Goal: Complete application form

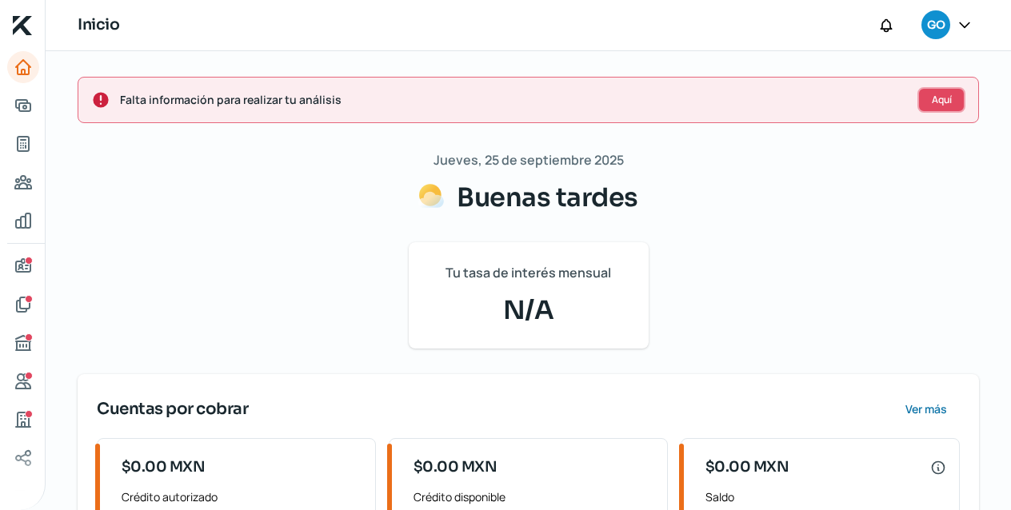
click at [934, 104] on span "Aquí" at bounding box center [942, 100] width 20 height 10
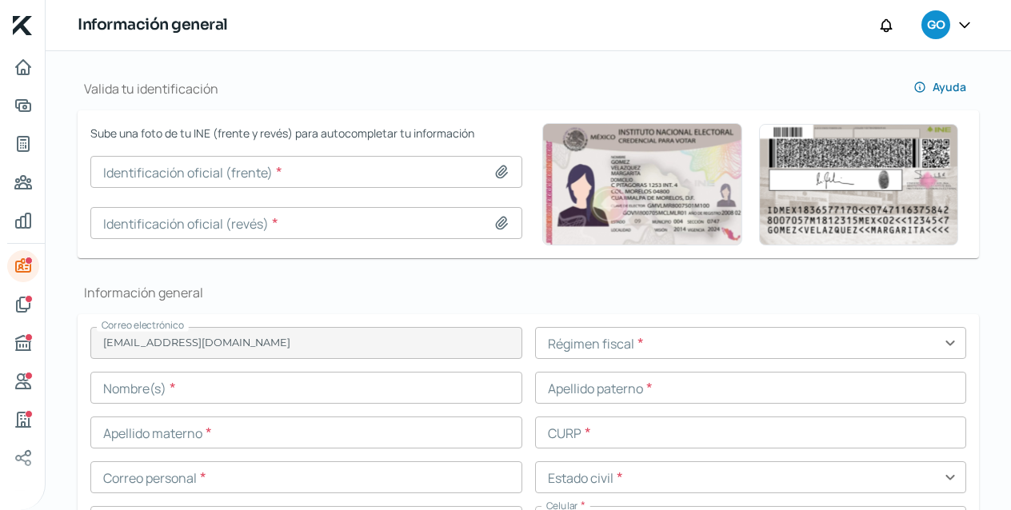
type input "[EMAIL_ADDRESS][DOMAIN_NAME]"
type input "33 - 3955 - 8428"
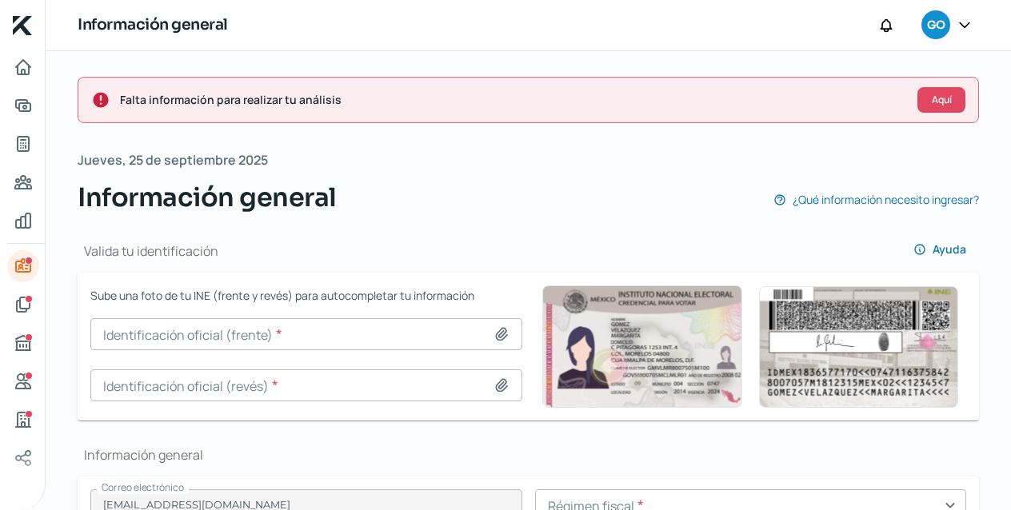
click at [430, 328] on input at bounding box center [306, 334] width 432 height 32
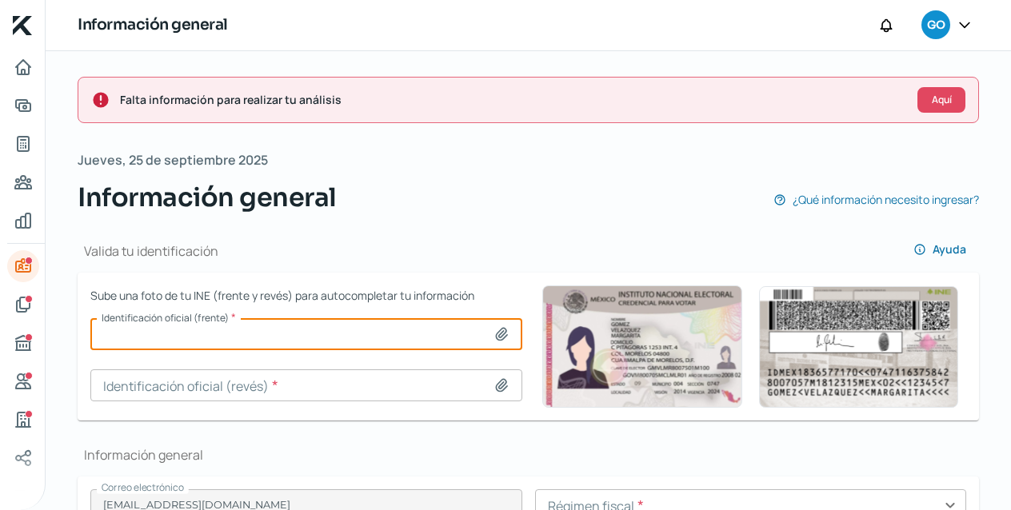
type input "C:\fakepath\IMG_6199.jpg"
type input "IMG_6199.jpg"
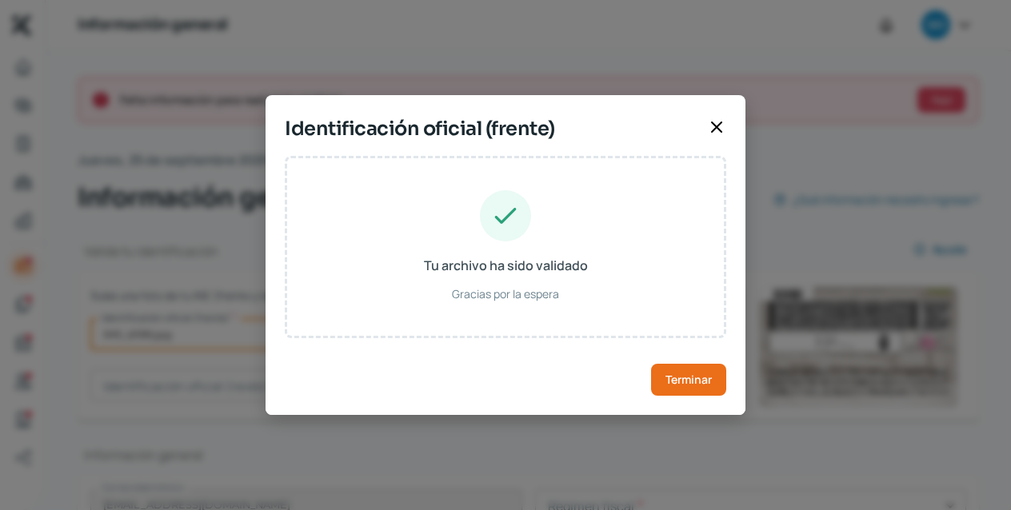
type input "[PERSON_NAME]"
type input "VILLAVA"
type input "ALBERU"
type input "VIAG581229HDFLLN04"
type input "Hombre"
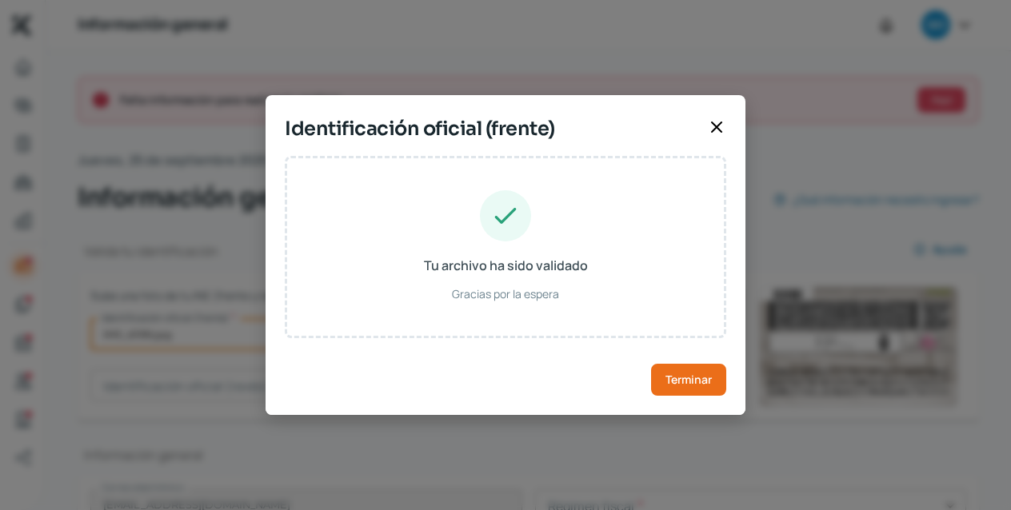
type input "VLALGN58122909H400"
type input "[DATE]"
click at [700, 384] on span "Terminar" at bounding box center [689, 379] width 46 height 11
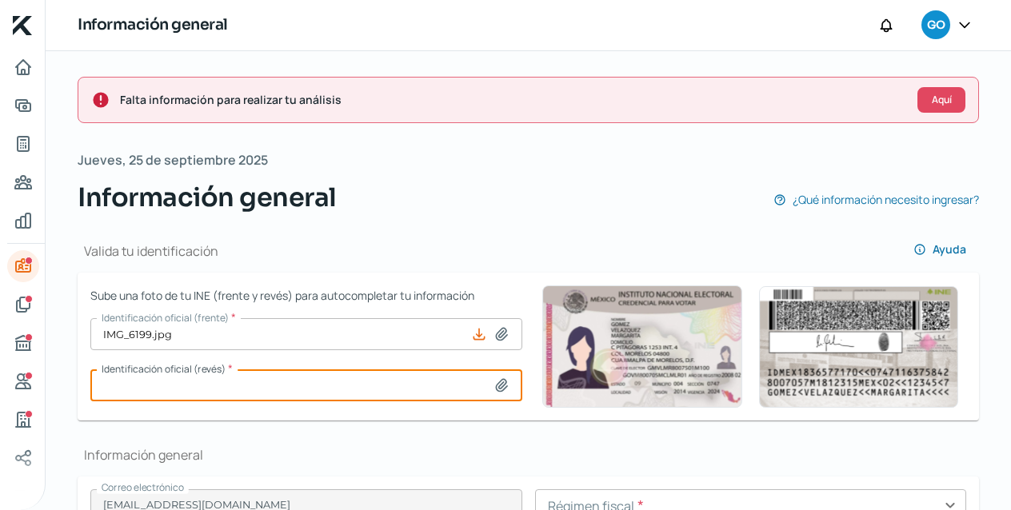
click at [260, 382] on input at bounding box center [306, 386] width 432 height 32
type input "C:\fakepath\IMG_6200.jpg"
type input "IMG_6200.jpg"
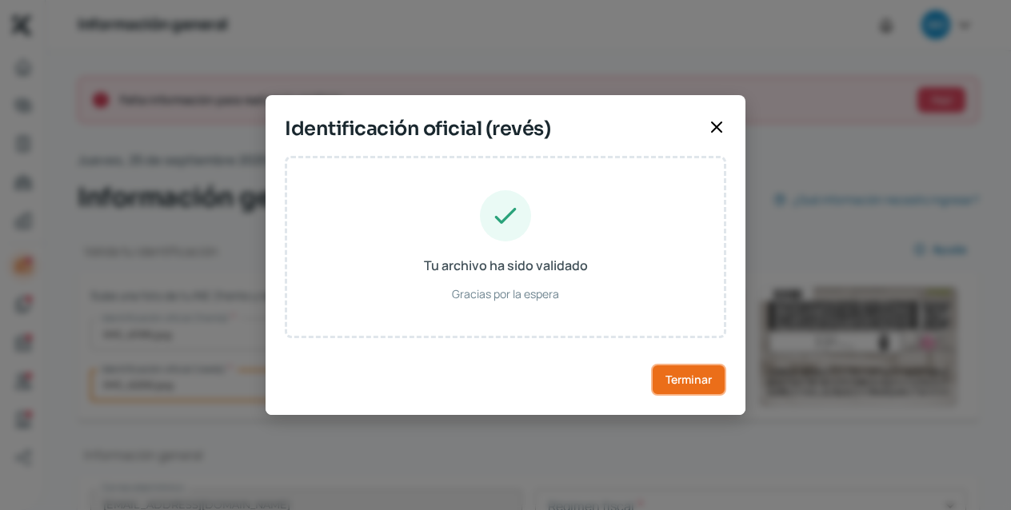
click at [663, 382] on button "Terminar" at bounding box center [688, 380] width 75 height 32
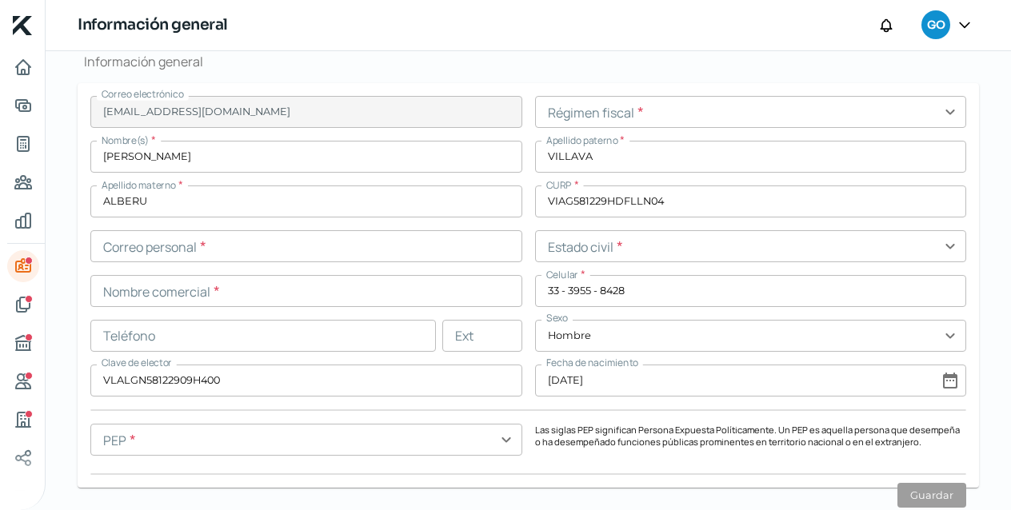
scroll to position [395, 0]
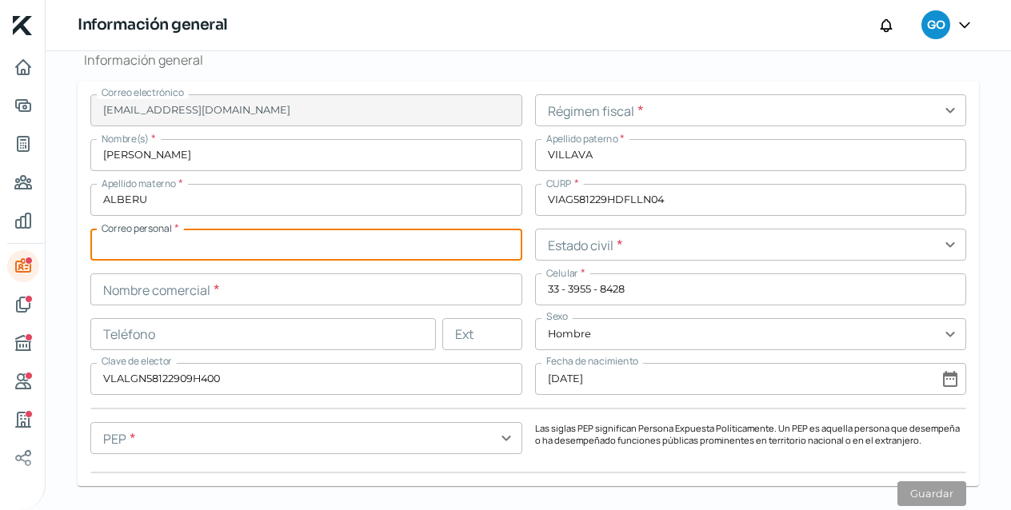
click at [298, 249] on input "text" at bounding box center [306, 245] width 432 height 32
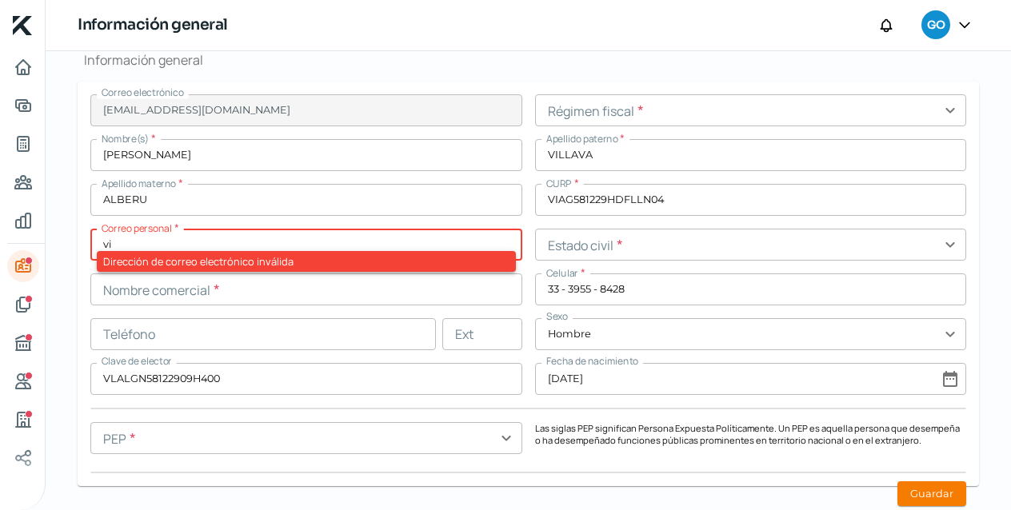
type input "v"
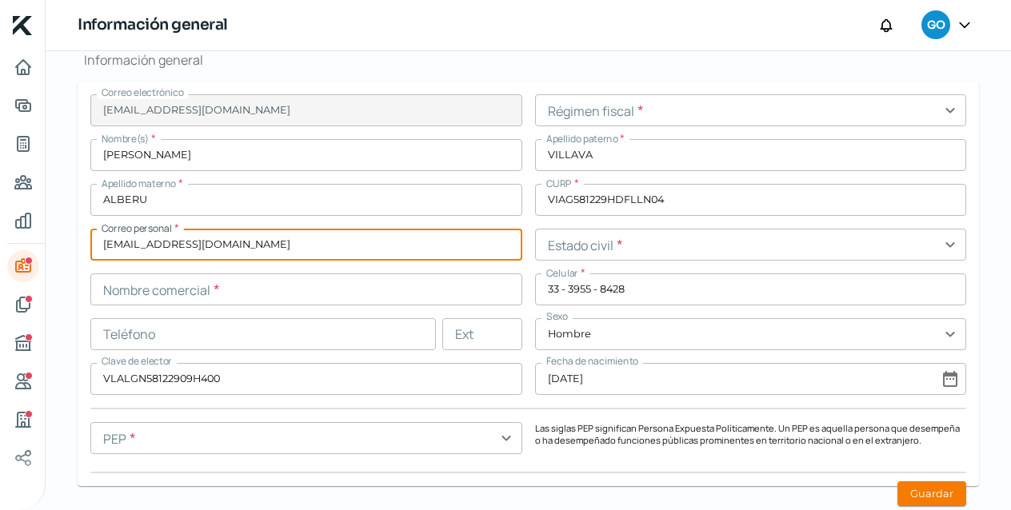
type input "[EMAIL_ADDRESS][DOMAIN_NAME]"
click at [273, 287] on input "text" at bounding box center [306, 290] width 432 height 32
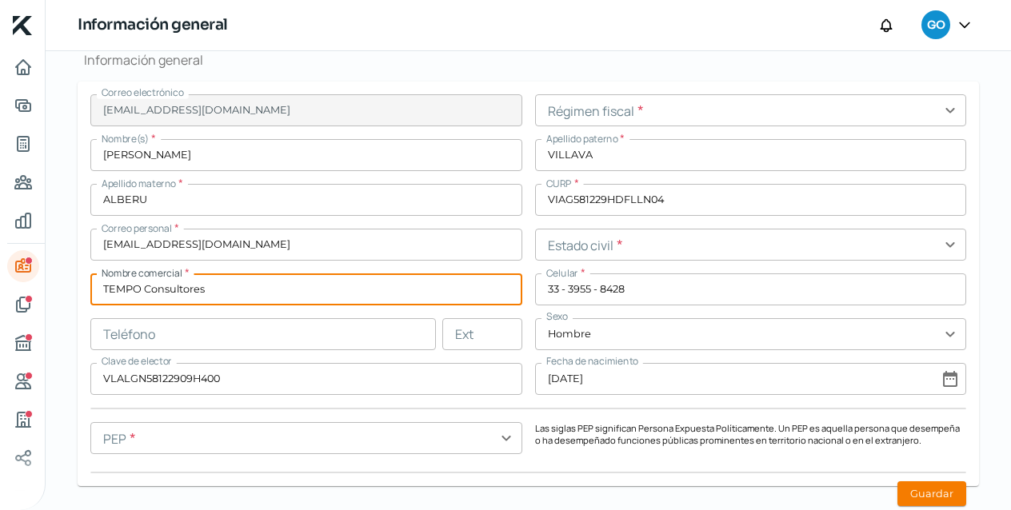
type input "TEMPO Consultores"
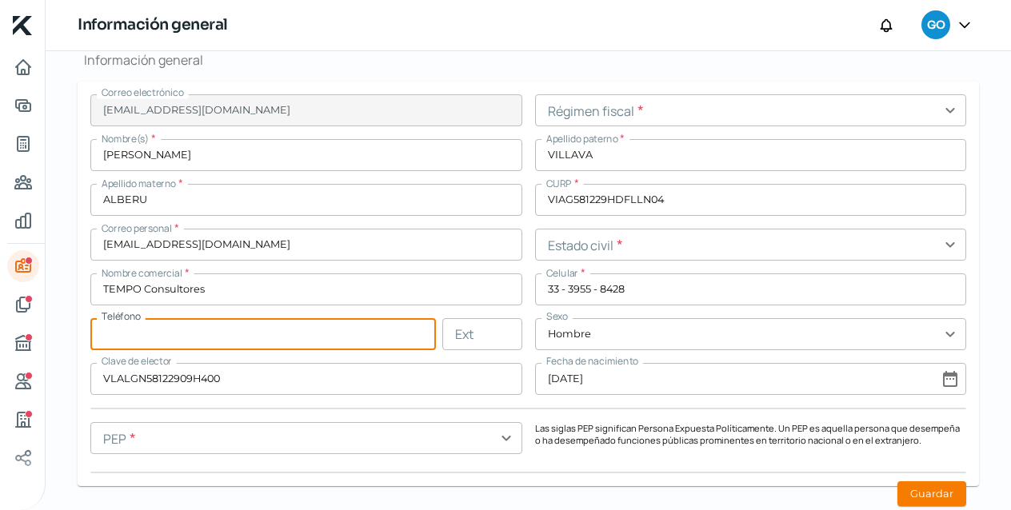
click at [234, 330] on input "text" at bounding box center [263, 334] width 346 height 32
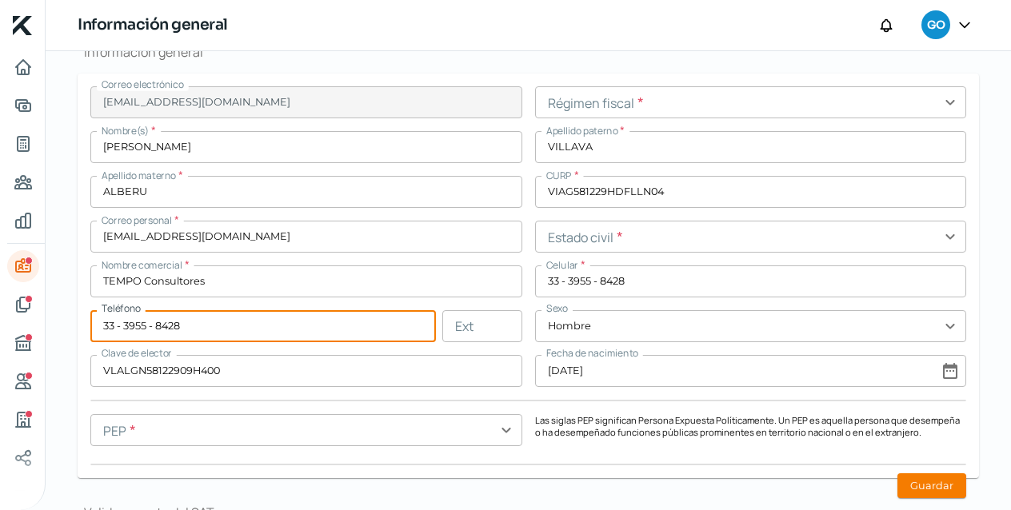
scroll to position [410, 0]
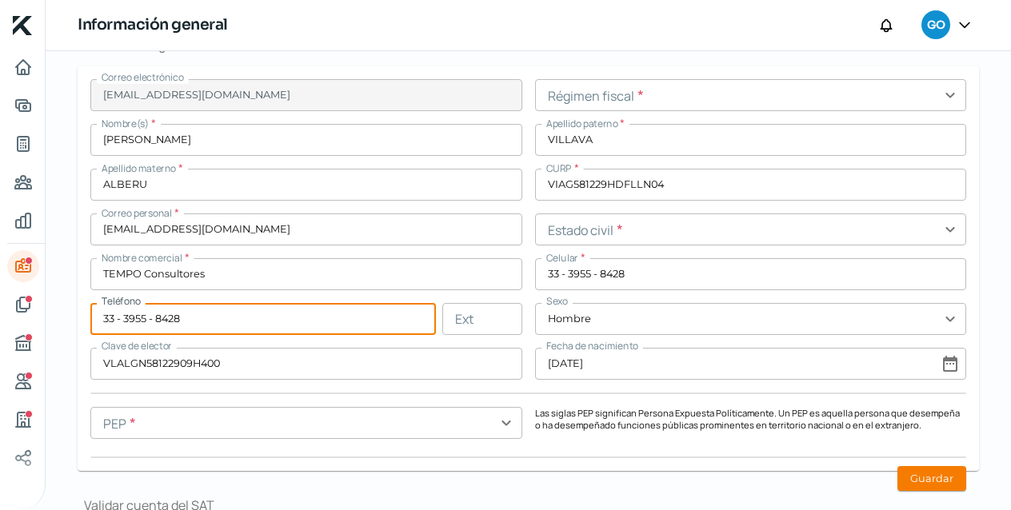
type input "33 - 3955 - 8428"
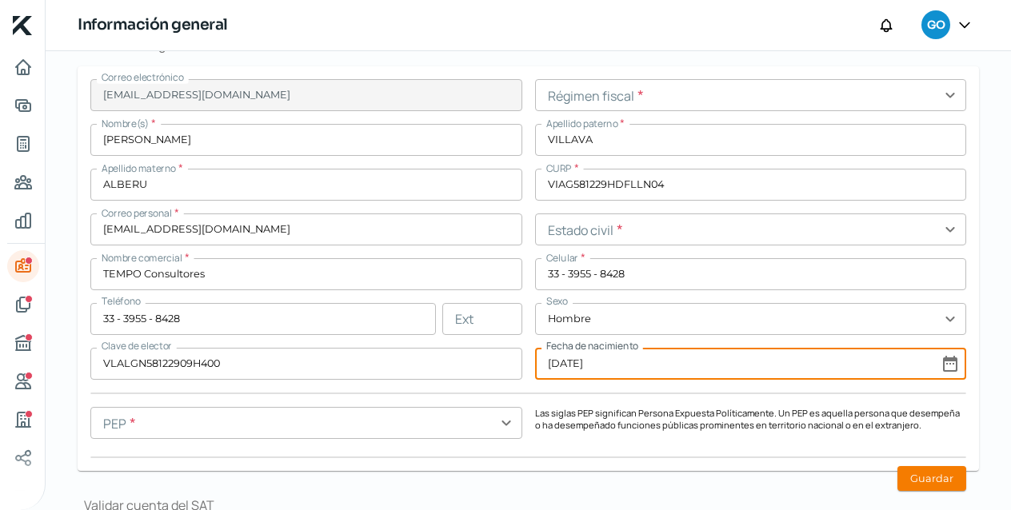
click at [946, 366] on input "[DATE]" at bounding box center [751, 364] width 432 height 32
select select "11"
select select "1958"
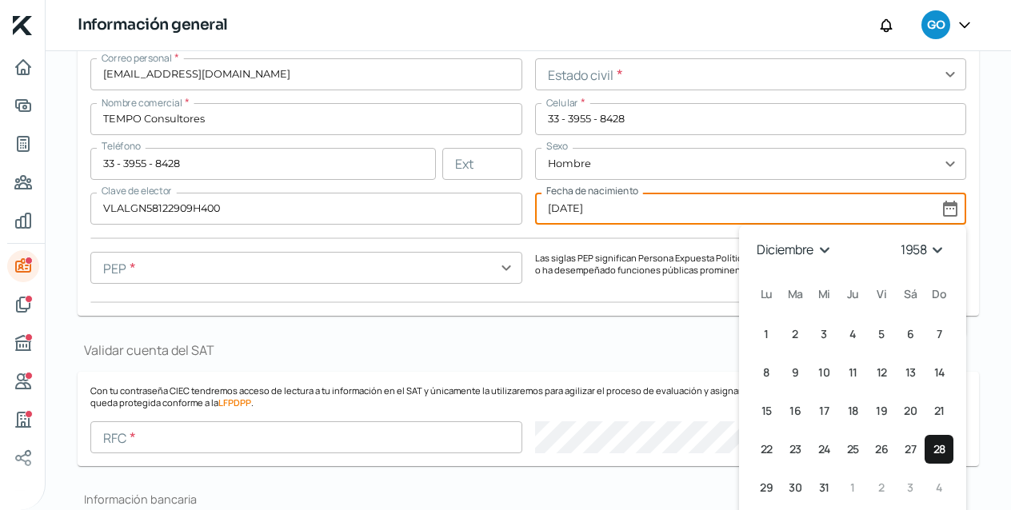
scroll to position [570, 0]
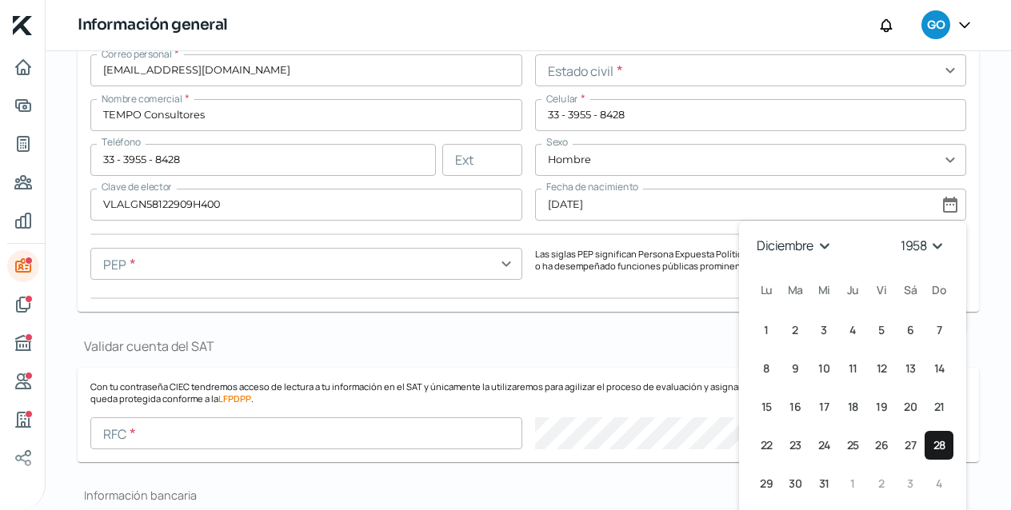
click at [762, 479] on span "29" at bounding box center [766, 483] width 13 height 19
type input "[DATE]"
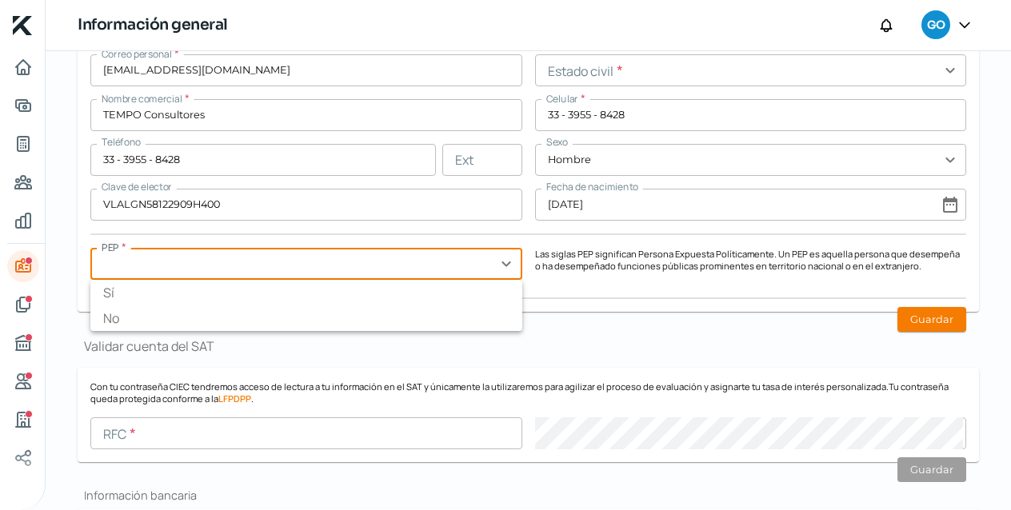
click at [505, 266] on input "text" at bounding box center [306, 264] width 432 height 32
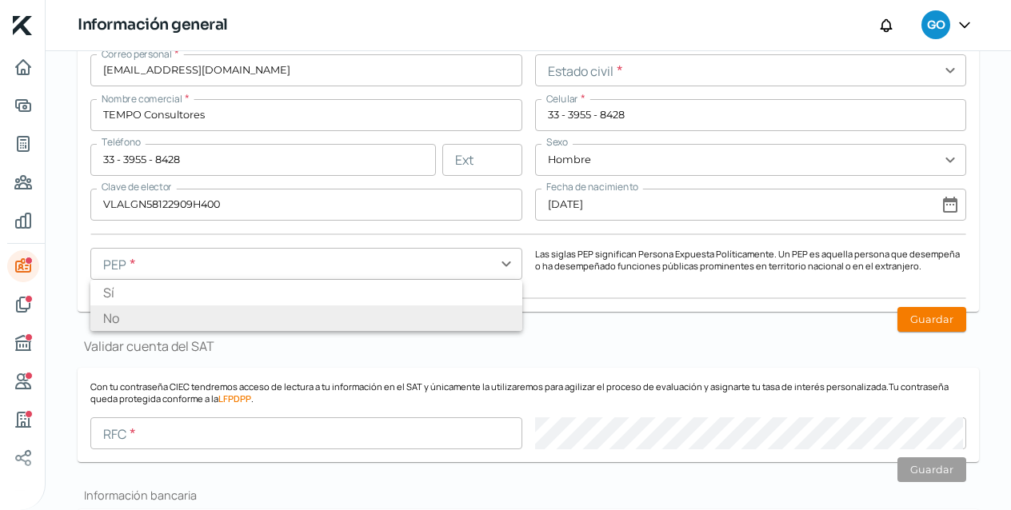
click at [457, 319] on li "No" at bounding box center [306, 319] width 432 height 26
type input "No"
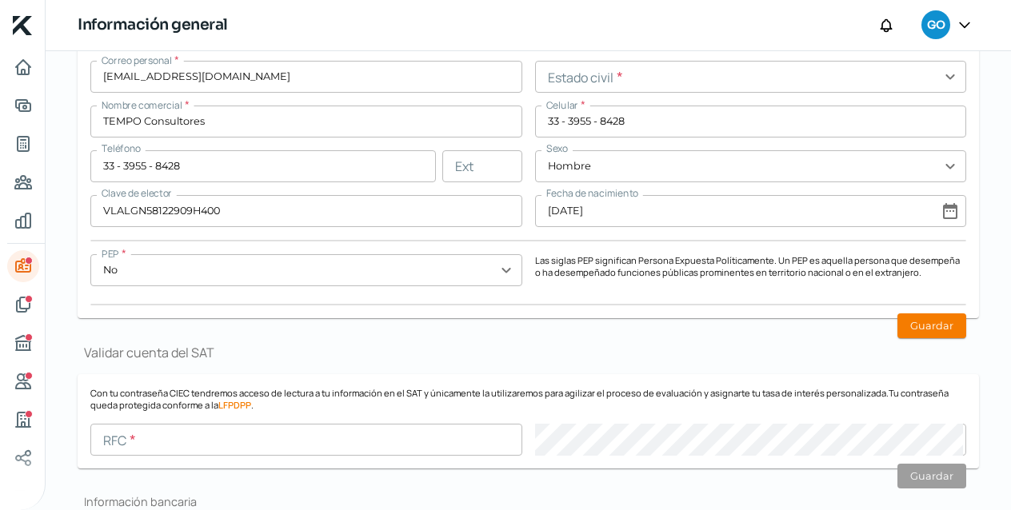
scroll to position [565, 0]
click at [939, 323] on button "Guardar" at bounding box center [932, 324] width 69 height 25
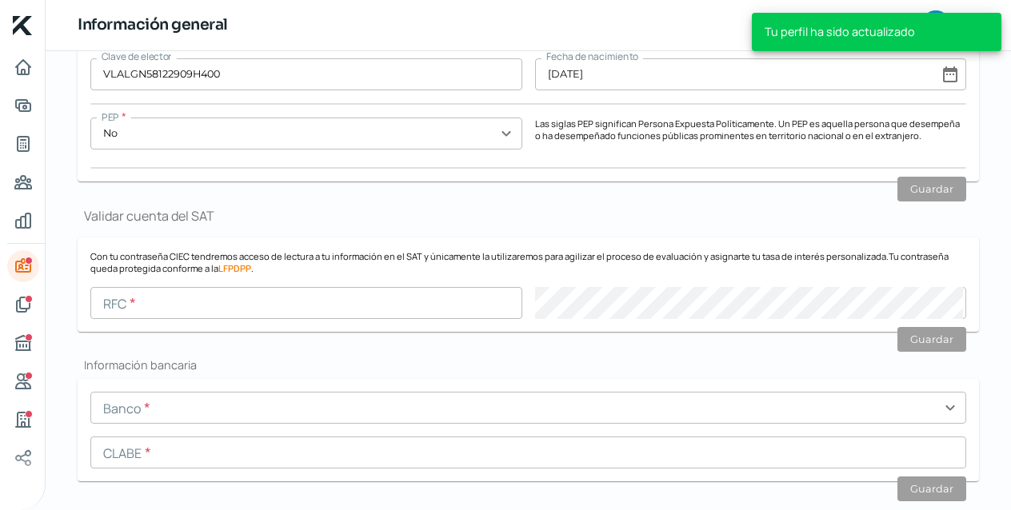
scroll to position [705, 0]
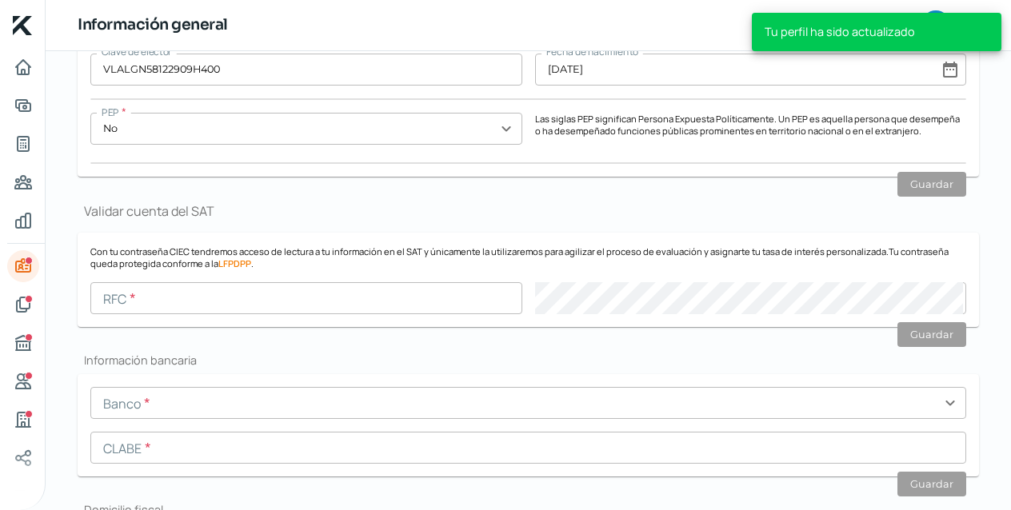
click at [205, 298] on input "text" at bounding box center [306, 298] width 432 height 32
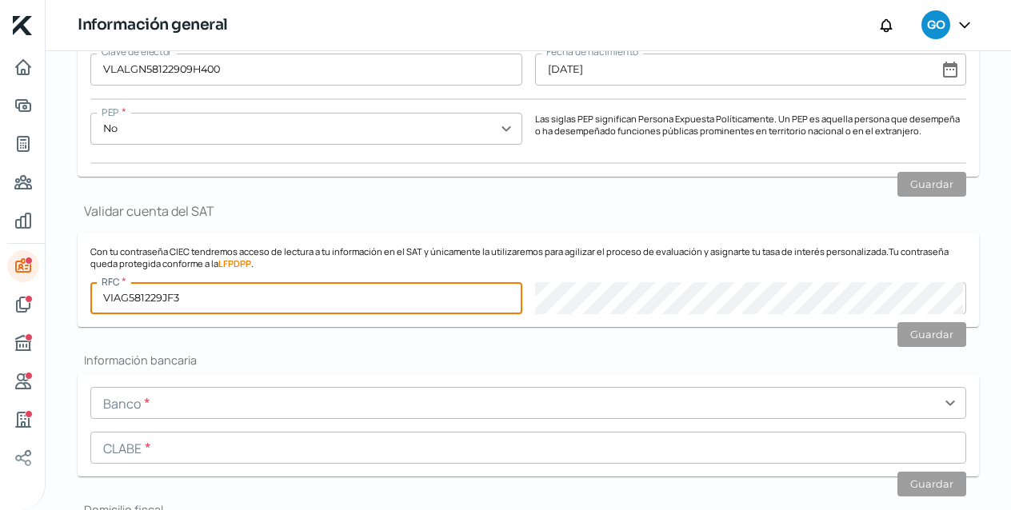
type input "VIAG581229JF3"
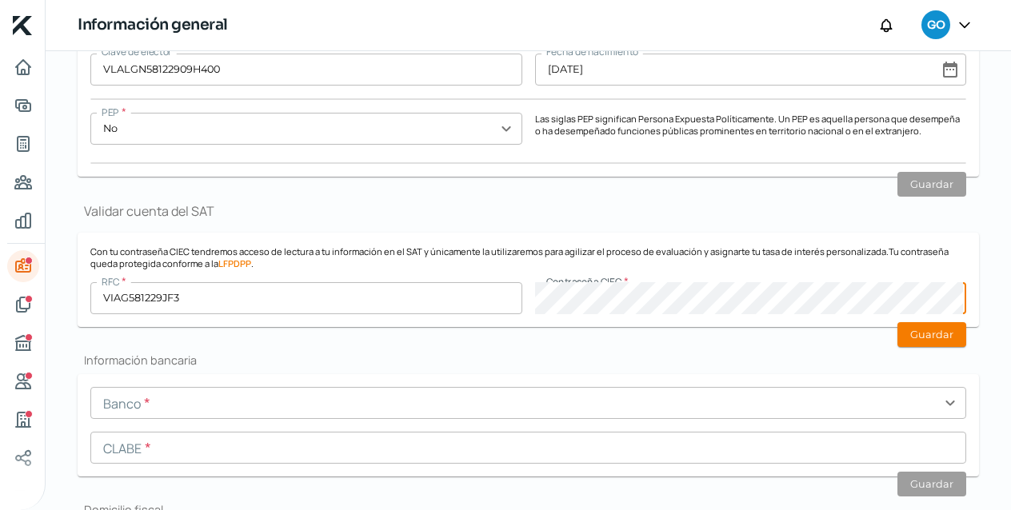
click at [587, 402] on input "text" at bounding box center [528, 403] width 876 height 32
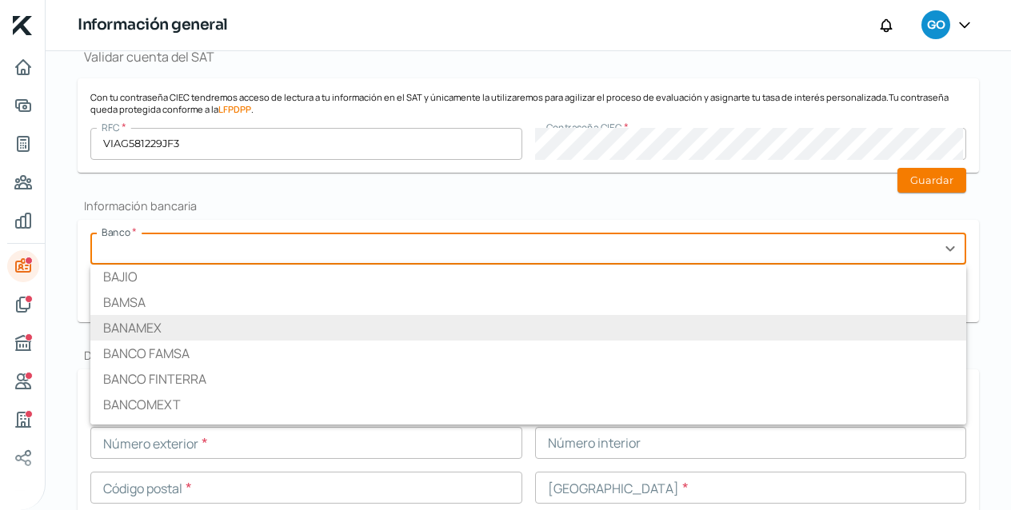
scroll to position [309, 0]
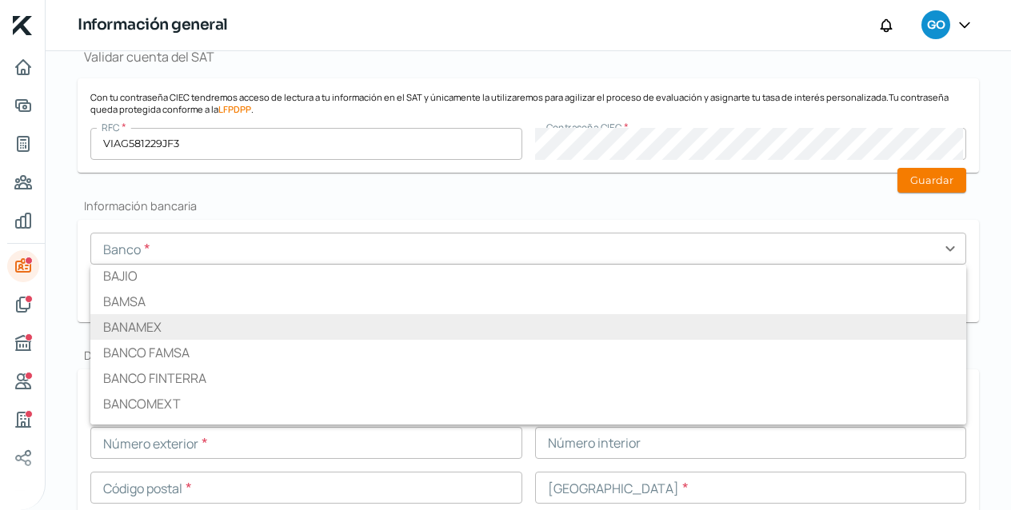
click at [317, 333] on li "BANAMEX" at bounding box center [528, 327] width 876 height 26
type input "BANAMEX"
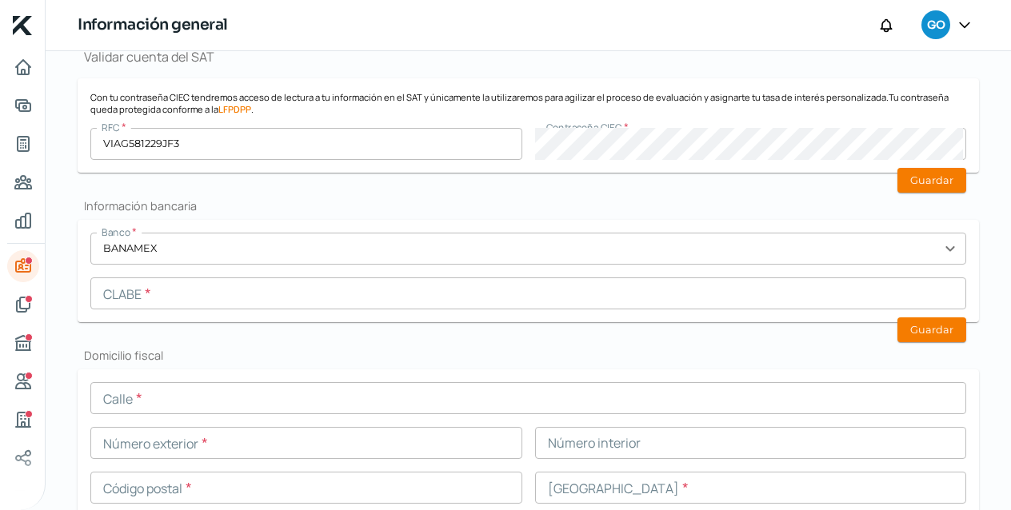
click at [293, 300] on input "text" at bounding box center [528, 294] width 876 height 32
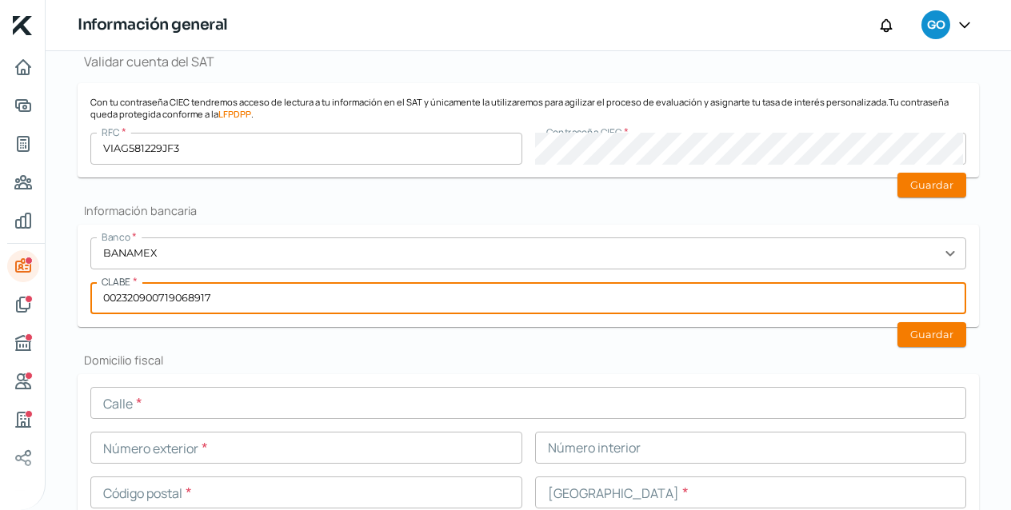
scroll to position [851, 0]
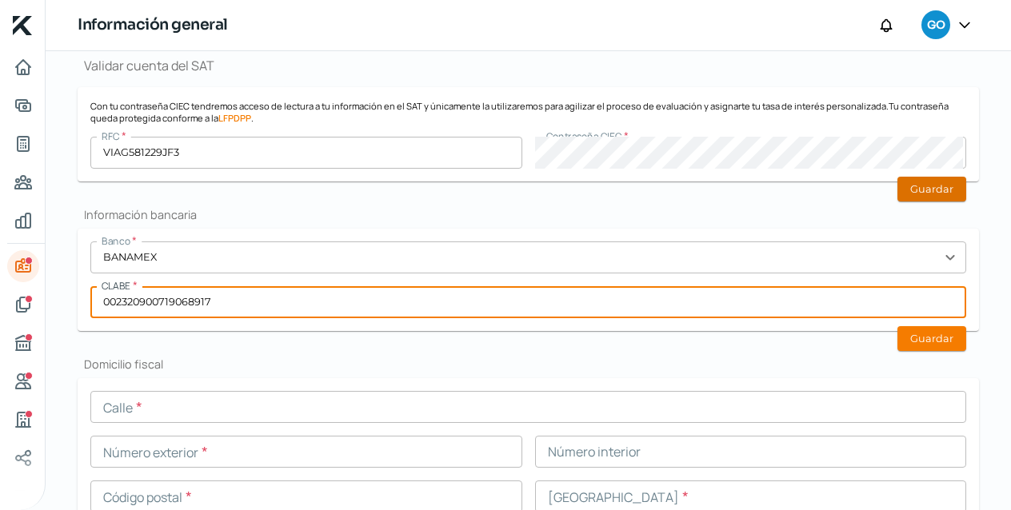
type input "002320900719068917"
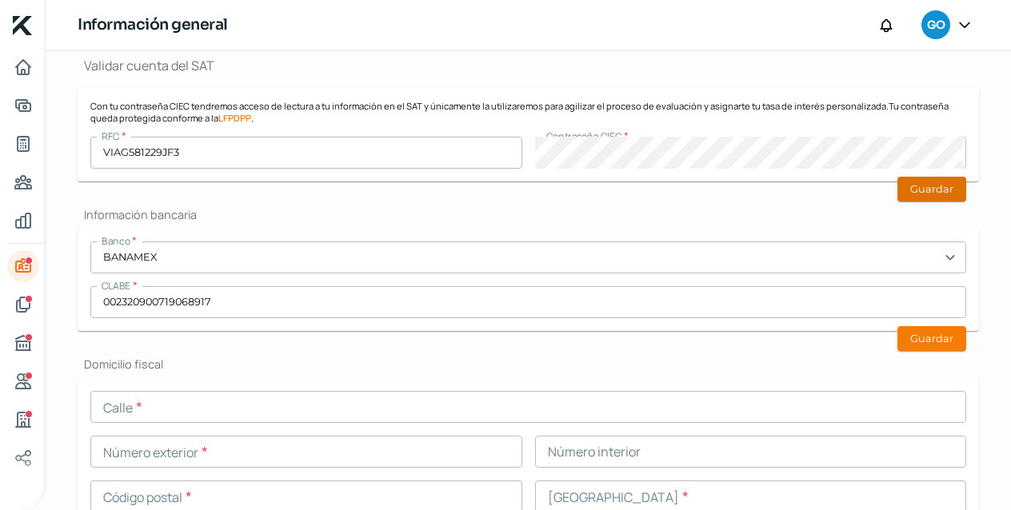
click at [914, 193] on button "Guardar" at bounding box center [932, 189] width 69 height 25
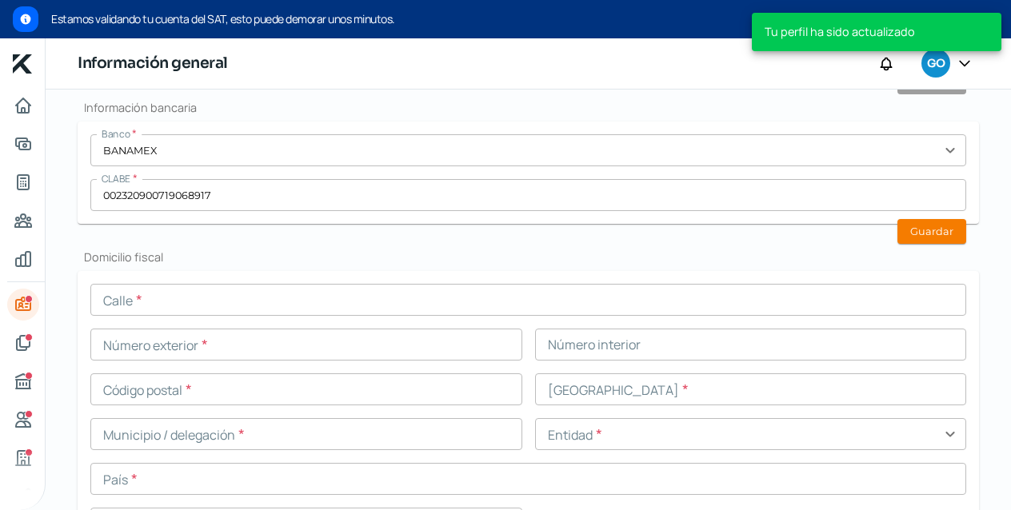
scroll to position [1046, 0]
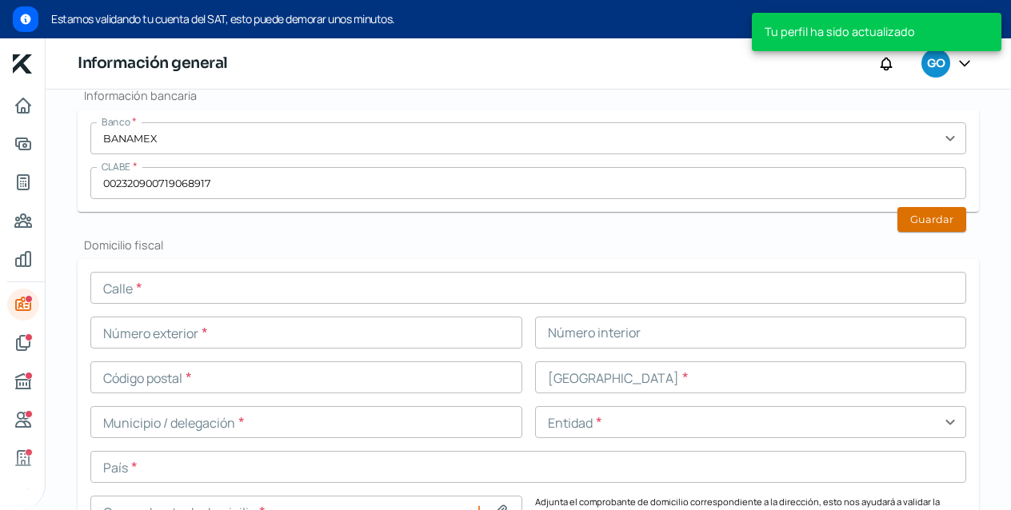
click at [938, 226] on button "Guardar" at bounding box center [932, 219] width 69 height 25
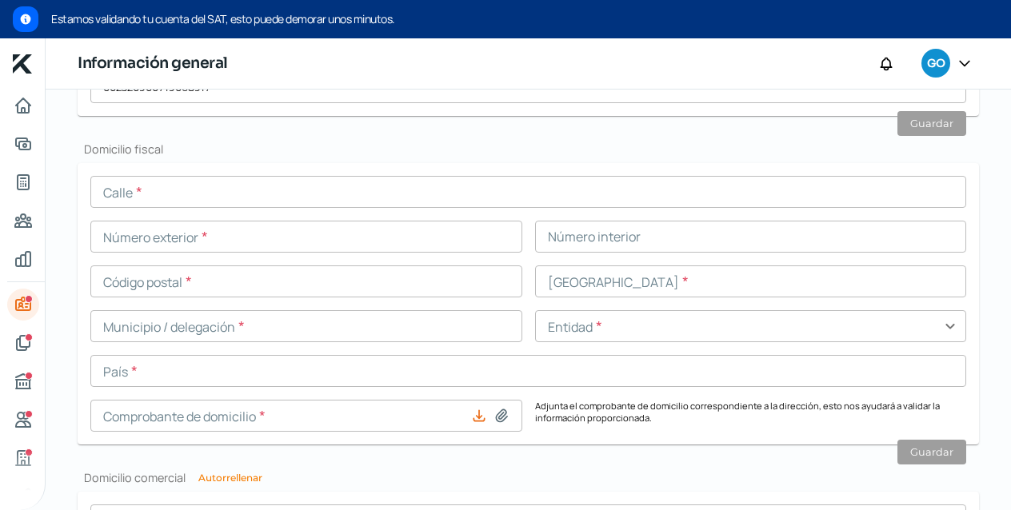
scroll to position [1145, 0]
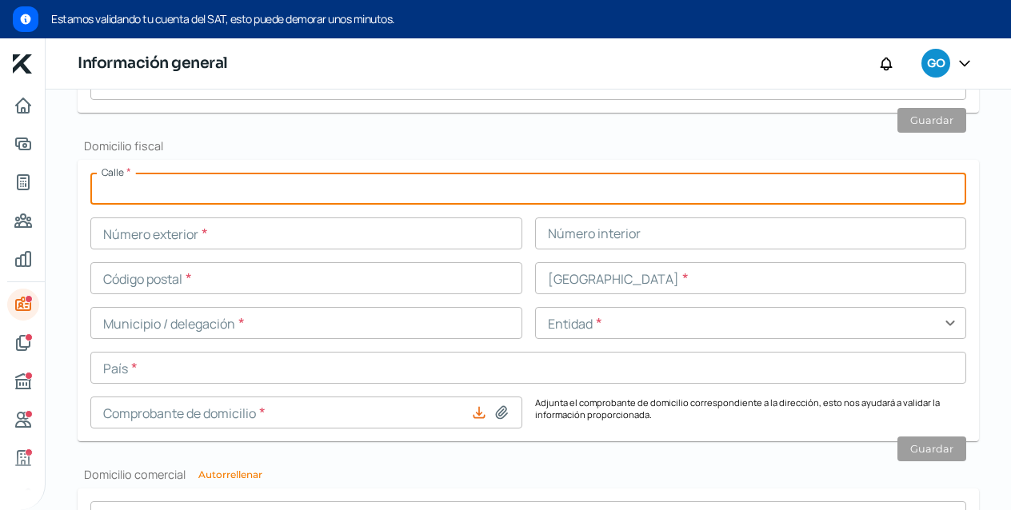
click at [430, 193] on input "text" at bounding box center [528, 189] width 876 height 32
type input "[PERSON_NAME]"
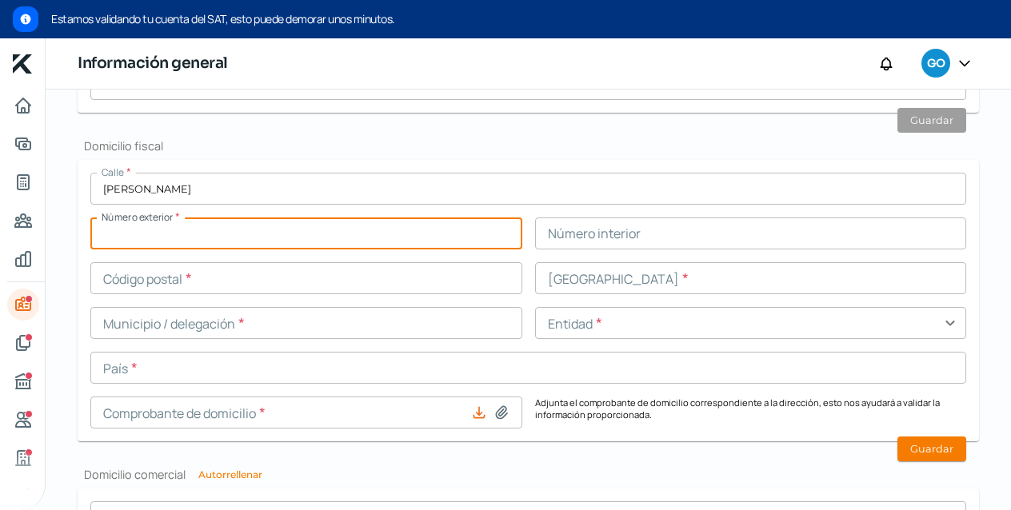
click at [266, 234] on input "text" at bounding box center [306, 234] width 432 height 32
type input "2593"
click at [612, 237] on input "text" at bounding box center [751, 234] width 432 height 32
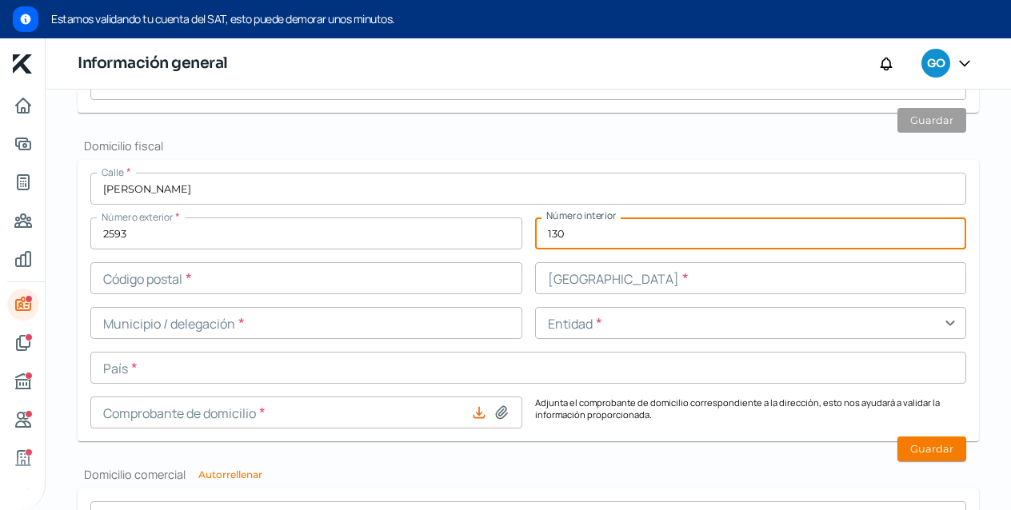
type input "130"
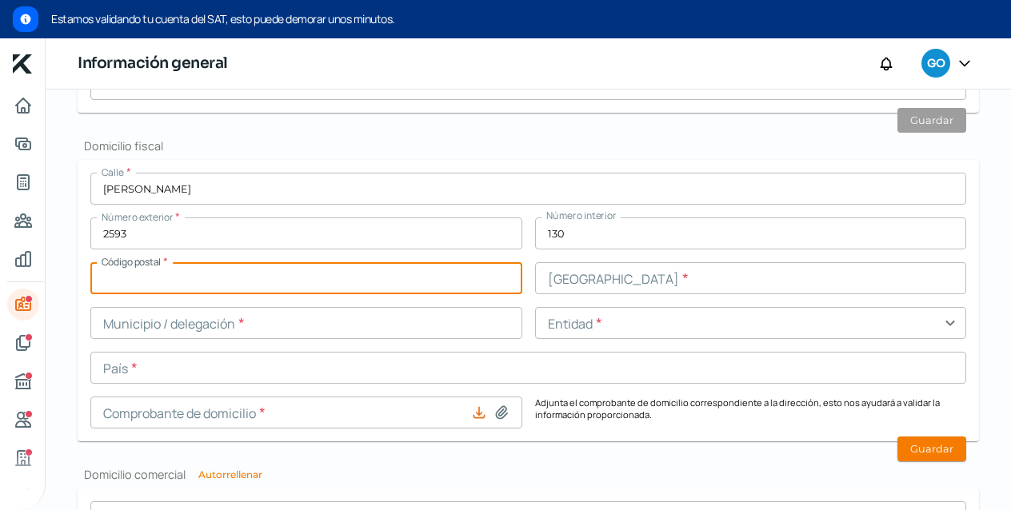
click at [429, 284] on input "text" at bounding box center [306, 278] width 432 height 32
type input "44600"
click at [732, 278] on input "text" at bounding box center [751, 278] width 432 height 32
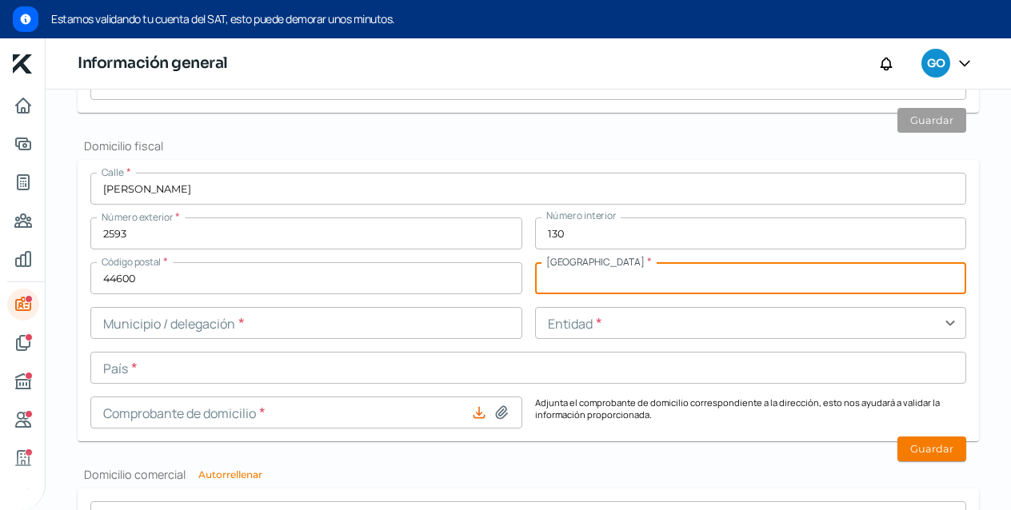
type input "[PERSON_NAME]"
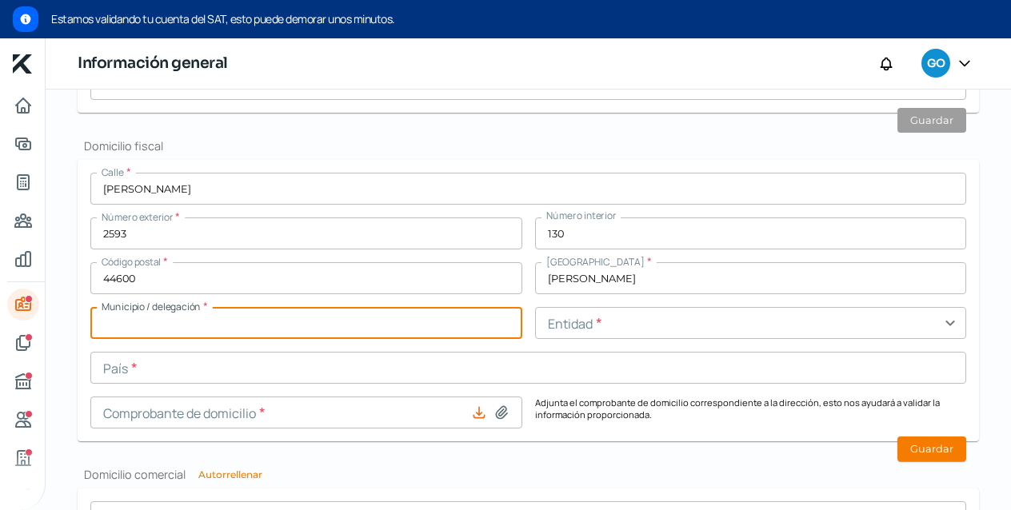
click at [406, 331] on input "text" at bounding box center [306, 323] width 432 height 32
type input "[GEOGRAPHIC_DATA]"
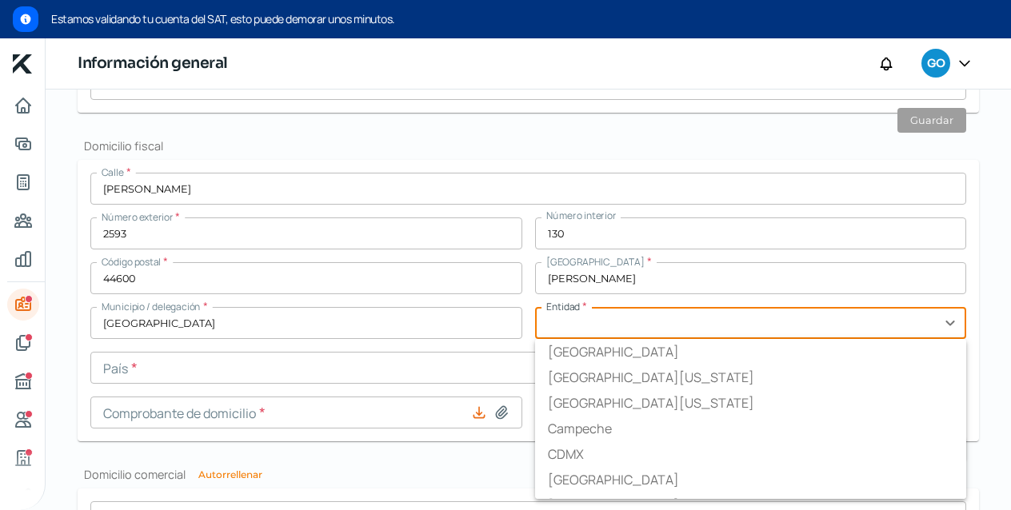
click at [629, 325] on input "text" at bounding box center [751, 323] width 432 height 32
type input "[GEOGRAPHIC_DATA]"
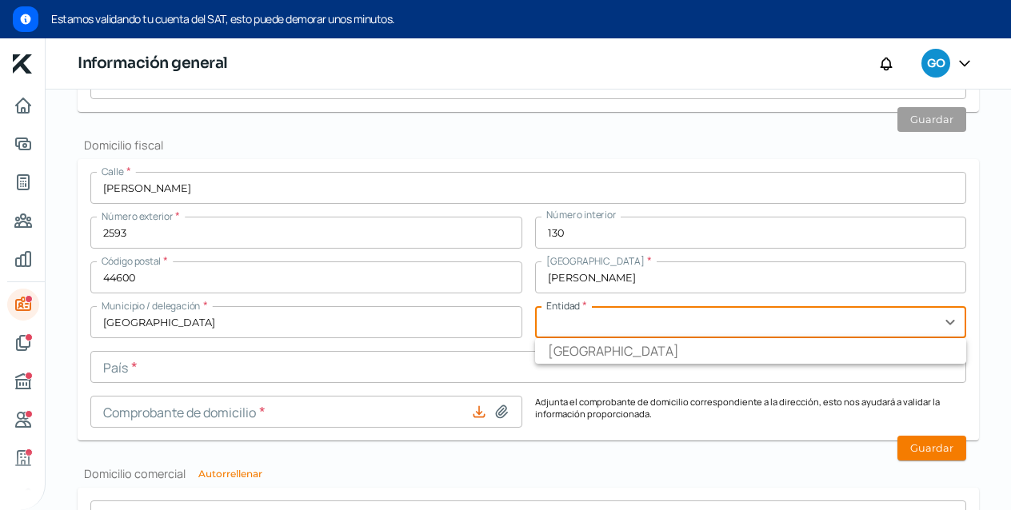
click at [378, 378] on input "text" at bounding box center [528, 367] width 876 height 32
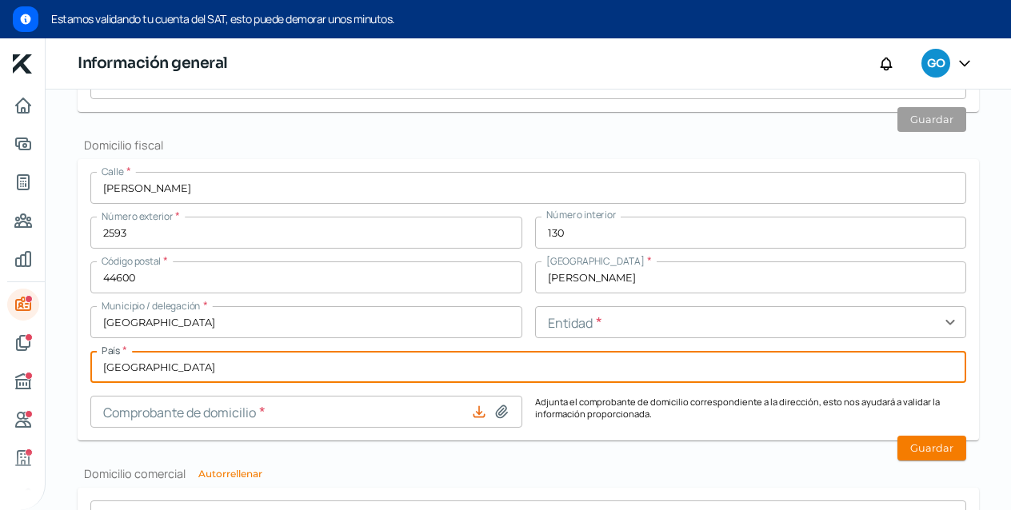
drag, startPoint x: 114, startPoint y: 372, endPoint x: 123, endPoint y: 373, distance: 9.6
click at [114, 372] on input "[GEOGRAPHIC_DATA]" at bounding box center [528, 367] width 876 height 32
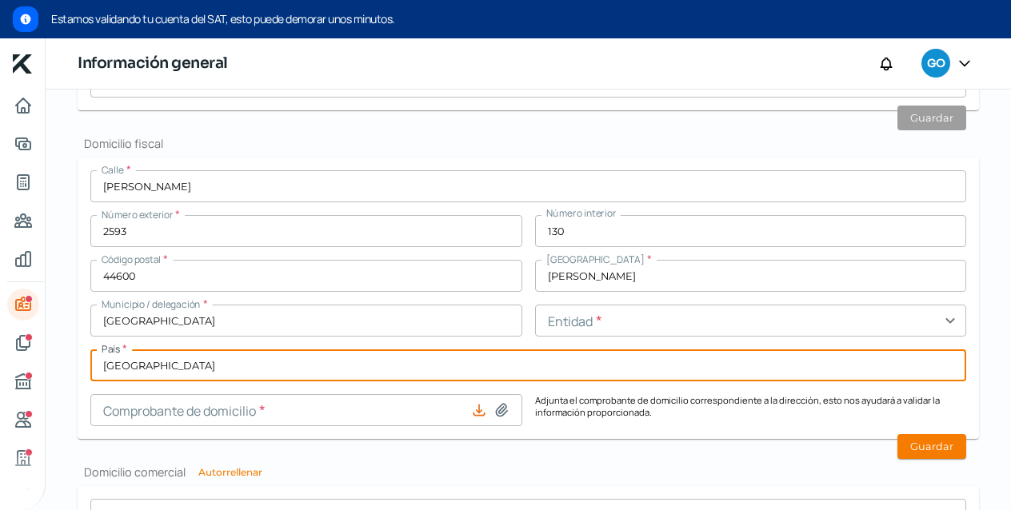
scroll to position [1143, 0]
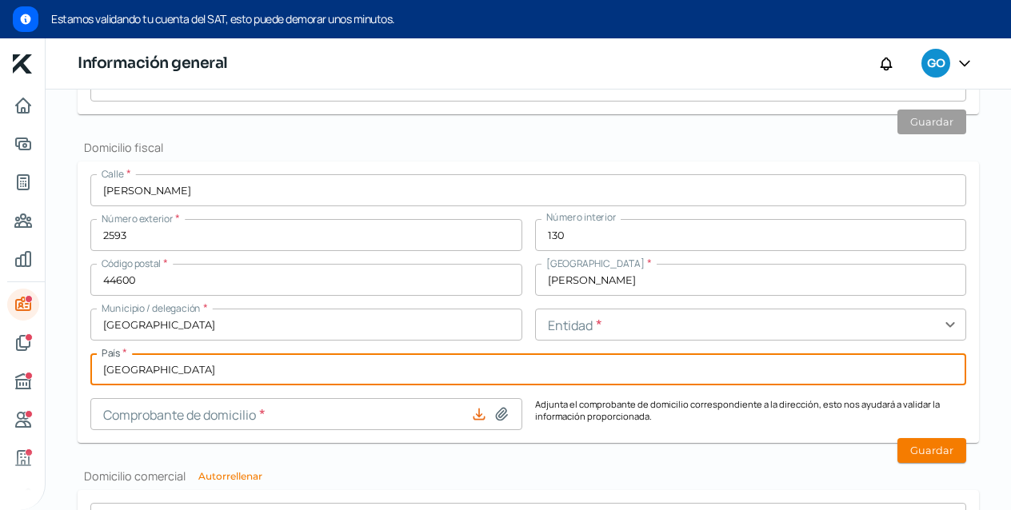
type input "[GEOGRAPHIC_DATA]"
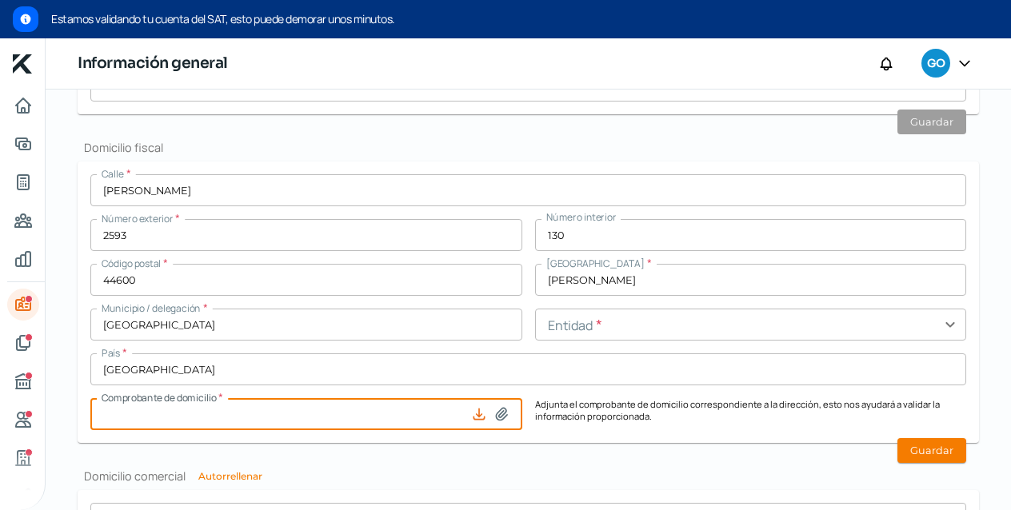
click at [274, 419] on input at bounding box center [306, 414] width 432 height 32
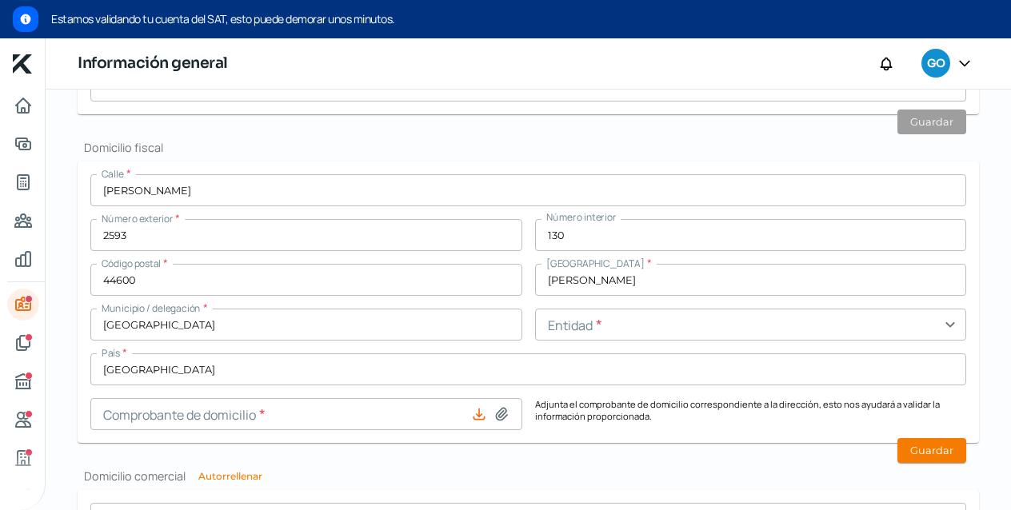
click at [473, 417] on icon at bounding box center [479, 414] width 16 height 16
click at [497, 415] on icon at bounding box center [502, 414] width 16 height 16
type input "C:\fakepath\compr dom [PERSON_NAME].pdf"
type input "compr dom [PERSON_NAME].pdf"
click at [942, 450] on button "Guardar" at bounding box center [932, 450] width 69 height 25
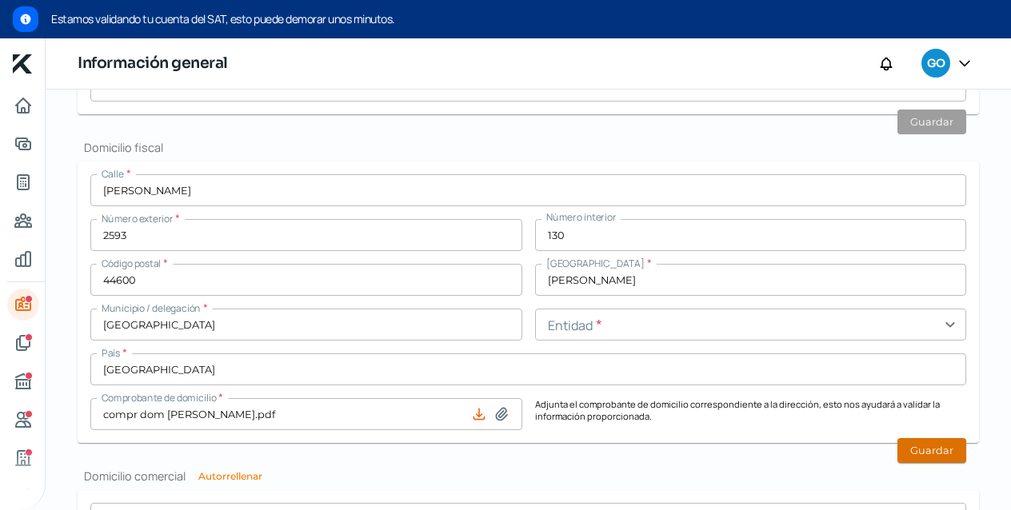
scroll to position [1144, 0]
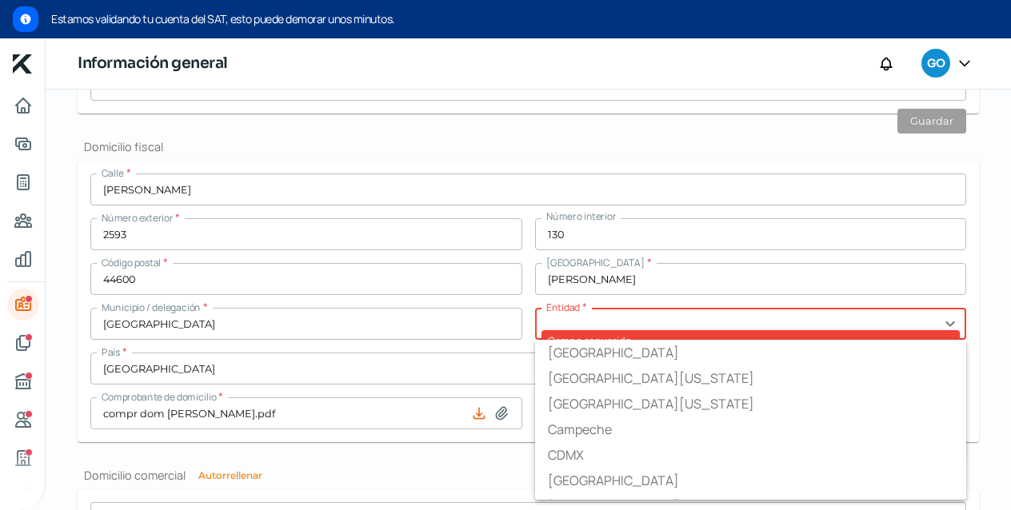
click at [627, 325] on input "text" at bounding box center [751, 324] width 432 height 32
type input "[GEOGRAPHIC_DATA]"
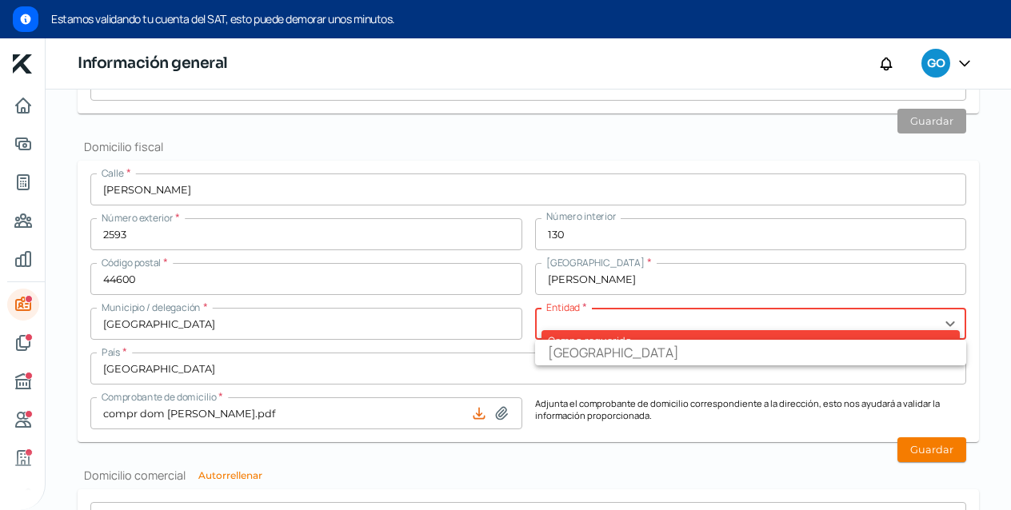
click at [498, 374] on input "[GEOGRAPHIC_DATA]" at bounding box center [528, 369] width 876 height 32
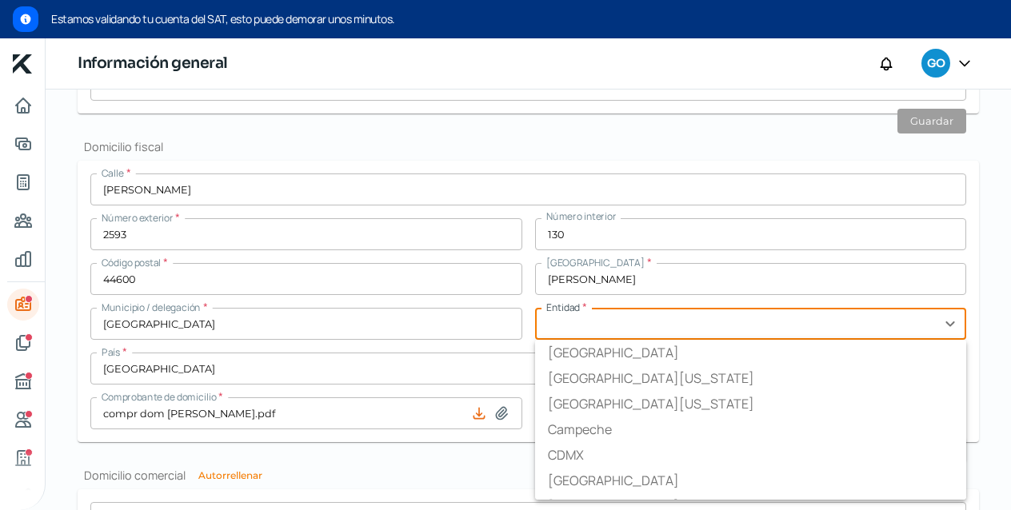
click at [607, 323] on input "text" at bounding box center [751, 324] width 432 height 32
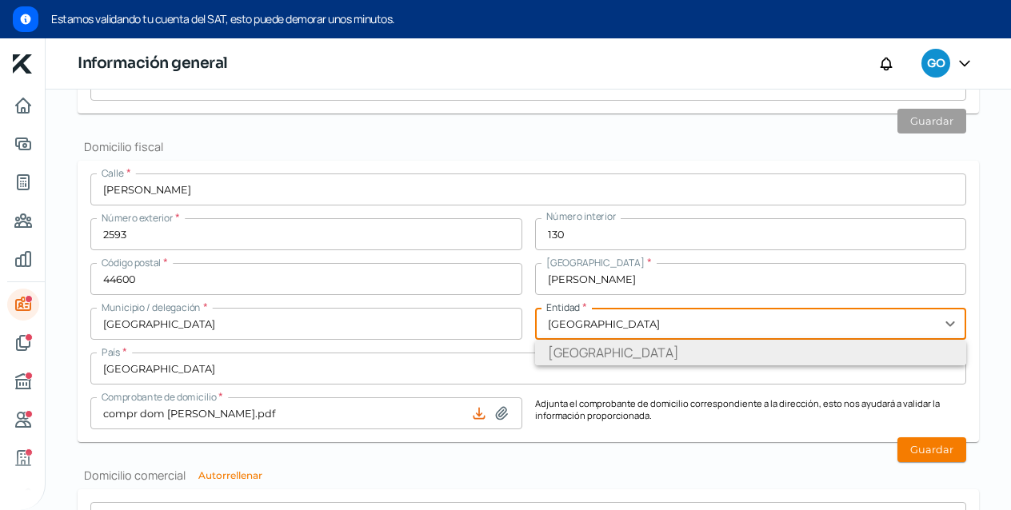
type input "[GEOGRAPHIC_DATA]"
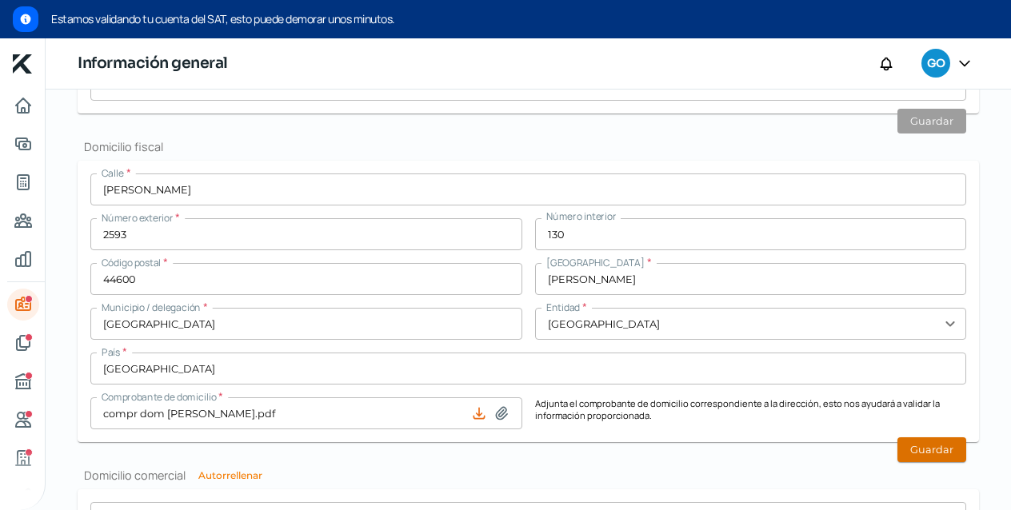
click at [913, 453] on button "Guardar" at bounding box center [932, 450] width 69 height 25
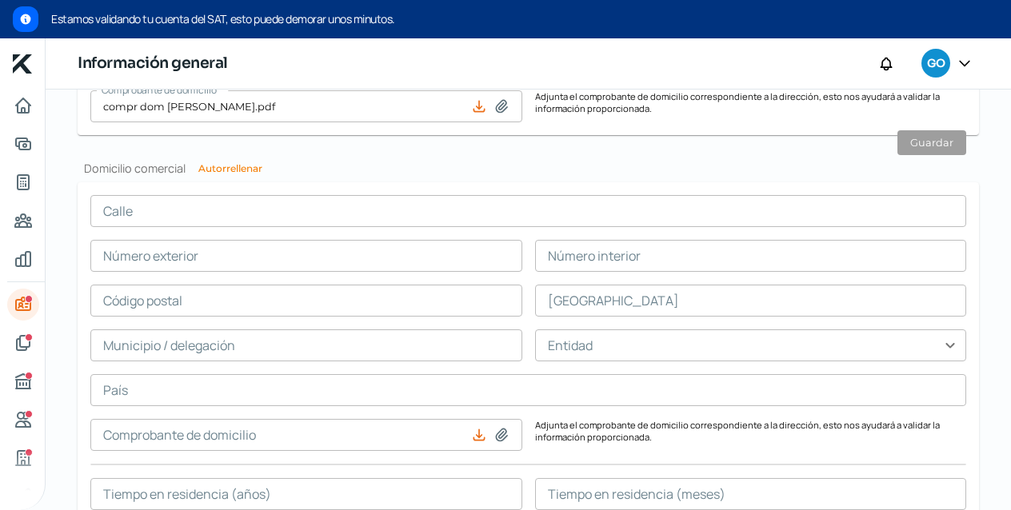
scroll to position [1449, 0]
click at [322, 220] on input "text" at bounding box center [528, 214] width 876 height 32
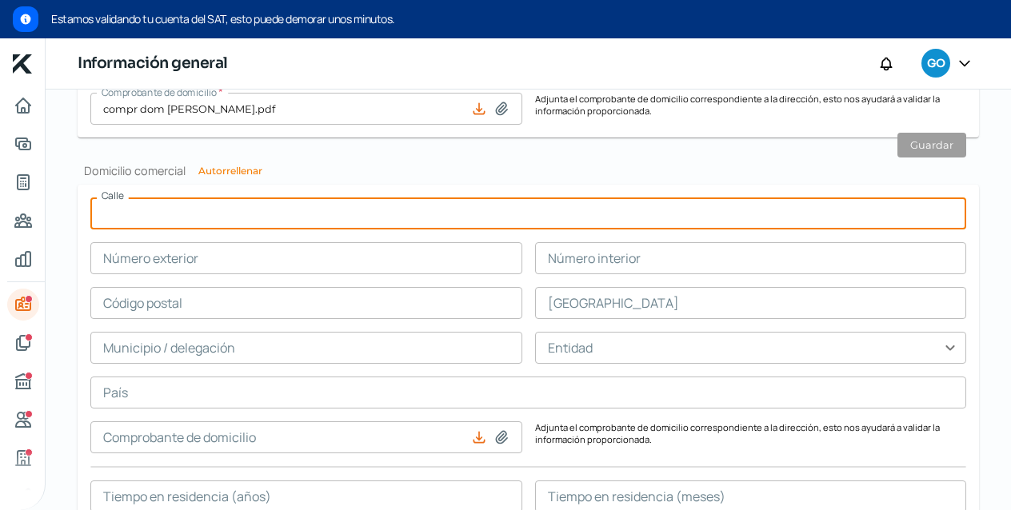
type input "[PERSON_NAME]"
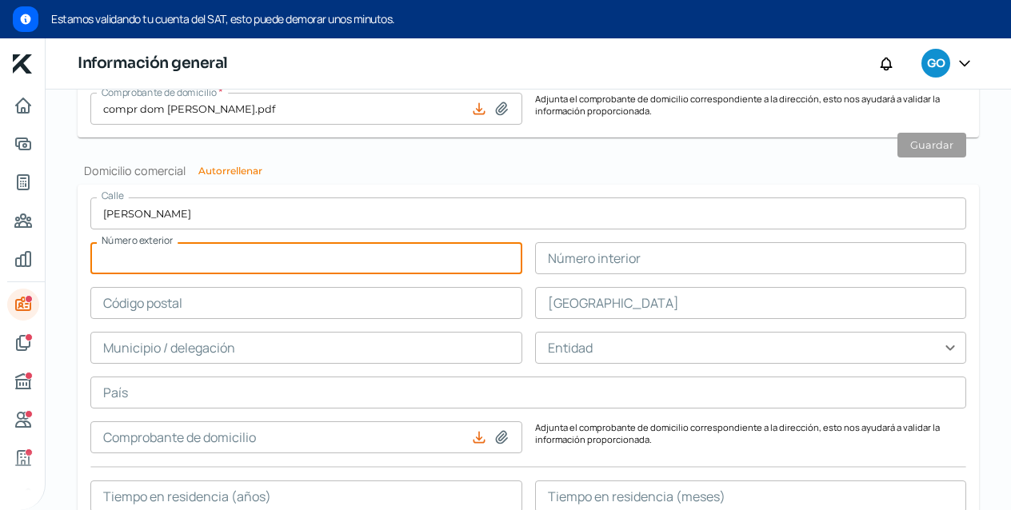
click at [235, 268] on input "text" at bounding box center [306, 258] width 432 height 32
type input "2593"
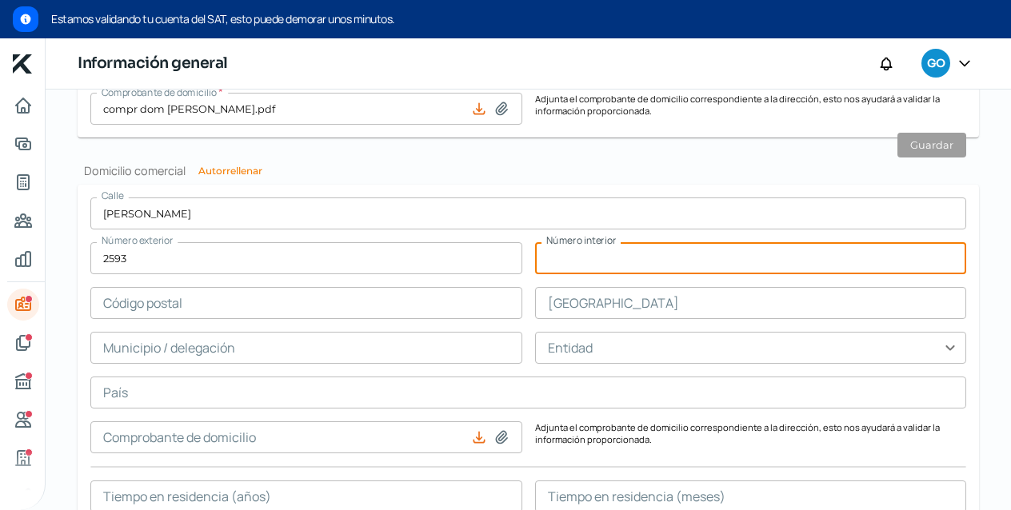
click at [674, 266] on input "text" at bounding box center [751, 258] width 432 height 32
type input "130"
click at [442, 303] on input "text" at bounding box center [306, 303] width 432 height 32
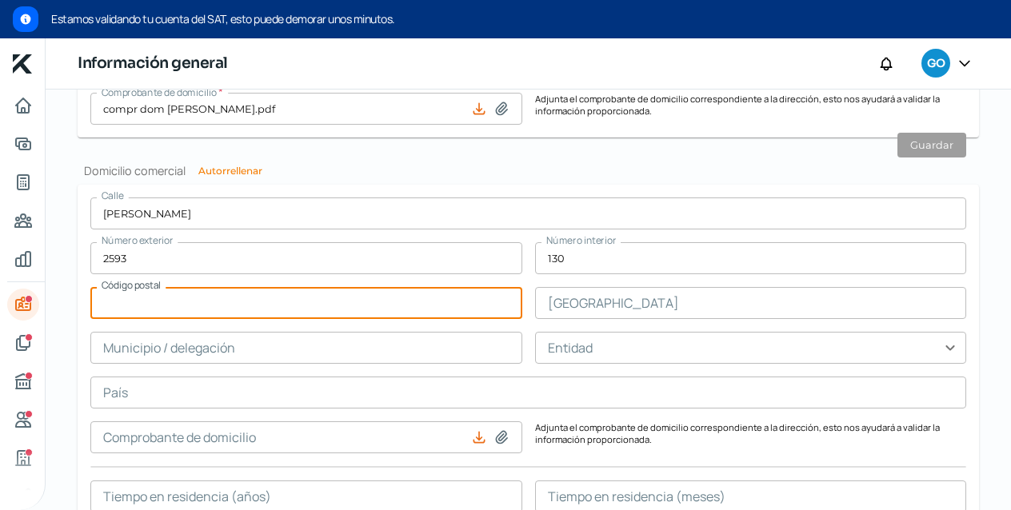
type input "44600"
click at [659, 300] on input "text" at bounding box center [751, 303] width 432 height 32
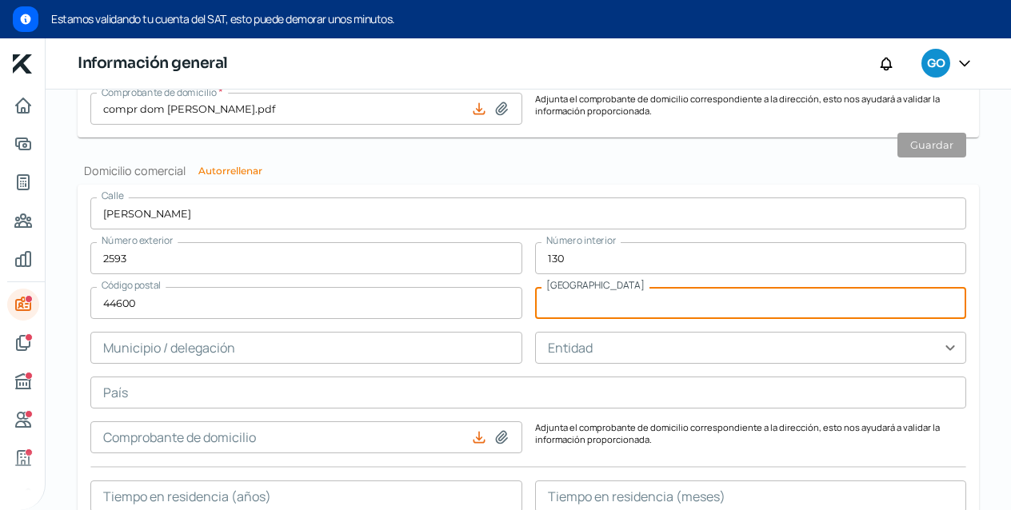
type input "[PERSON_NAME]"
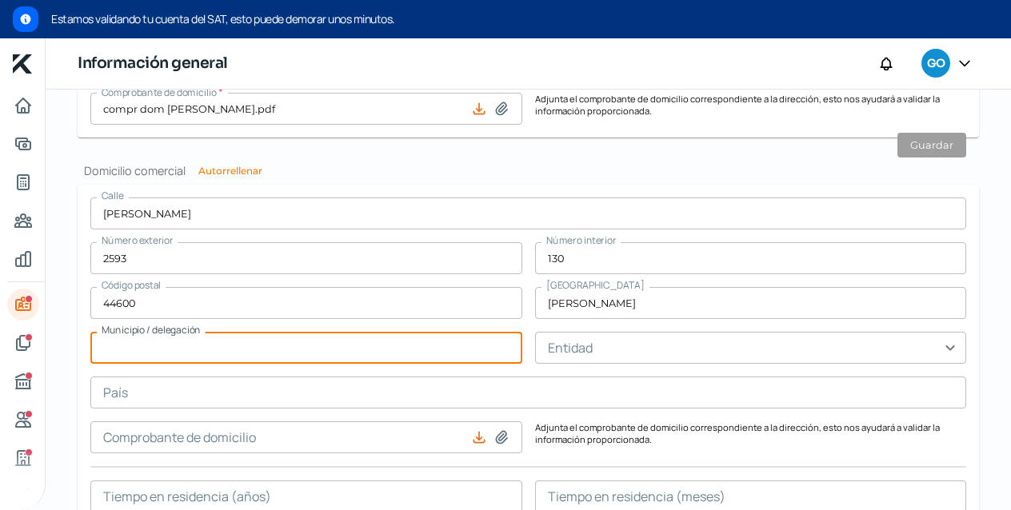
click at [387, 346] on input "text" at bounding box center [306, 348] width 432 height 32
type input "[GEOGRAPHIC_DATA]"
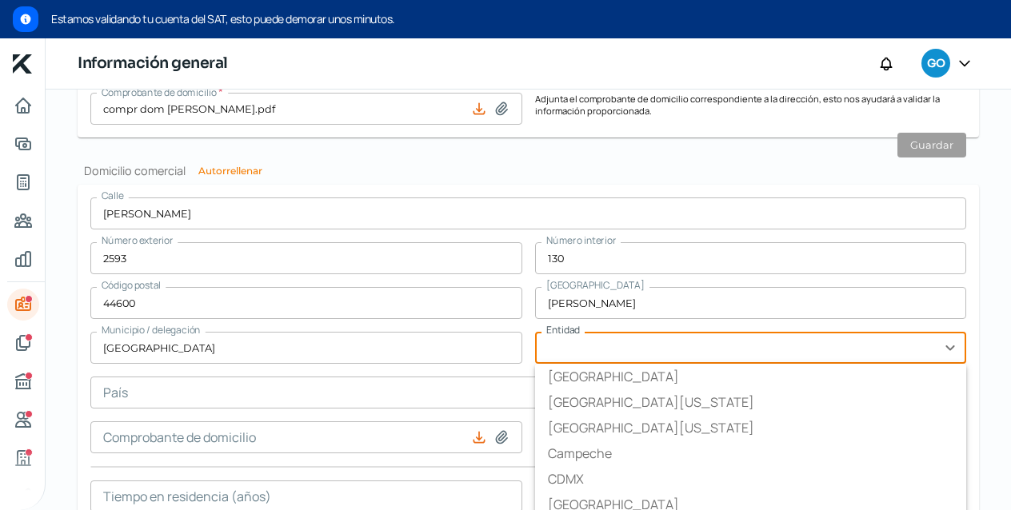
click at [659, 351] on input "text" at bounding box center [751, 348] width 432 height 32
type input "[GEOGRAPHIC_DATA]"
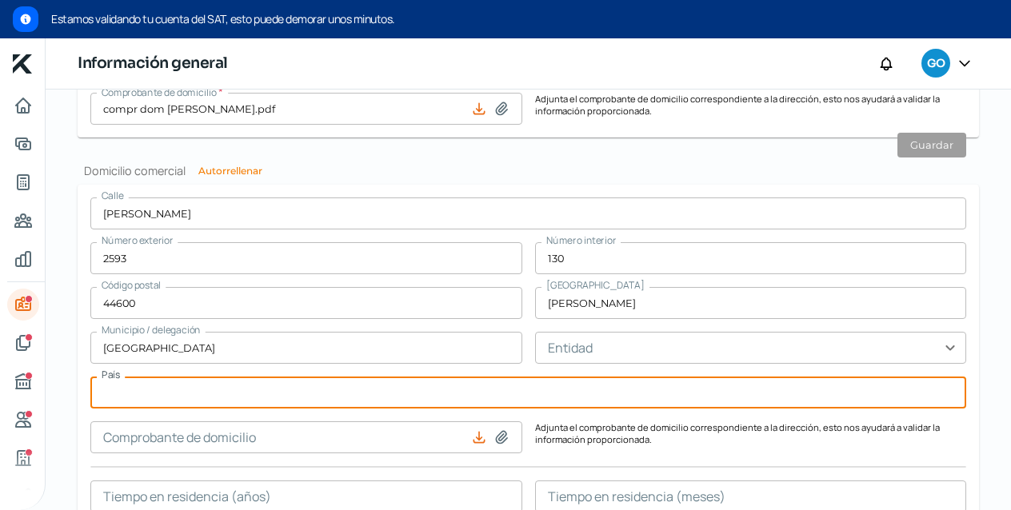
click at [388, 398] on input "text" at bounding box center [528, 393] width 876 height 32
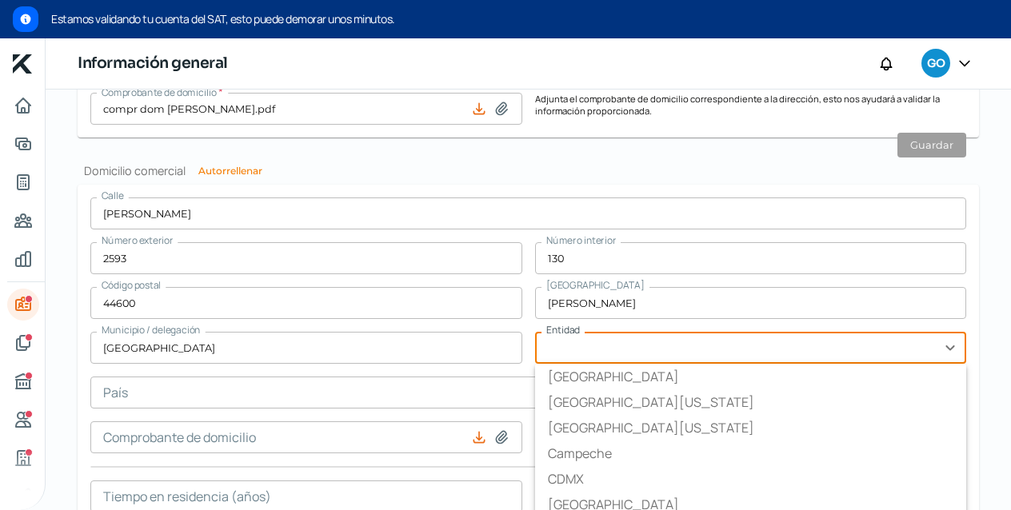
click at [627, 358] on input "text" at bounding box center [751, 348] width 432 height 32
type input "[GEOGRAPHIC_DATA]"
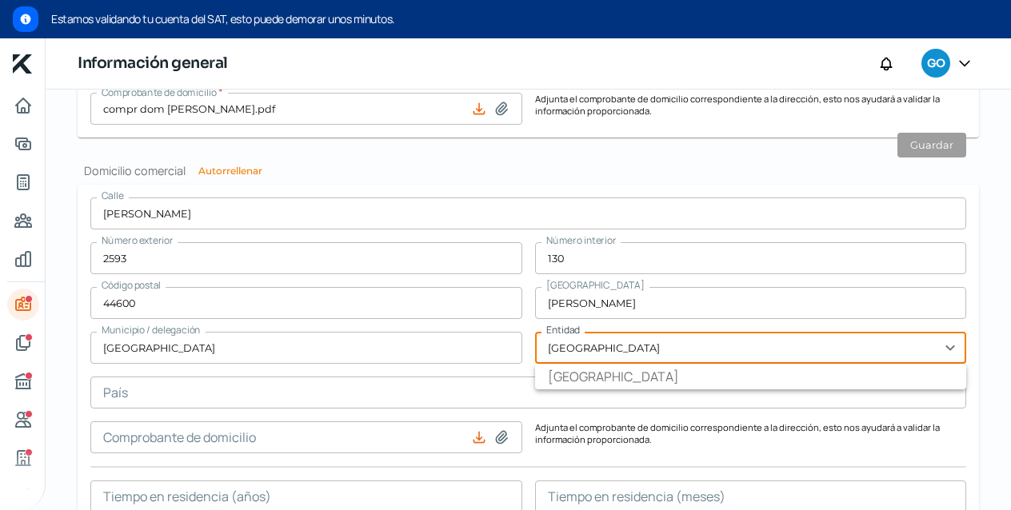
click at [494, 430] on button at bounding box center [502, 438] width 16 height 16
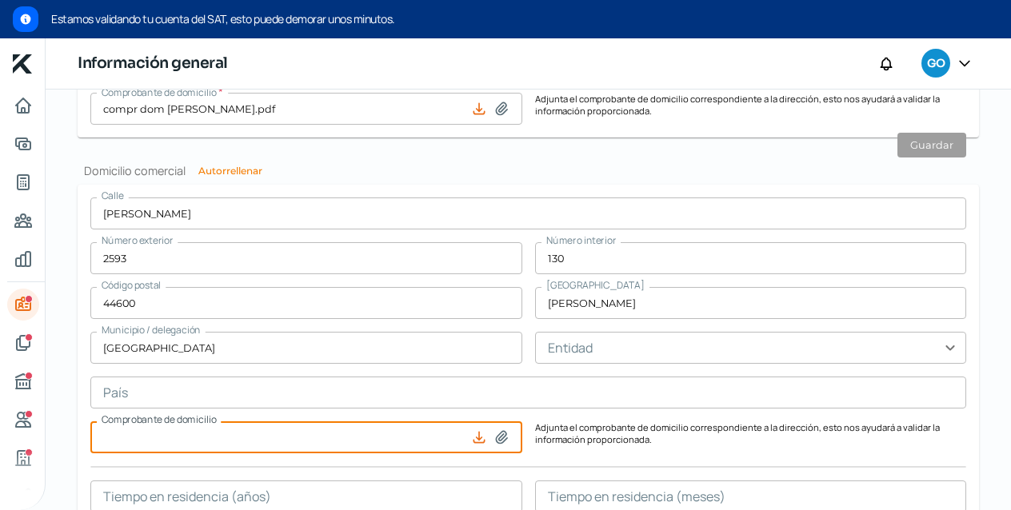
click at [402, 436] on input at bounding box center [306, 438] width 432 height 32
type input "C:\fakepath\compr dom [PERSON_NAME].pdf"
type input "compr dom [PERSON_NAME].pdf"
click at [807, 359] on input "text" at bounding box center [751, 348] width 432 height 32
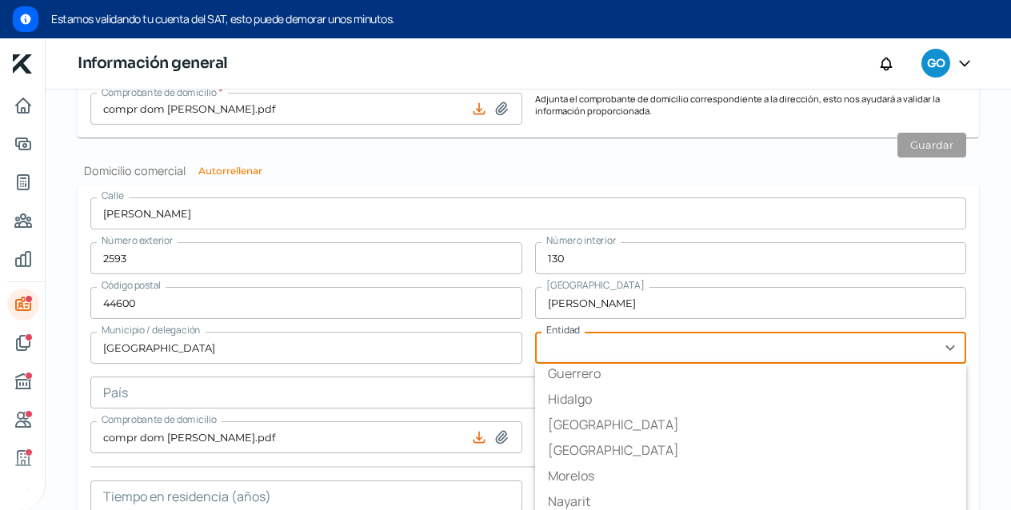
scroll to position [313, 0]
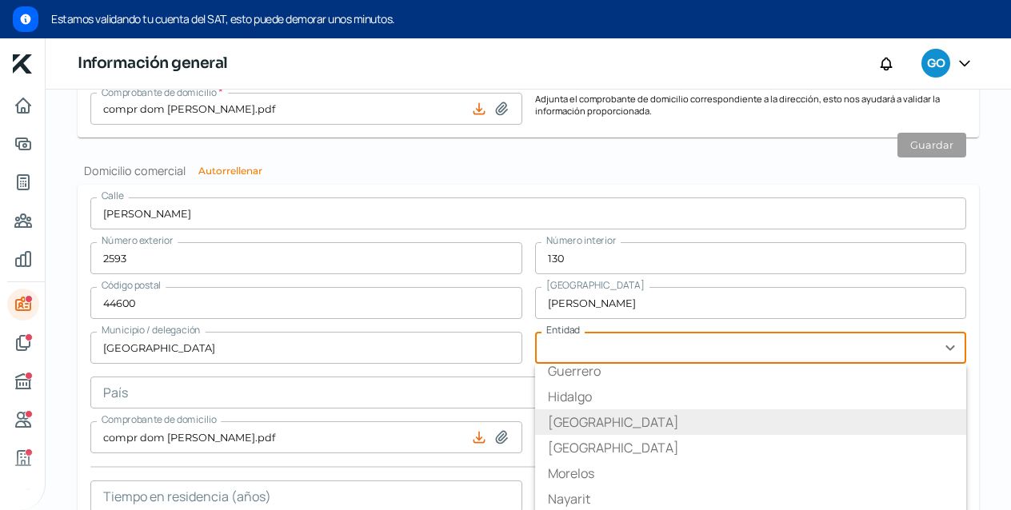
click at [570, 428] on li "[GEOGRAPHIC_DATA]" at bounding box center [751, 423] width 432 height 26
type input "[GEOGRAPHIC_DATA]"
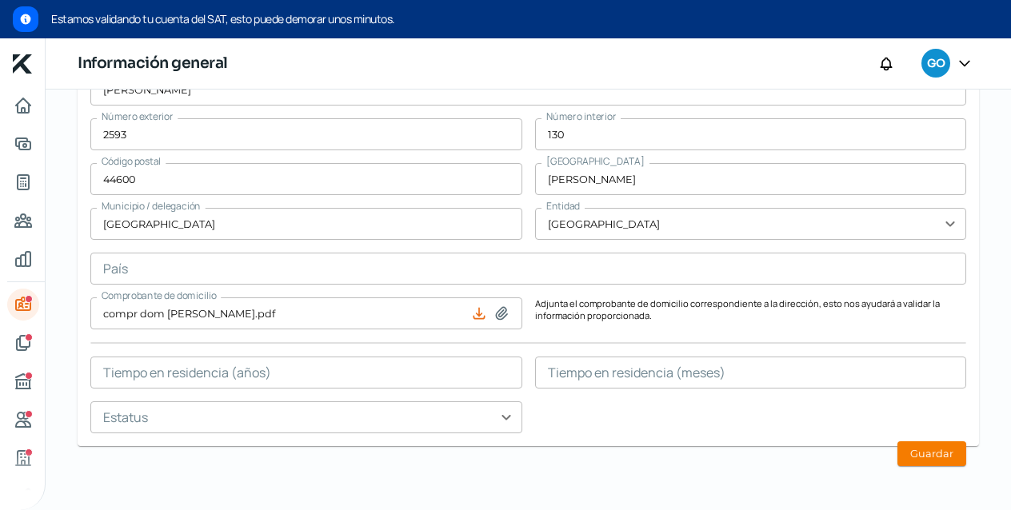
scroll to position [1577, 0]
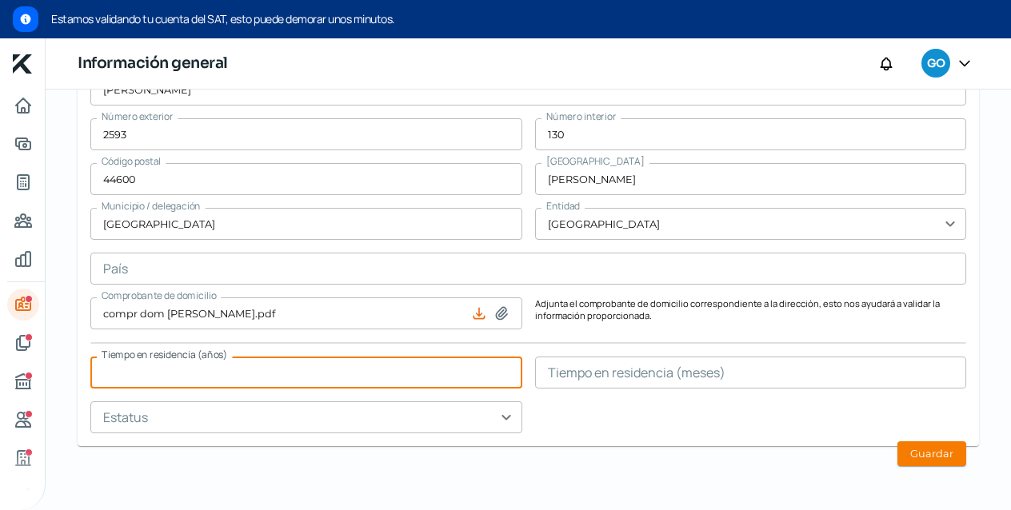
click at [364, 374] on input "text" at bounding box center [306, 373] width 432 height 32
type input "2"
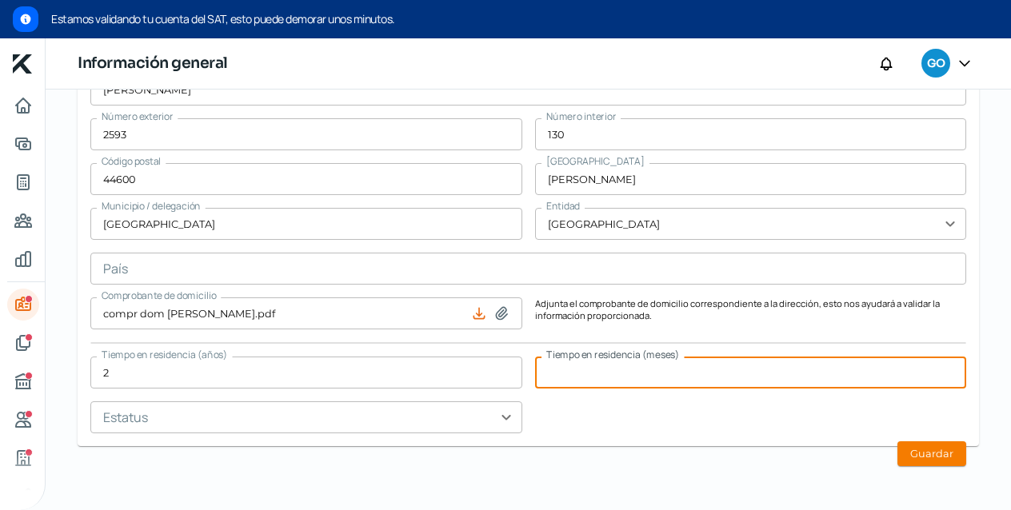
click at [657, 377] on input "text" at bounding box center [751, 373] width 432 height 32
type input "1"
click at [459, 410] on input "text" at bounding box center [306, 418] width 432 height 32
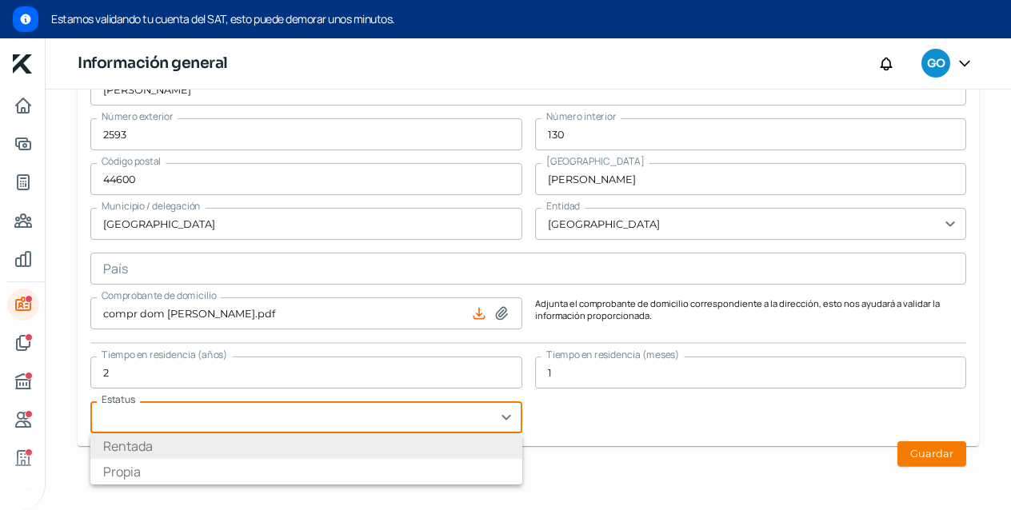
click at [431, 441] on li "Rentada" at bounding box center [306, 447] width 432 height 26
type input "Rentada"
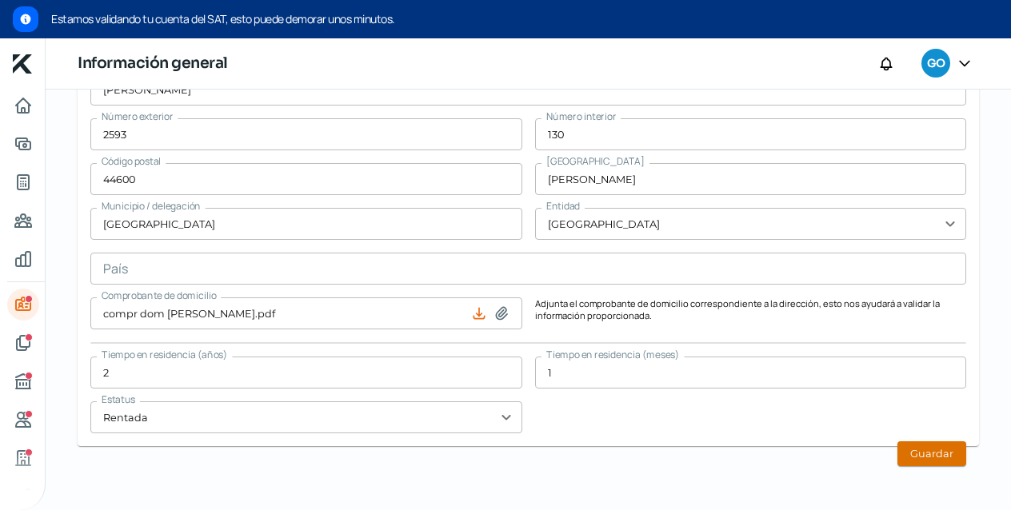
click at [940, 456] on button "Guardar" at bounding box center [932, 454] width 69 height 25
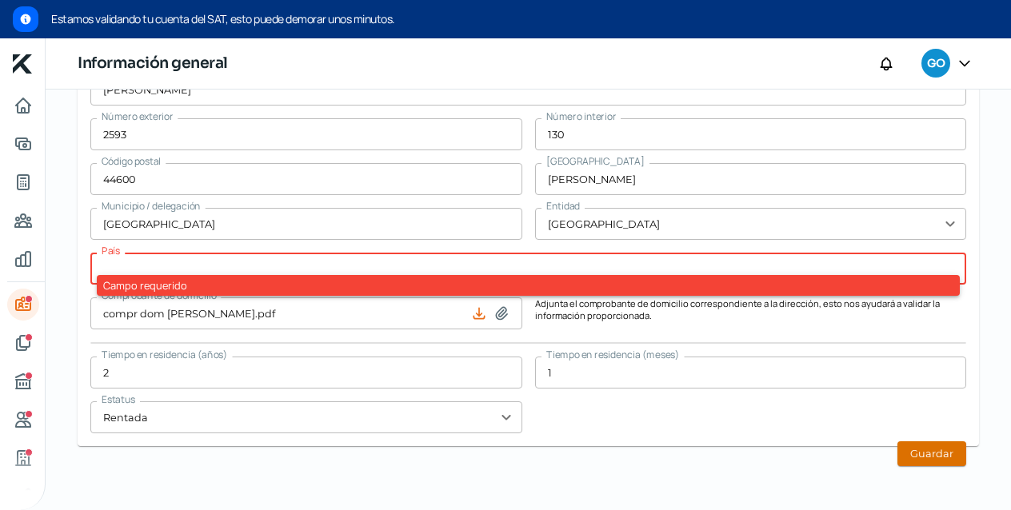
click at [918, 453] on button "Guardar" at bounding box center [932, 454] width 69 height 25
click at [606, 262] on input "text" at bounding box center [528, 269] width 876 height 32
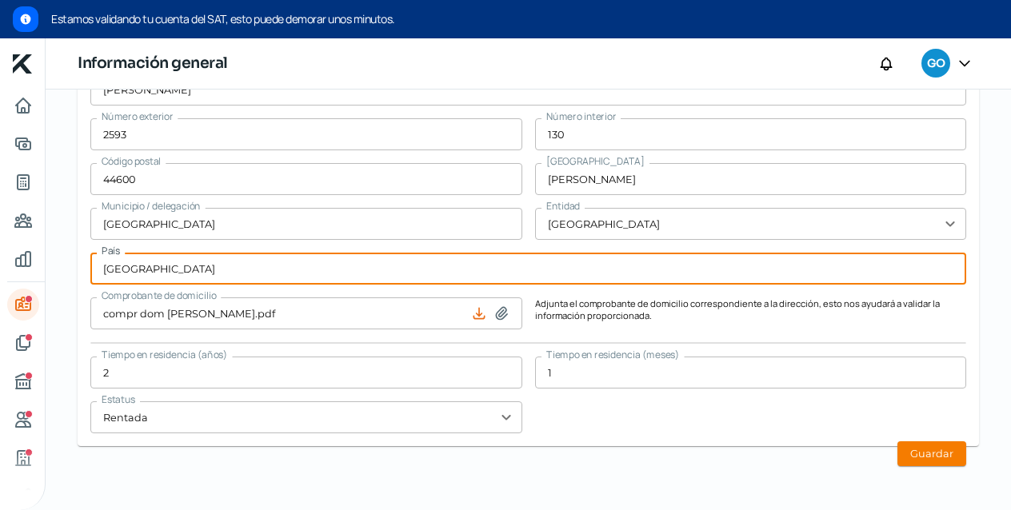
click at [494, 306] on button at bounding box center [502, 314] width 16 height 16
type input "[GEOGRAPHIC_DATA]"
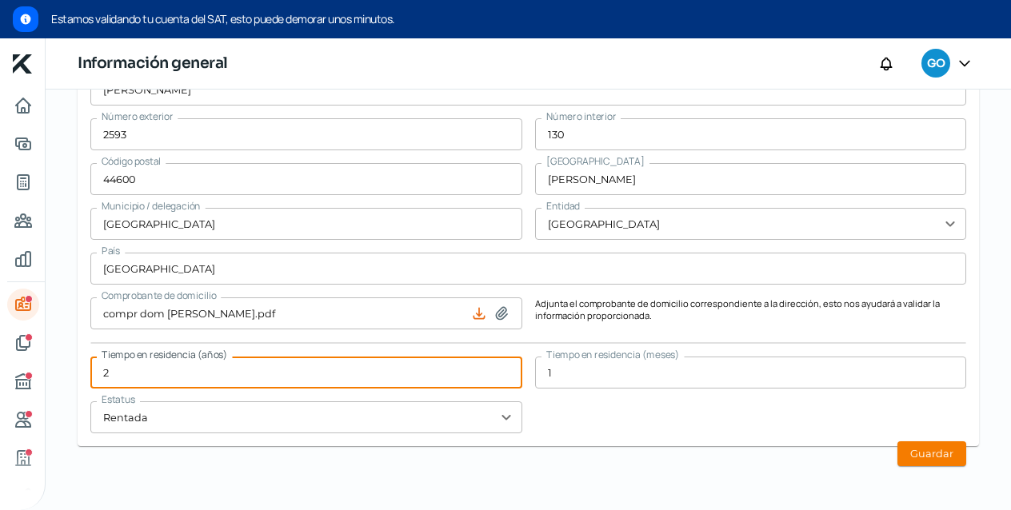
click at [338, 368] on input "2" at bounding box center [306, 373] width 432 height 32
click at [920, 453] on button "Guardar" at bounding box center [932, 454] width 69 height 25
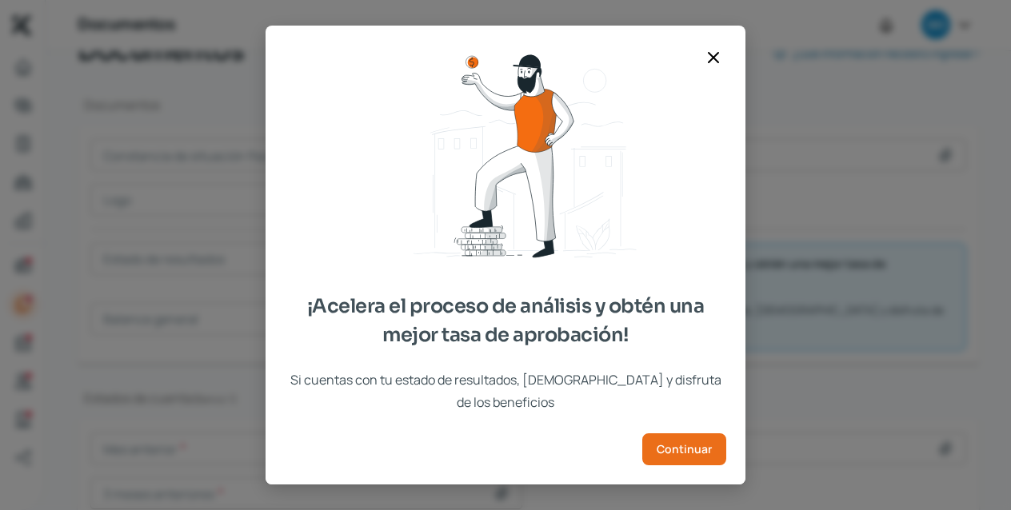
scroll to position [2, 0]
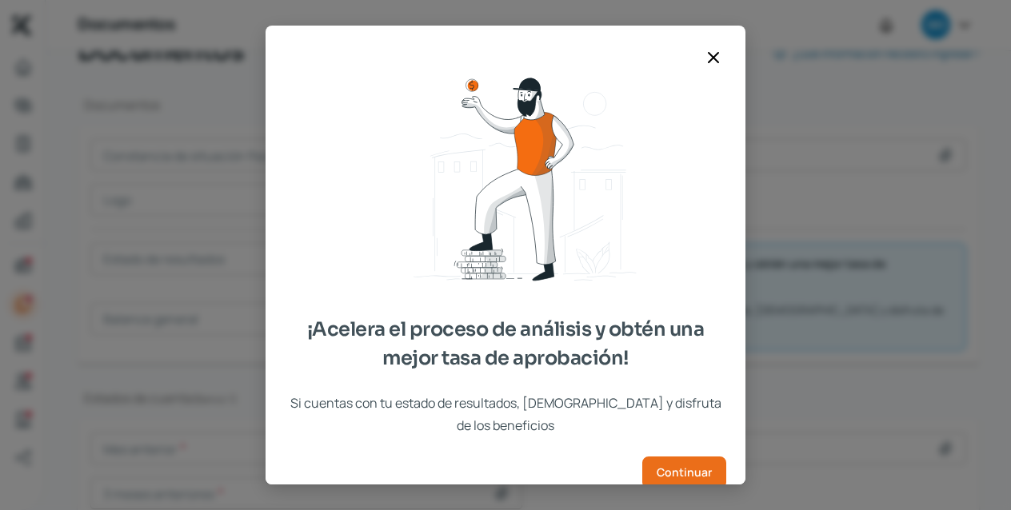
click at [716, 56] on icon at bounding box center [713, 57] width 19 height 19
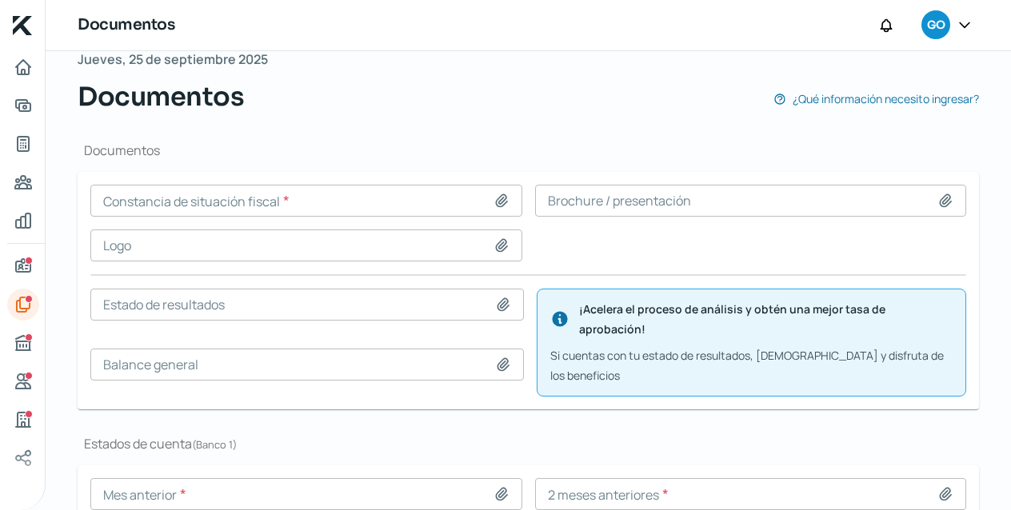
scroll to position [191, 0]
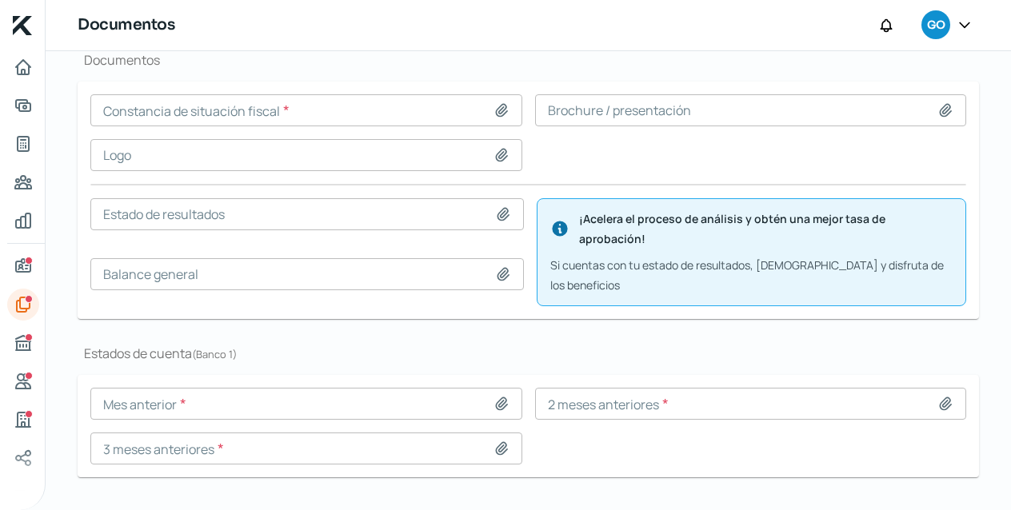
click at [494, 110] on icon at bounding box center [502, 110] width 16 height 16
type input "C:\fakepath\CSF AGOSTO 2025.pdf"
type input "CSF AGOSTO 2025.pdf"
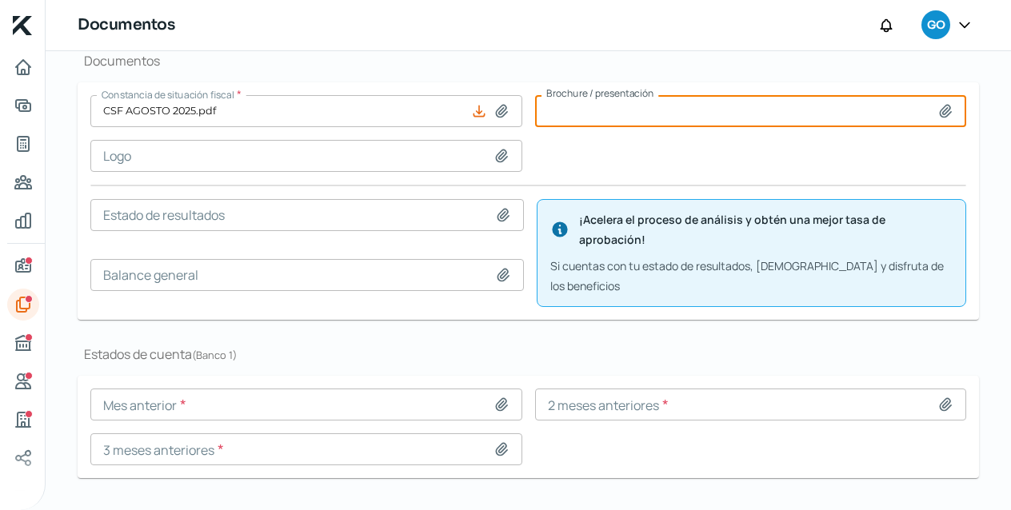
click at [854, 107] on input at bounding box center [751, 111] width 432 height 32
click at [938, 107] on icon at bounding box center [946, 110] width 16 height 16
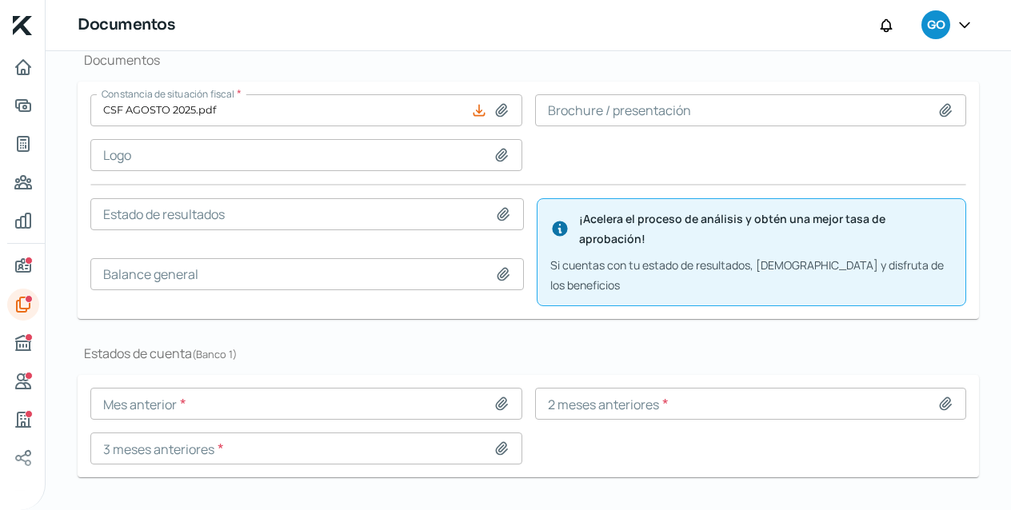
type input "C:\fakepath\tempo brochure para pdf 2.pdf"
type input "tempo brochure para pdf 2.pdf"
click at [276, 149] on input at bounding box center [306, 155] width 432 height 32
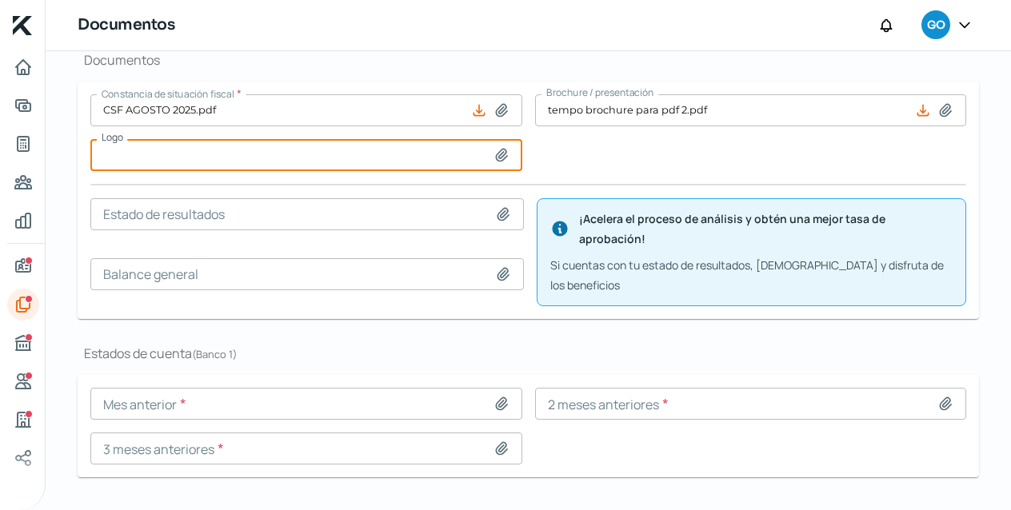
type input "C:\fakepath\tempo-consultores-isologotipo-rgb.jpg"
type input "tempo-consultores-isologotipo-rgb.jpg"
click at [430, 388] on input at bounding box center [306, 404] width 432 height 32
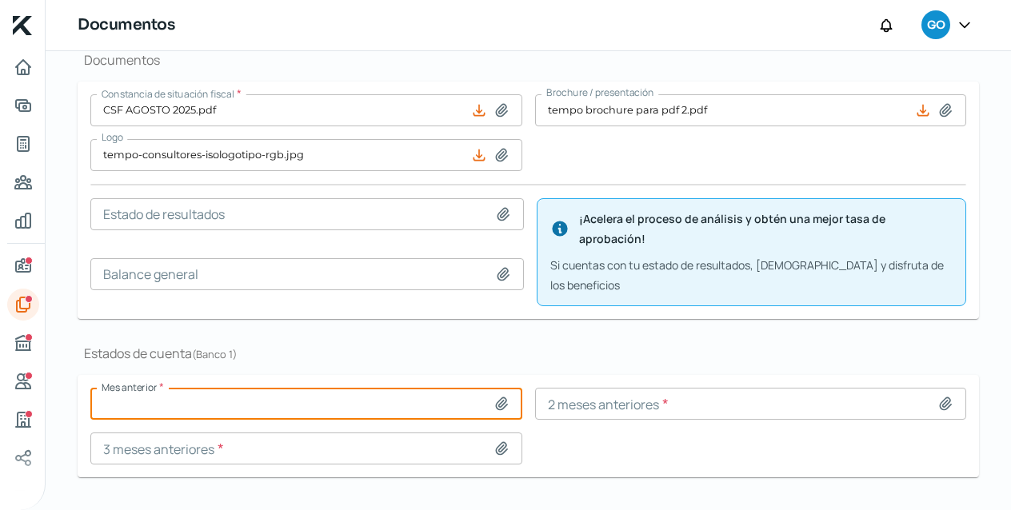
click at [507, 345] on h1 "Estados de cuenta ( Banco 1 )" at bounding box center [529, 354] width 902 height 18
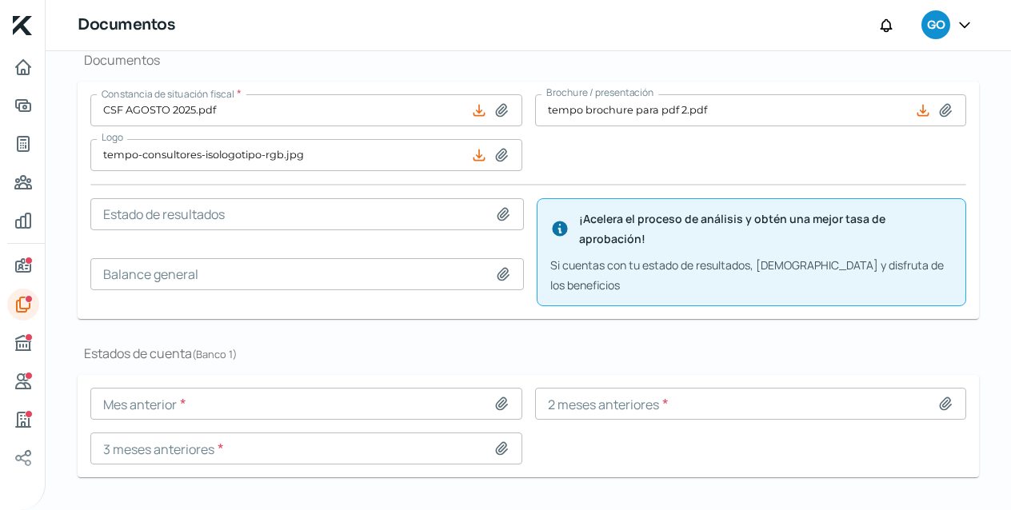
scroll to position [190, 0]
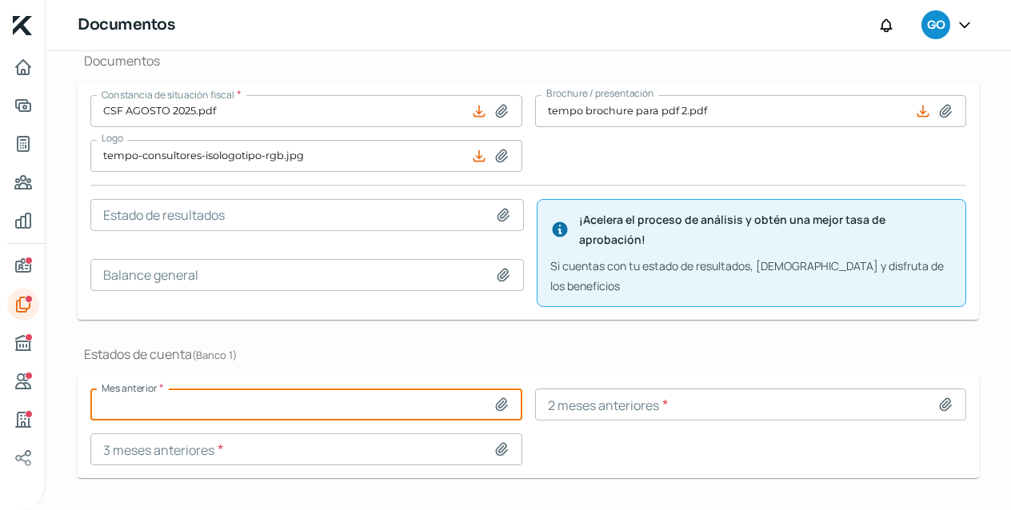
click at [315, 389] on input at bounding box center [306, 405] width 432 height 32
click at [429, 389] on input at bounding box center [306, 405] width 432 height 32
type input "C:\fakepath\Estado de cuenta AGO.pdf"
type input "Estado de cuenta AGO.pdf"
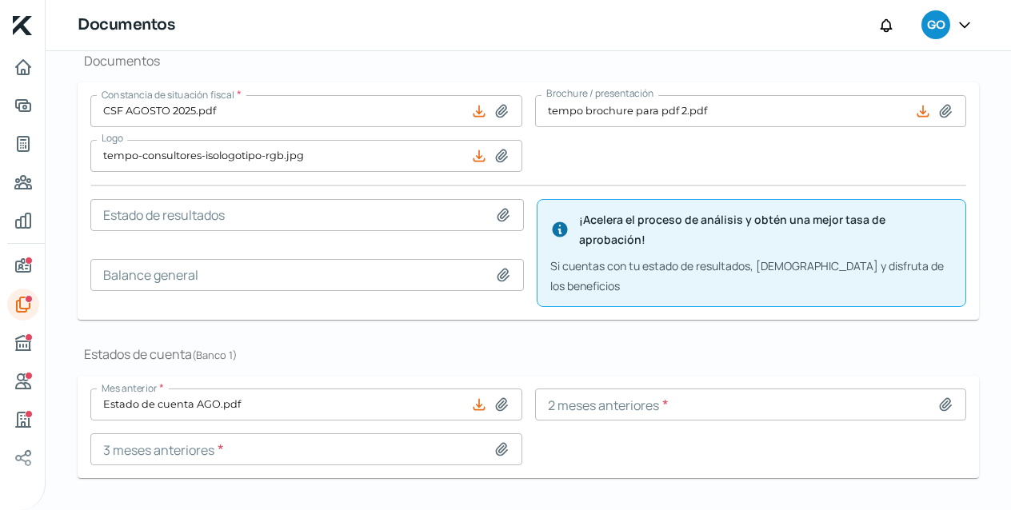
click at [942, 397] on icon at bounding box center [946, 405] width 16 height 16
type input "C:\fakepath\Estado de cuenta [PERSON_NAME].pdf"
type input "Estado de cuenta [PERSON_NAME].pdf"
click at [498, 443] on icon at bounding box center [501, 449] width 11 height 12
type input "C:\fakepath\Estado de cuenta JUNIO.pdf"
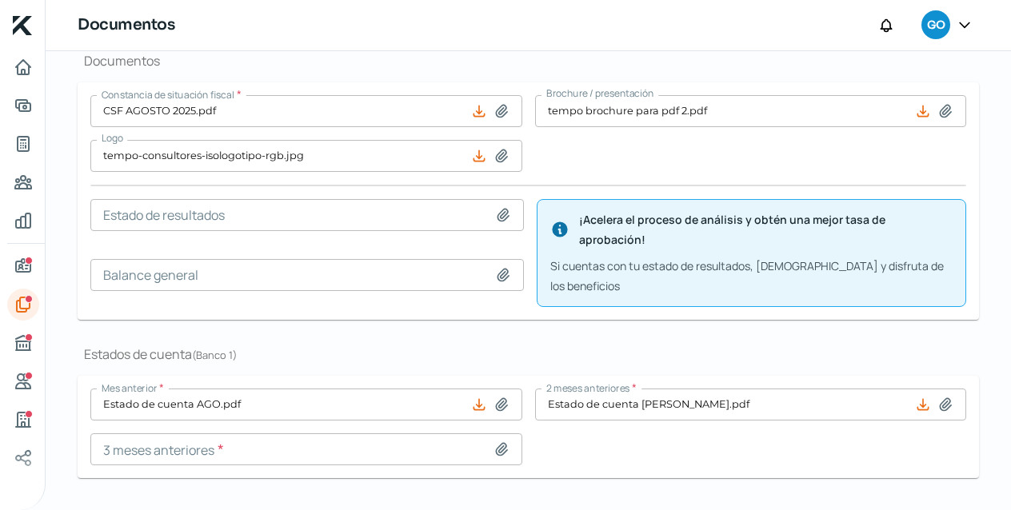
type input "Estado de cuenta JUNIO.pdf"
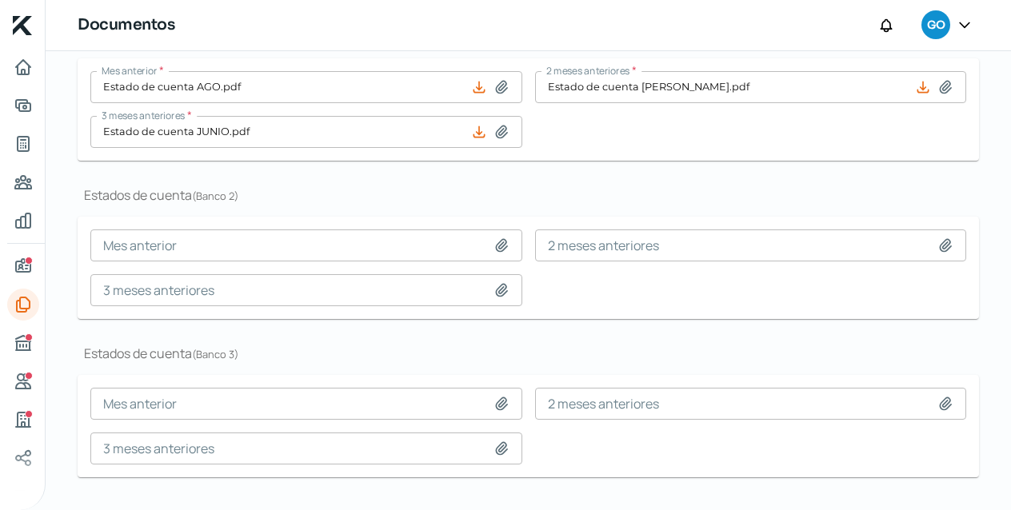
scroll to position [0, 0]
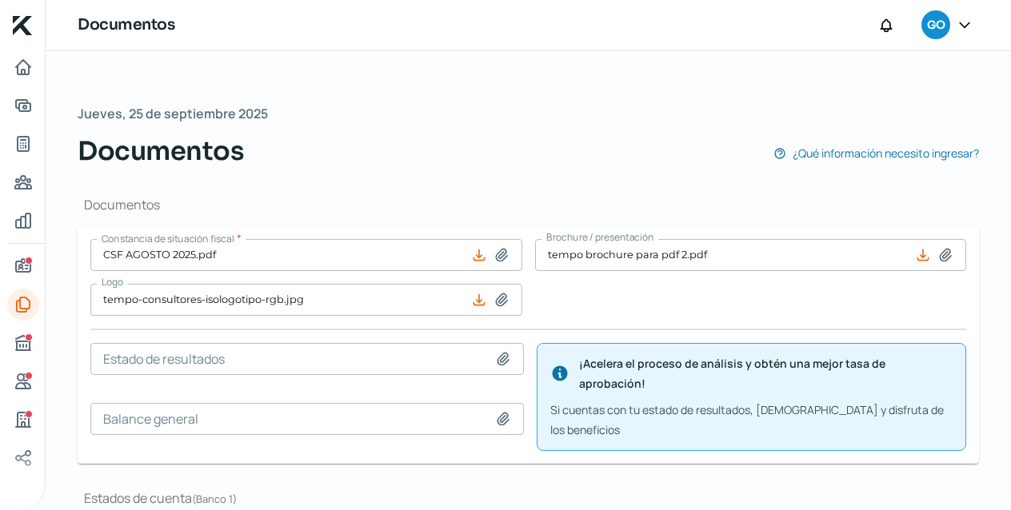
click at [939, 22] on span "GO" at bounding box center [936, 25] width 18 height 19
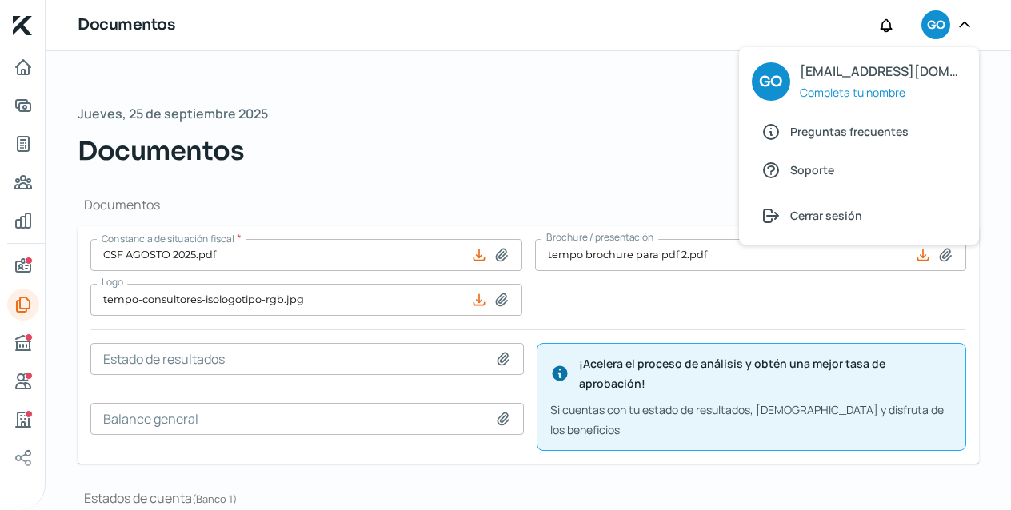
click at [848, 90] on span "Completa tu nombre" at bounding box center [853, 92] width 106 height 20
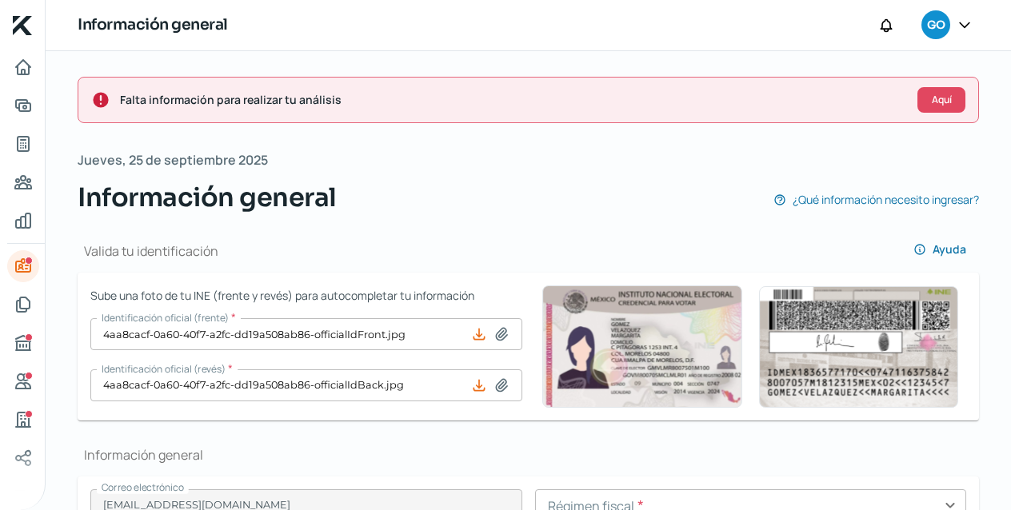
type input "VIAG581229JF3"
type input "[PERSON_NAME]"
type input "2593"
type input "130"
type input "44600"
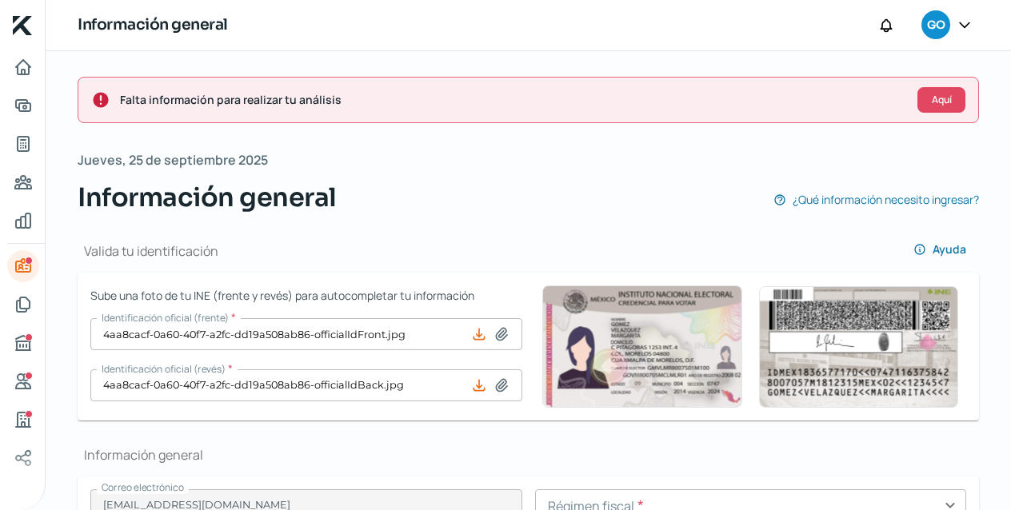
type input "[PERSON_NAME]"
type input "[GEOGRAPHIC_DATA]"
type input "compr dom [PERSON_NAME].pdf"
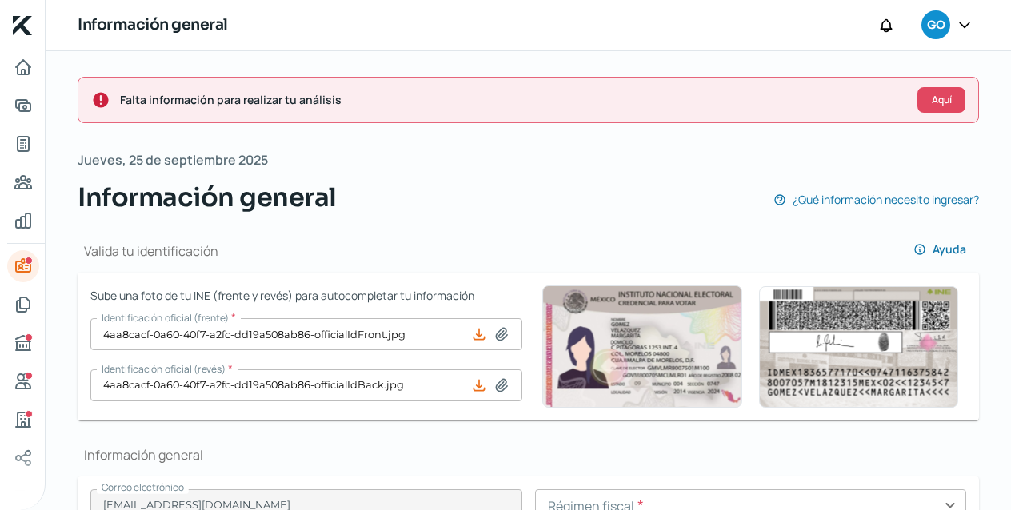
type input "2"
type input "1"
type input "Rentada"
click at [932, 99] on span "Aquí" at bounding box center [942, 100] width 20 height 10
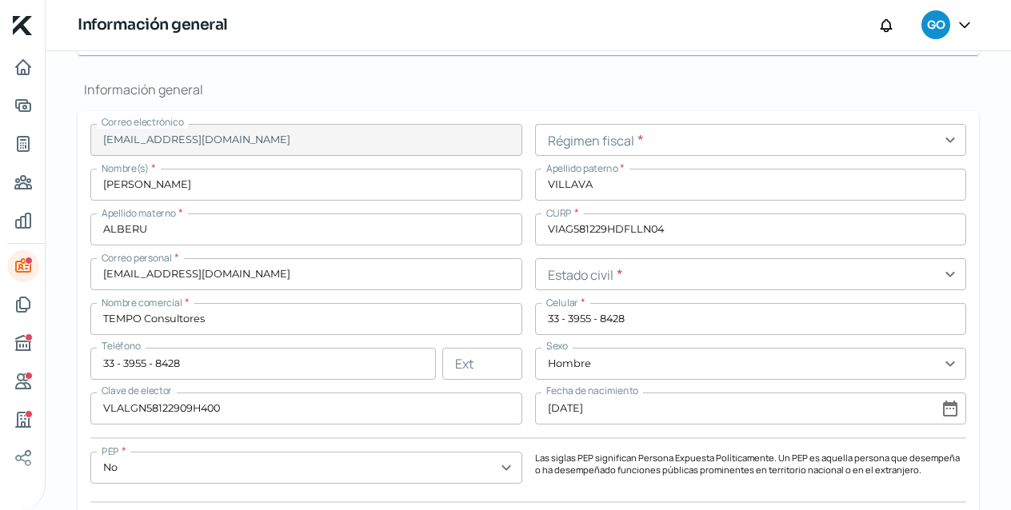
scroll to position [395, 0]
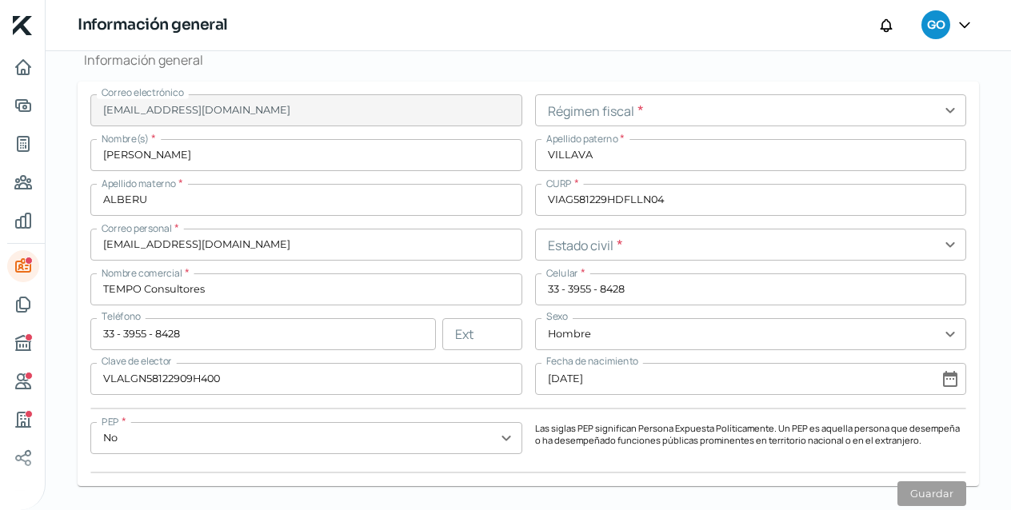
click at [946, 245] on input "text" at bounding box center [751, 245] width 432 height 32
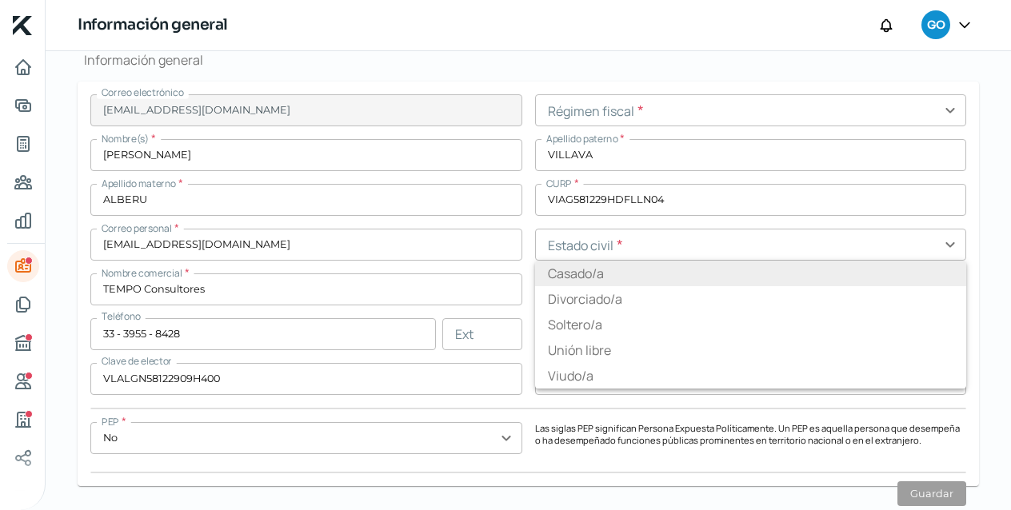
click at [551, 275] on li "Casado/a" at bounding box center [751, 274] width 432 height 26
type input "Casado/a"
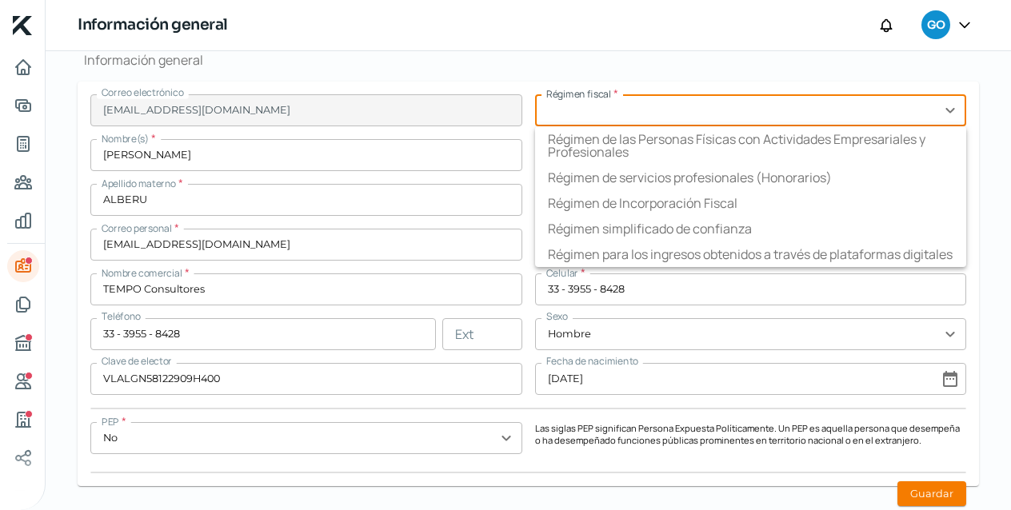
click at [944, 114] on input "text" at bounding box center [751, 110] width 432 height 32
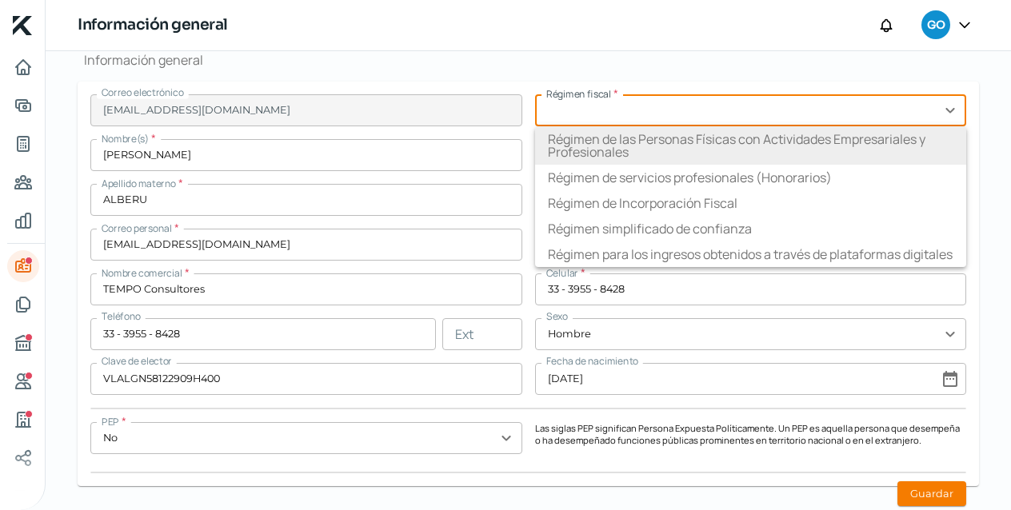
click at [893, 134] on li "Régimen de las Personas Físicas con Actividades Empresariales y Profesionales" at bounding box center [751, 145] width 432 height 38
type input "Régimen de las Personas Físicas con Actividades Empresariales y Profesionales"
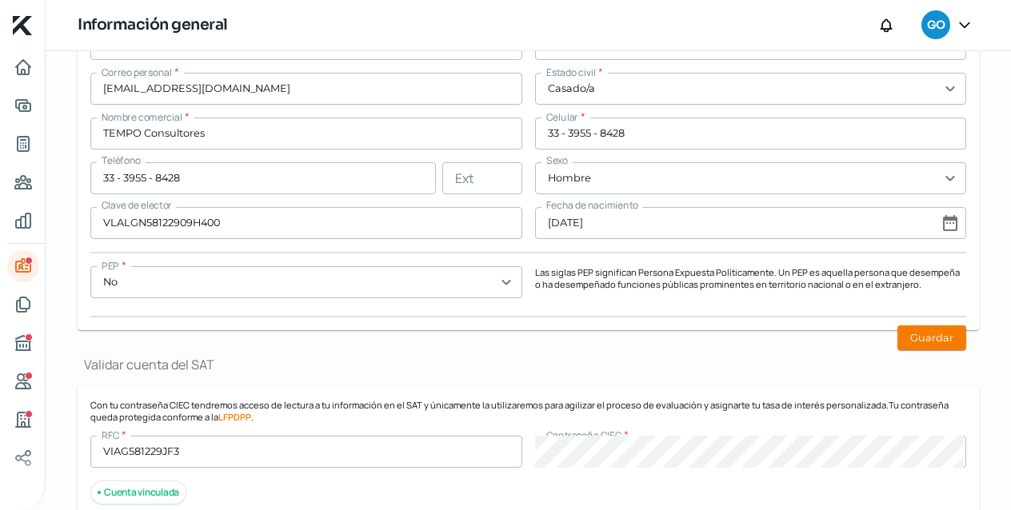
scroll to position [557, 0]
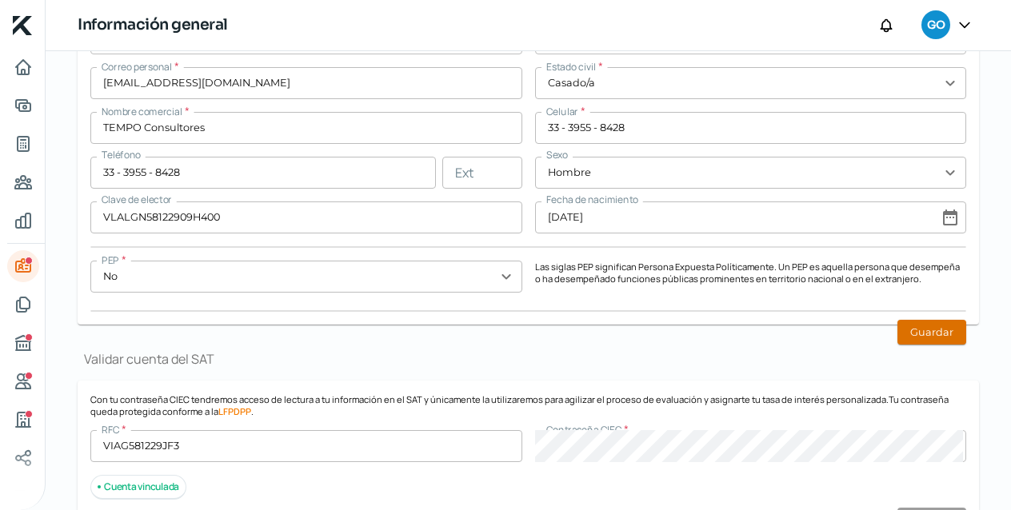
click at [942, 334] on button "Guardar" at bounding box center [932, 332] width 69 height 25
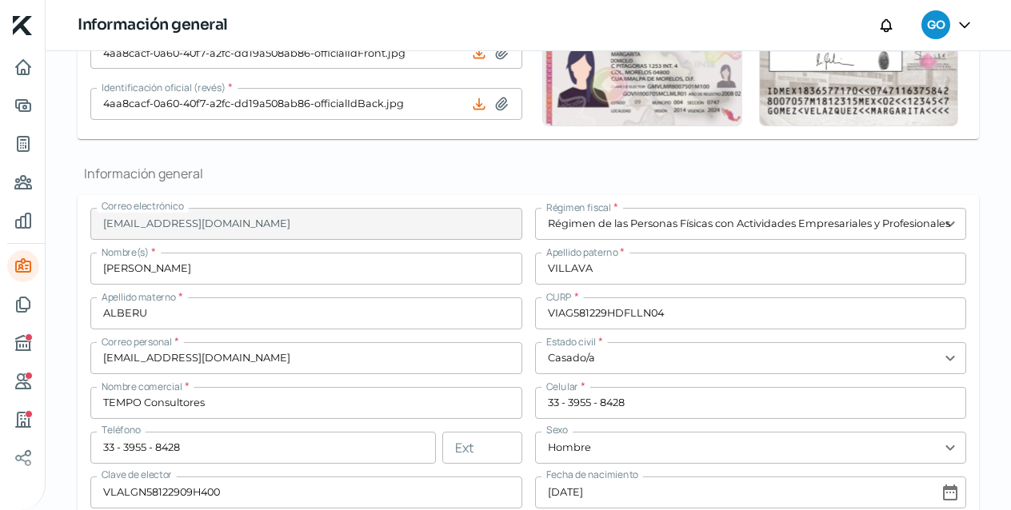
scroll to position [0, 0]
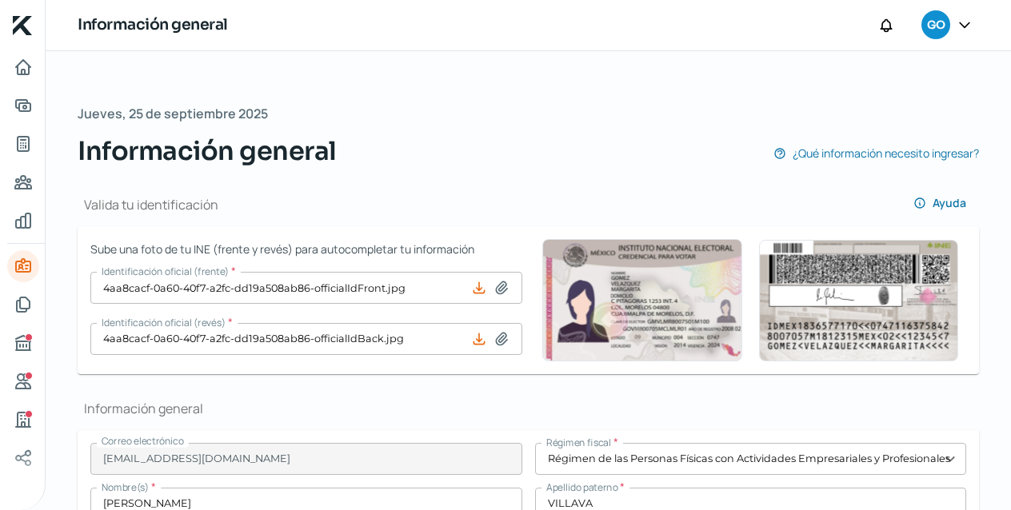
click at [936, 23] on span "GO" at bounding box center [936, 25] width 18 height 19
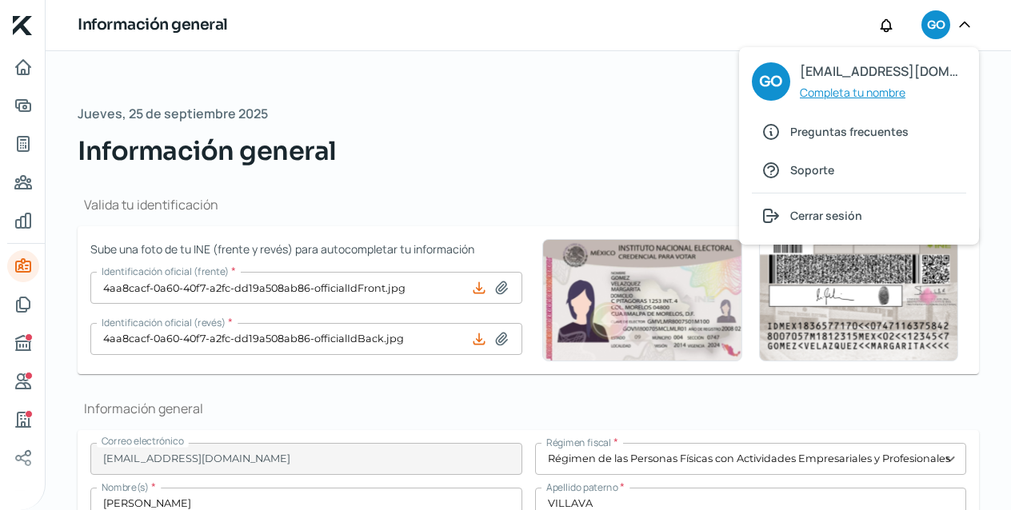
click at [841, 92] on span "Completa tu nombre" at bounding box center [853, 92] width 106 height 20
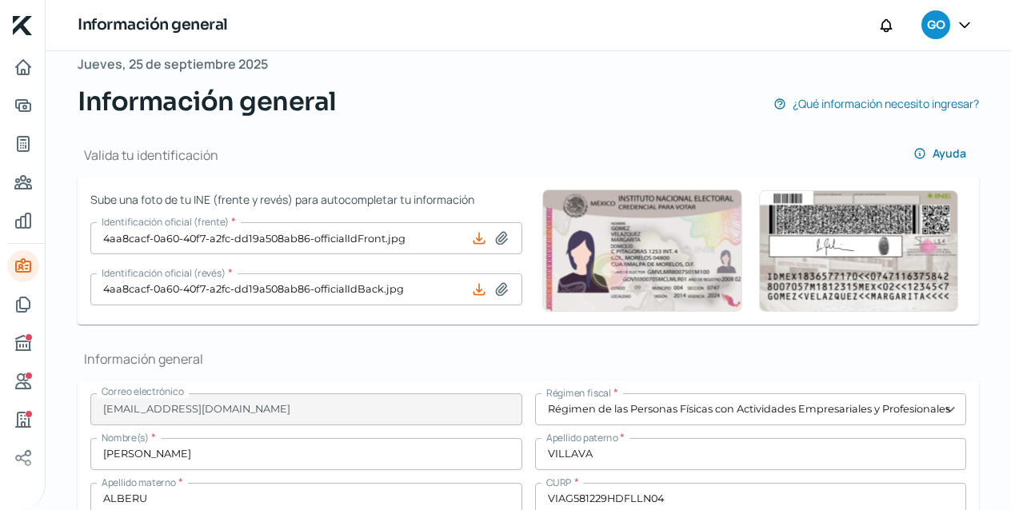
scroll to position [55, 0]
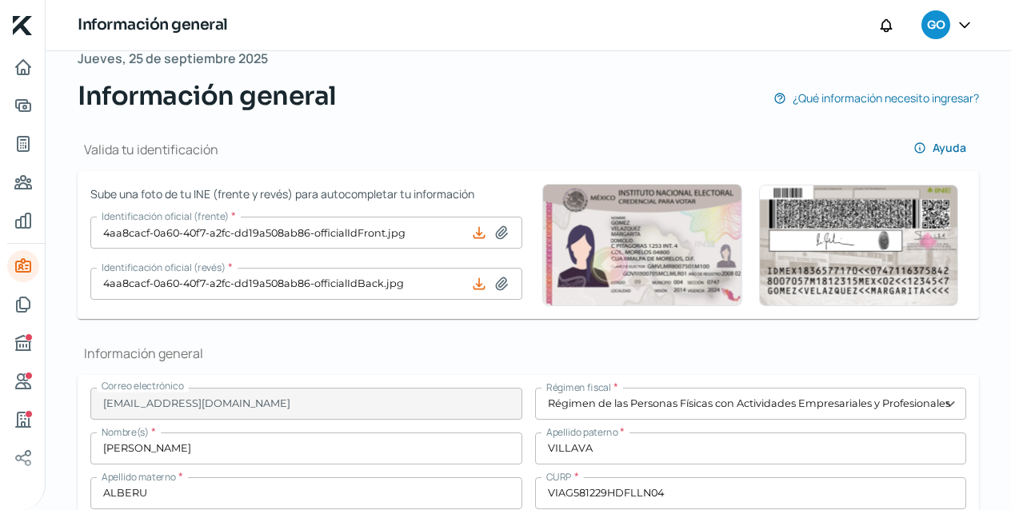
click at [965, 22] on icon at bounding box center [965, 25] width 16 height 16
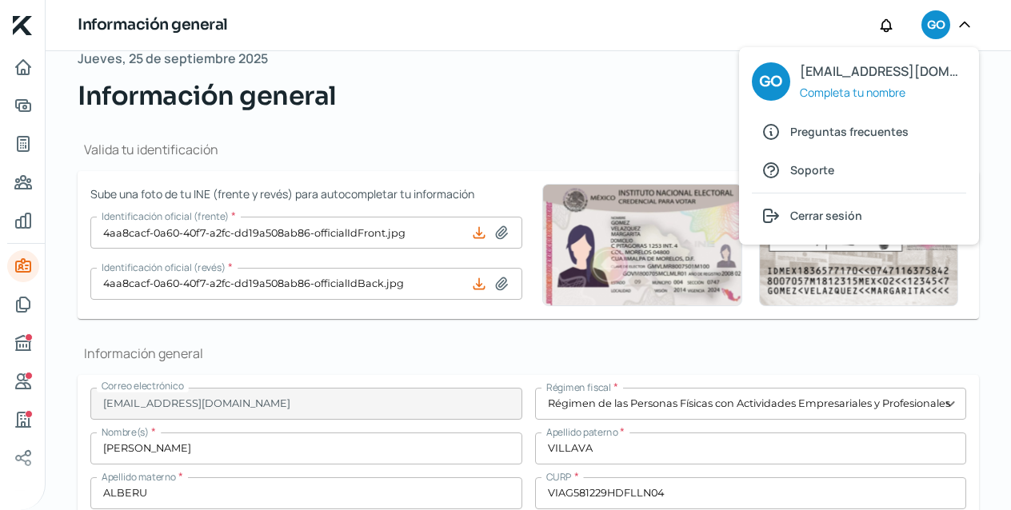
click at [599, 68] on div "Jueves, 25 de septiembre 2025 Información general ¿Qué información necesito ing…" at bounding box center [529, 81] width 902 height 68
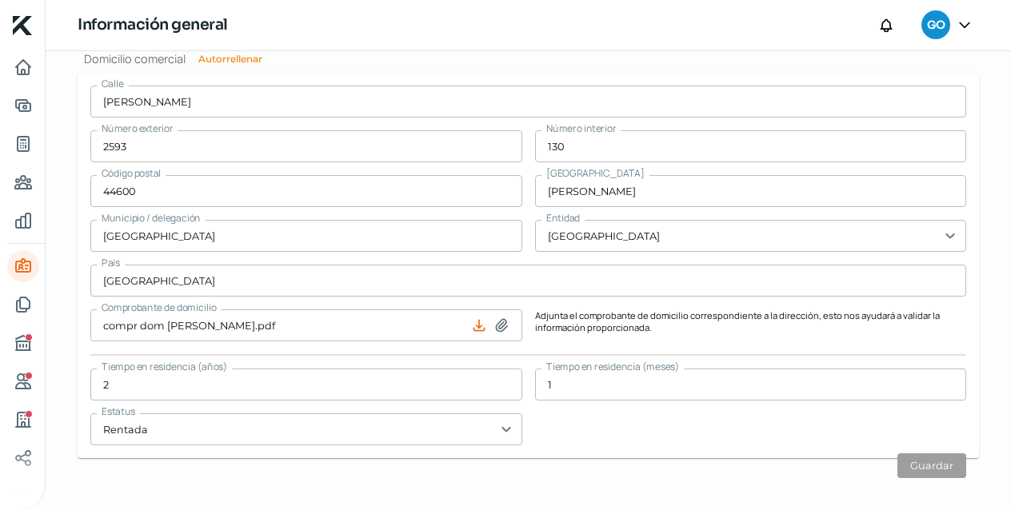
scroll to position [1492, 0]
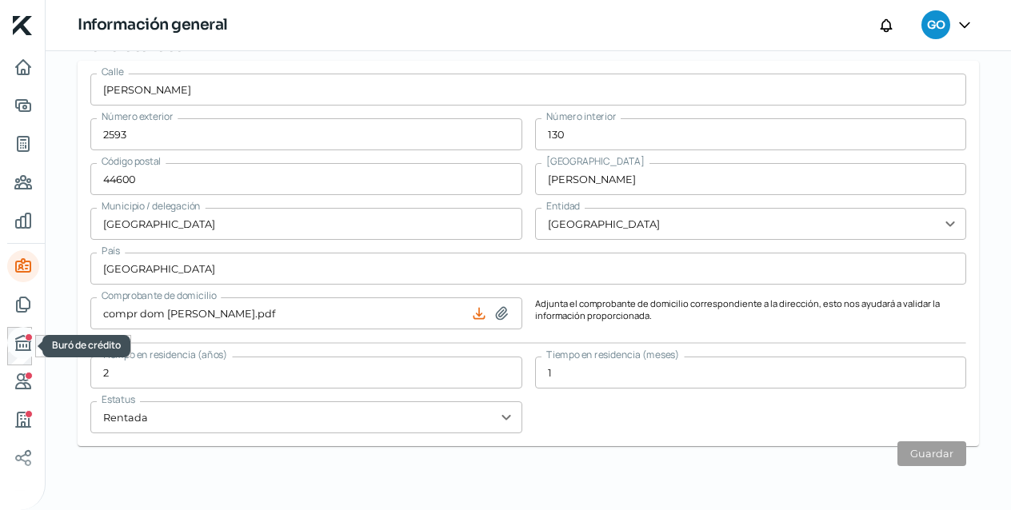
click at [23, 338] on icon "Buró de crédito" at bounding box center [23, 343] width 19 height 19
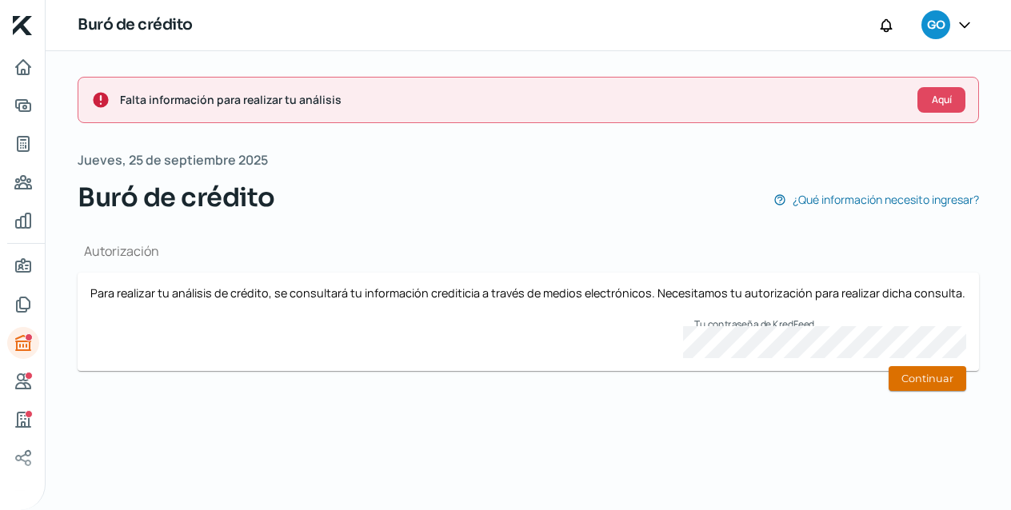
click at [931, 384] on button "Continuar" at bounding box center [928, 378] width 78 height 25
click at [954, 380] on button "Continuar" at bounding box center [928, 378] width 78 height 25
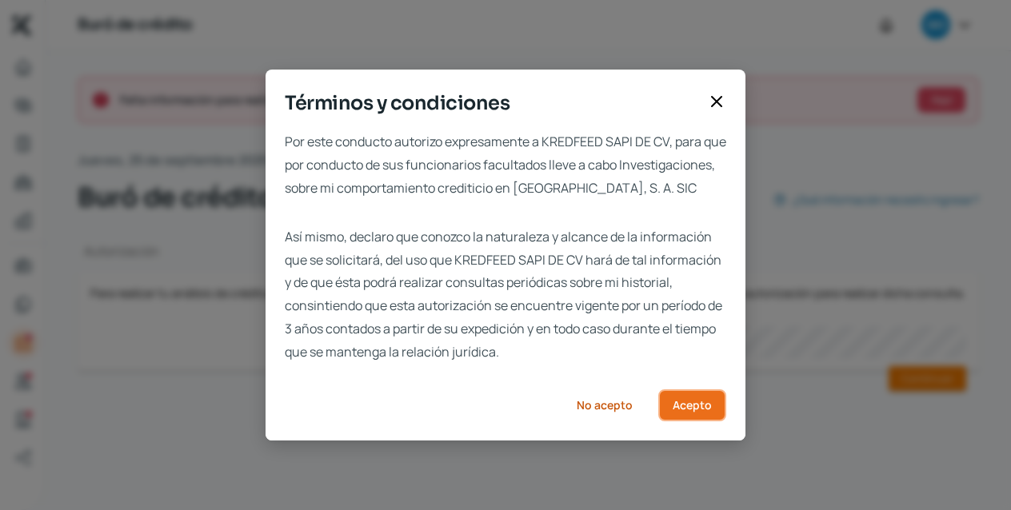
click at [683, 411] on span "Acepto" at bounding box center [692, 405] width 39 height 11
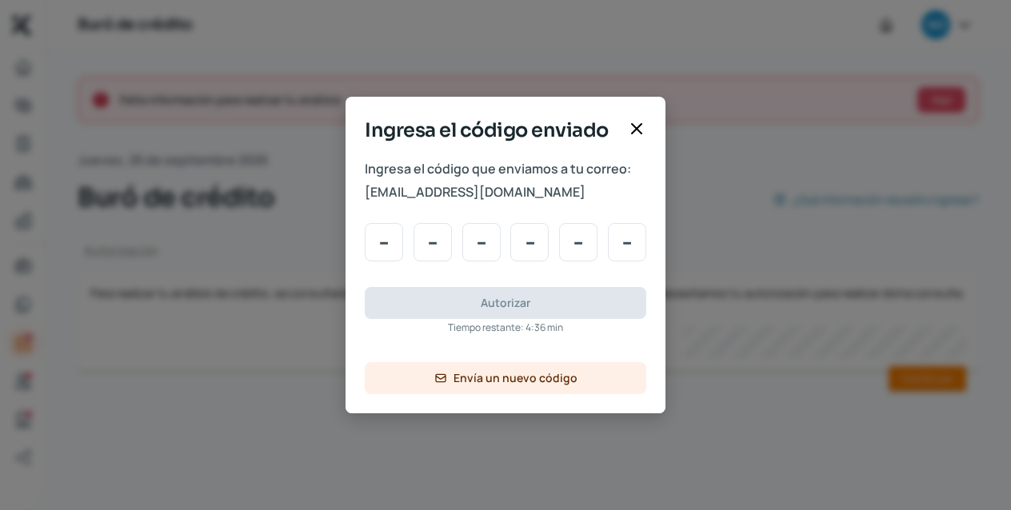
type input "9"
type input "0"
type input "4"
type input "5"
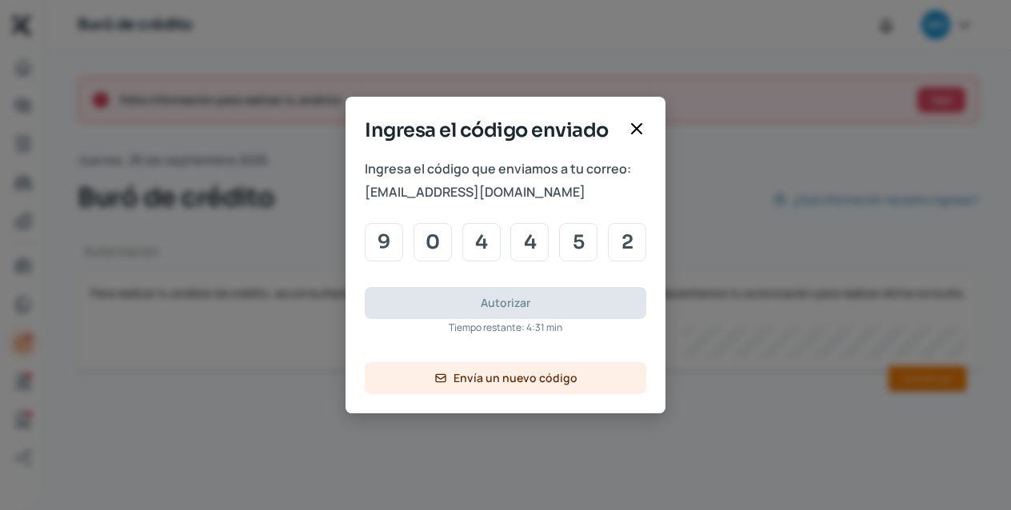
type input "2"
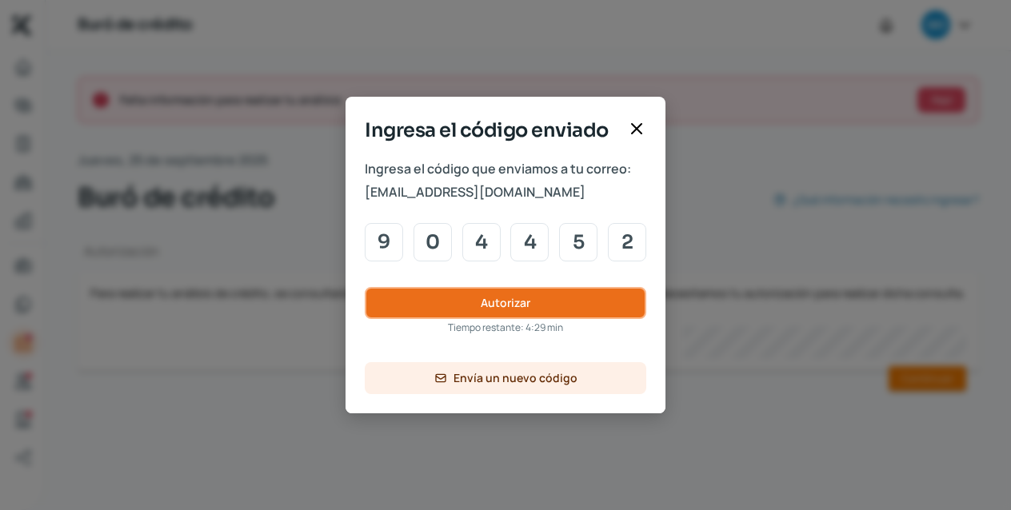
click at [590, 306] on button "Autorizar" at bounding box center [506, 303] width 282 height 32
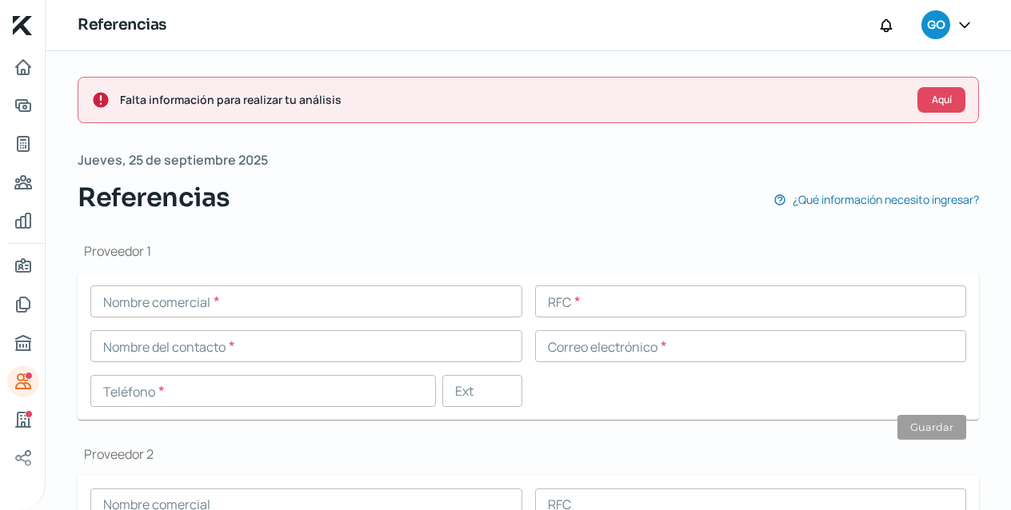
click at [246, 301] on input "text" at bounding box center [306, 302] width 432 height 32
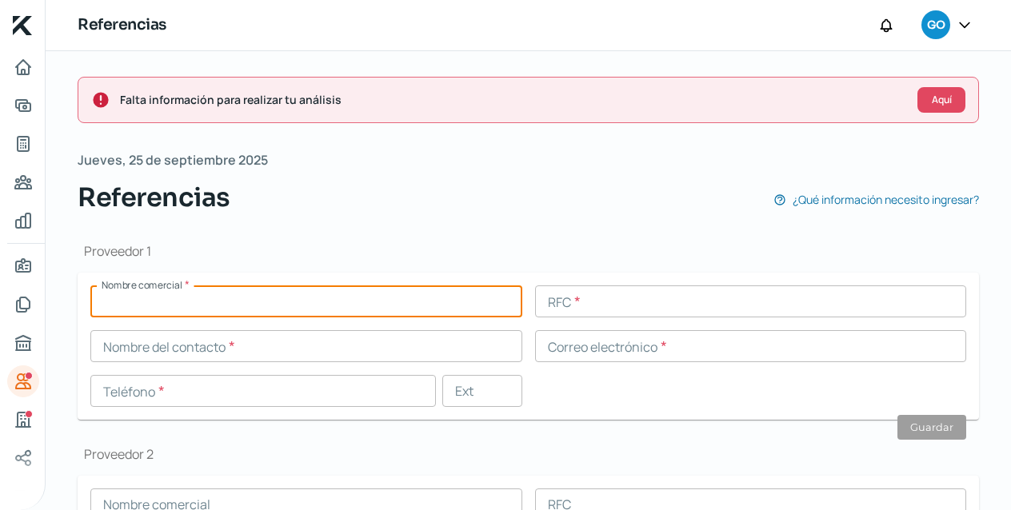
click at [318, 258] on h1 "Proveedor 1" at bounding box center [529, 251] width 902 height 18
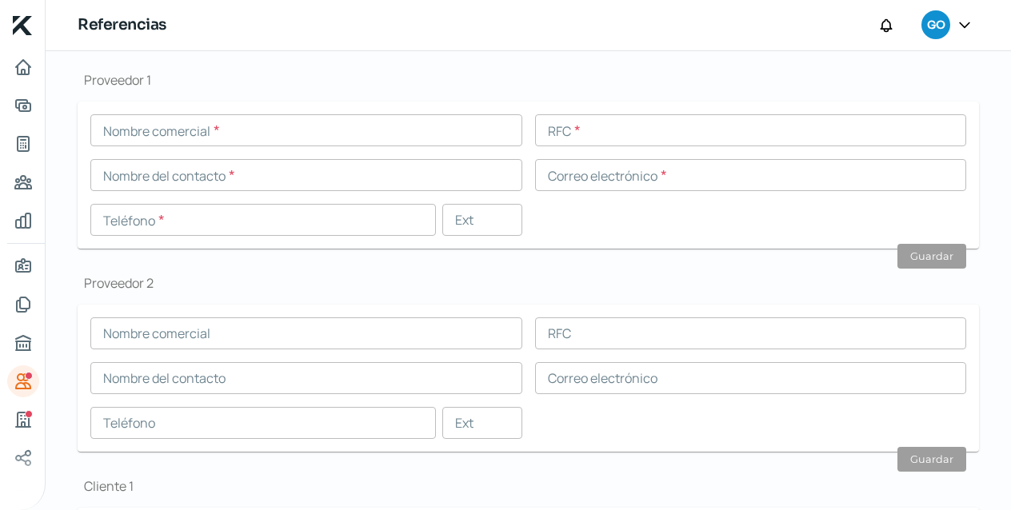
scroll to position [180, 0]
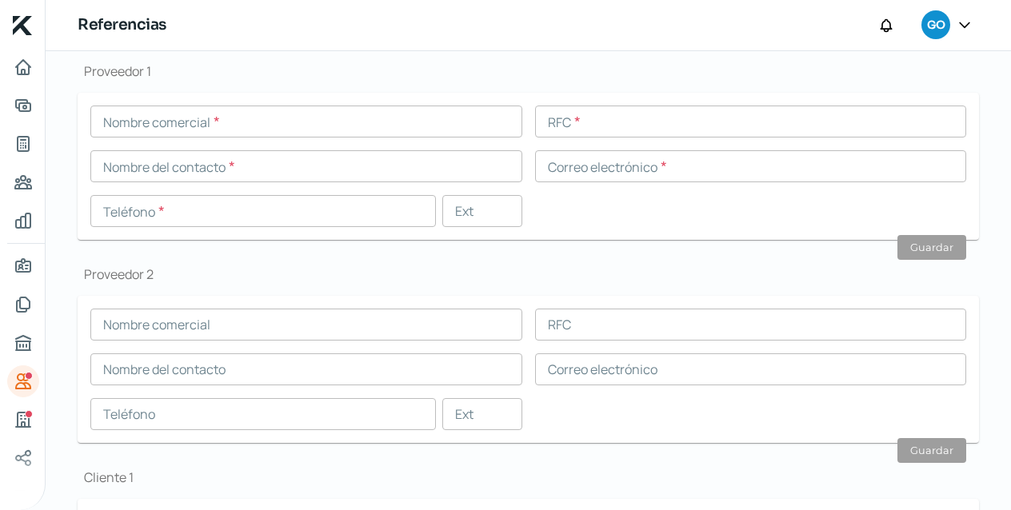
click at [282, 122] on input "text" at bounding box center [306, 122] width 432 height 32
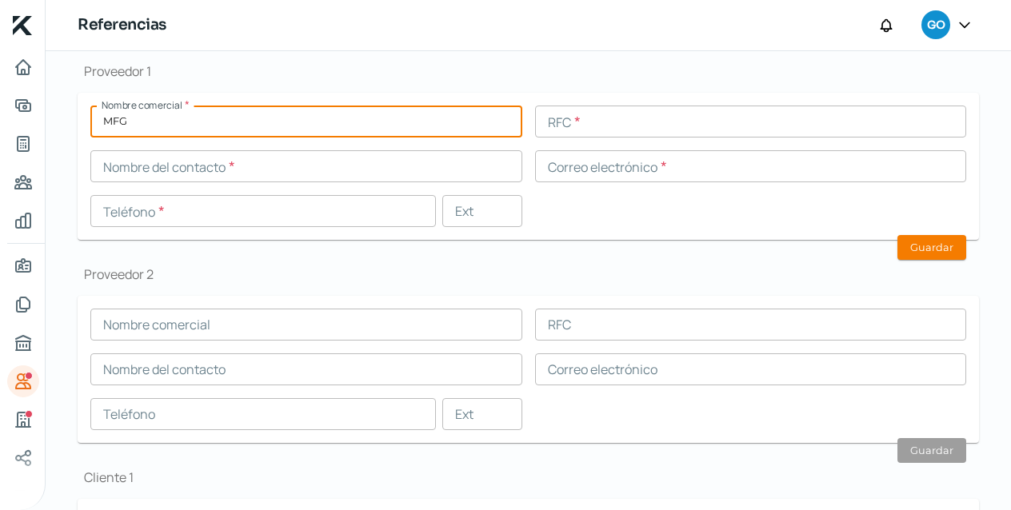
type input "MFG"
click at [202, 168] on input "text" at bounding box center [306, 166] width 432 height 32
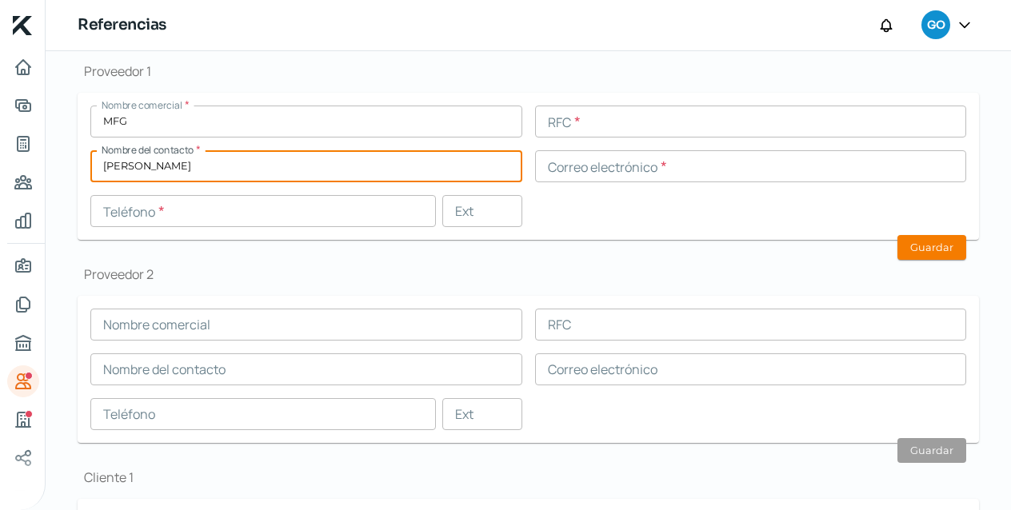
type input "[PERSON_NAME]"
click at [651, 164] on input "text" at bounding box center [751, 166] width 432 height 32
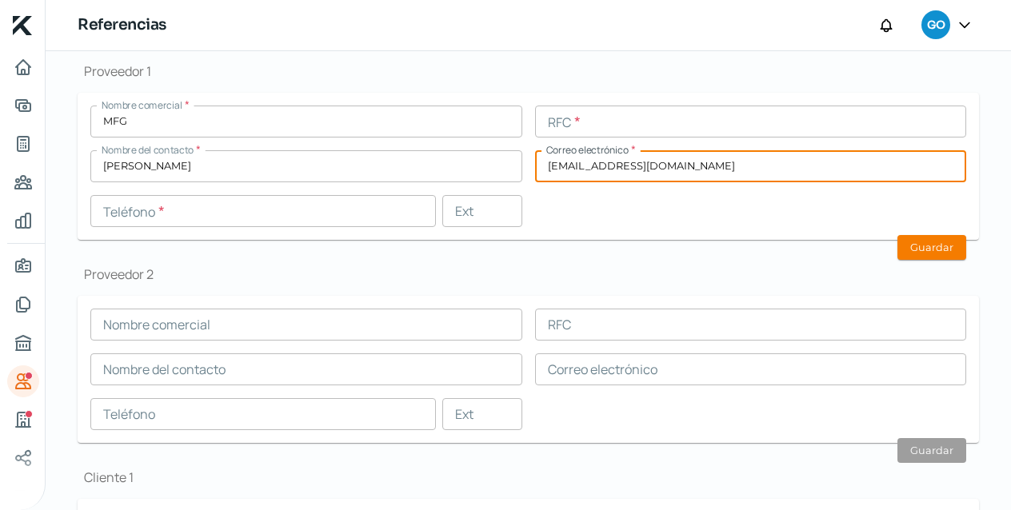
type input "[EMAIL_ADDRESS][DOMAIN_NAME]"
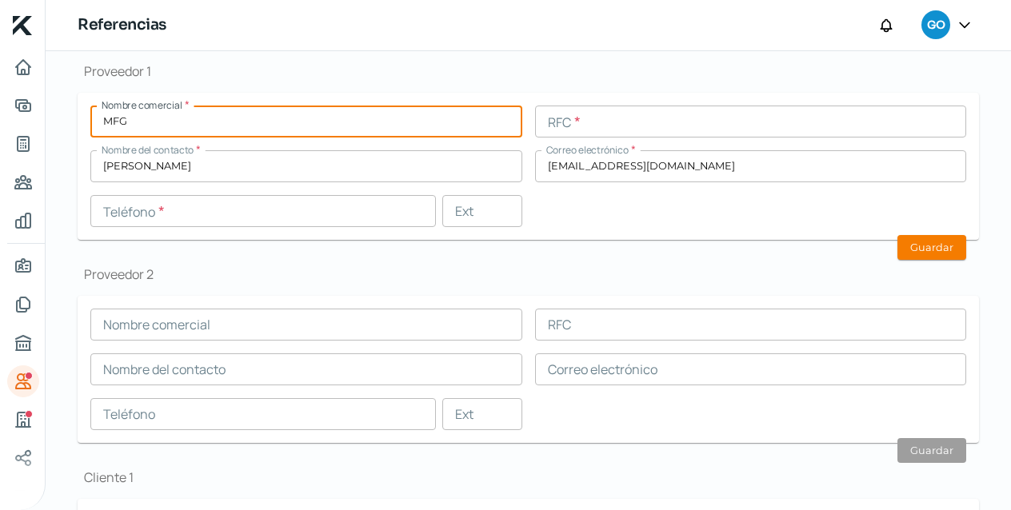
click at [425, 118] on input "MFG" at bounding box center [306, 122] width 432 height 32
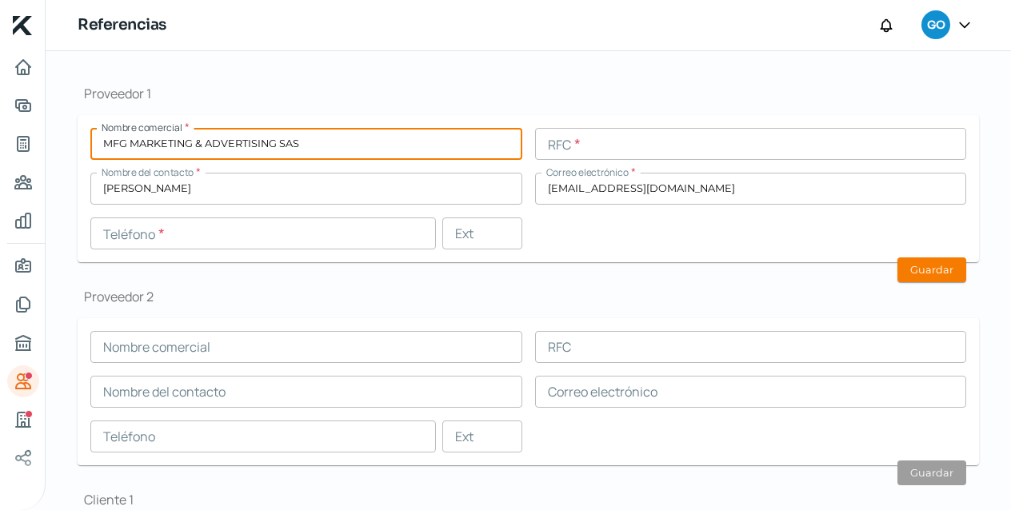
type input "MFG MARKETING & ADVERTISING SAS"
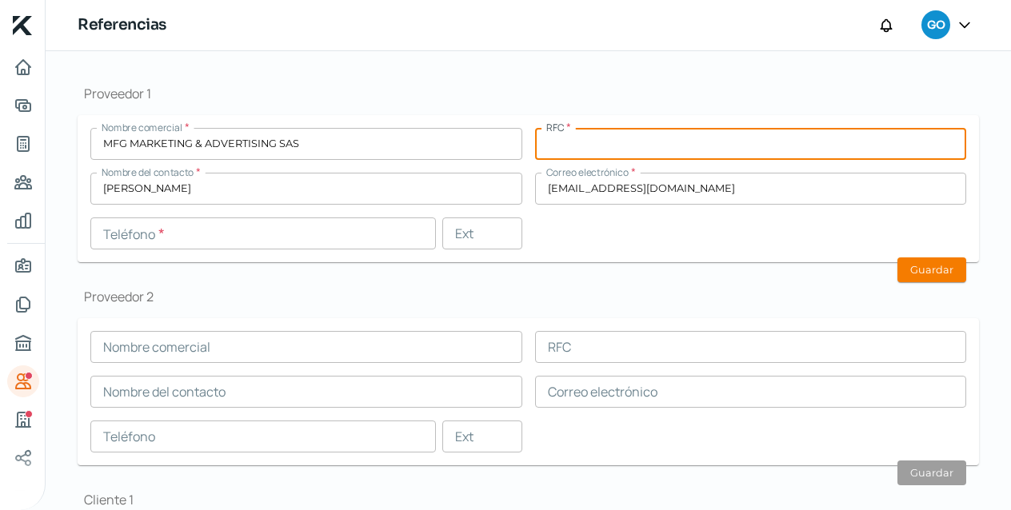
click at [716, 147] on input "text" at bounding box center [751, 144] width 432 height 32
type input "MMA170703R40"
click at [354, 236] on input "text" at bounding box center [263, 234] width 346 height 32
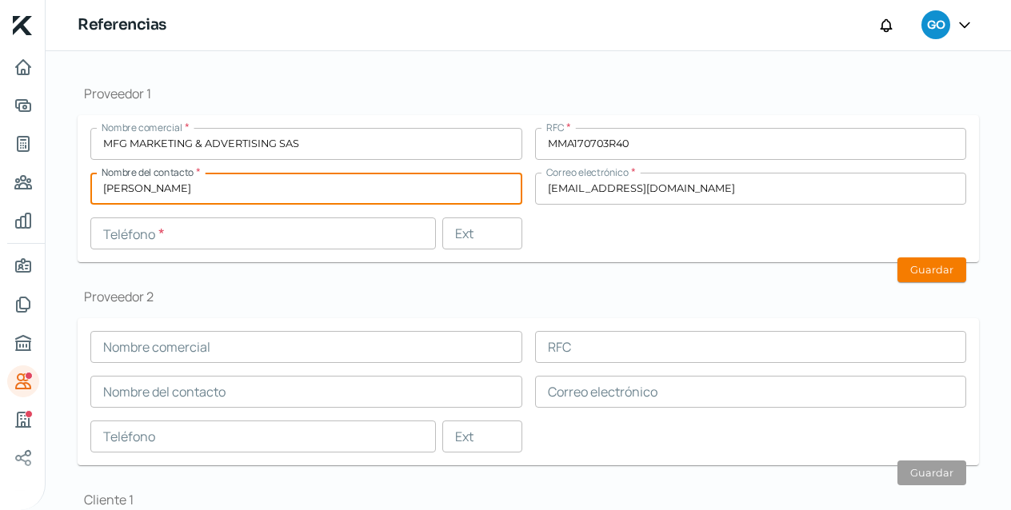
click at [356, 195] on input "[PERSON_NAME]" at bounding box center [306, 189] width 432 height 32
type input "[PERSON_NAME]"
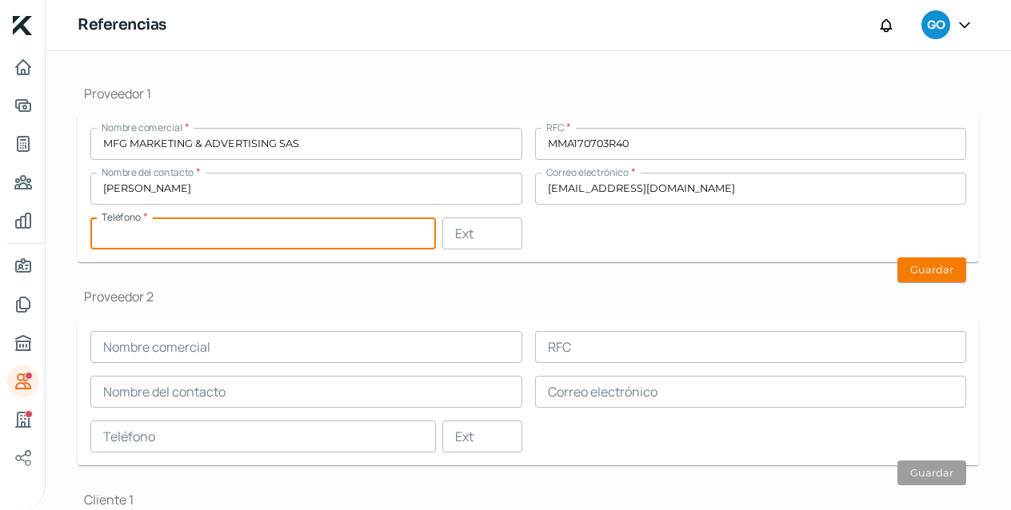
click at [302, 230] on input "text" at bounding box center [263, 234] width 346 height 32
click at [132, 230] on input "33 - 3348 - 9577" at bounding box center [263, 234] width 346 height 32
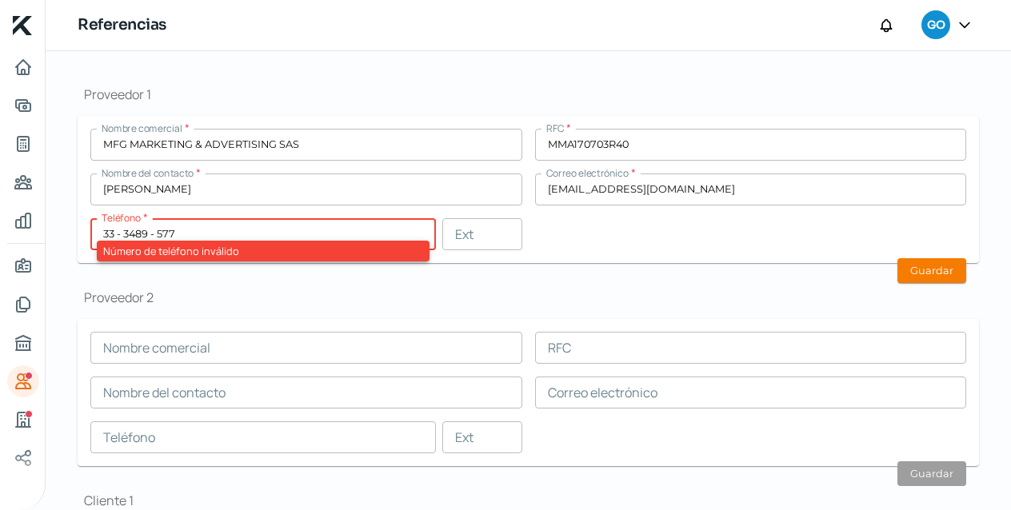
click at [253, 230] on input "33 - 3489 - 577" at bounding box center [263, 234] width 346 height 32
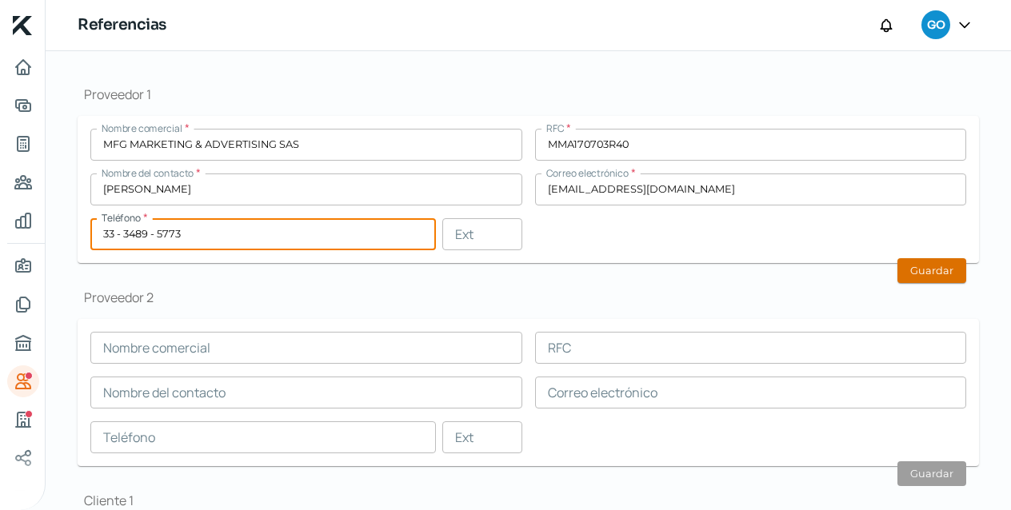
type input "33 - 3489 - 5773"
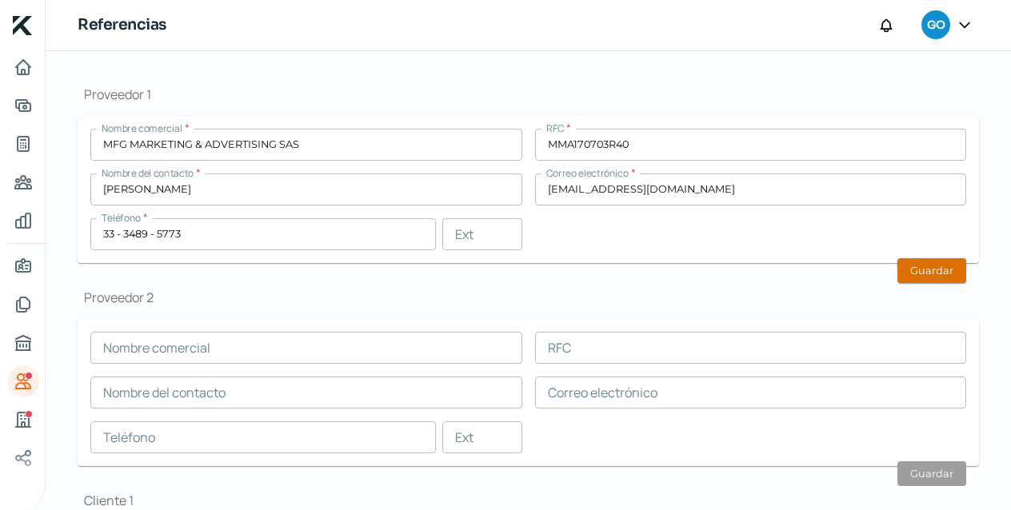
click at [926, 270] on button "Guardar" at bounding box center [932, 270] width 69 height 25
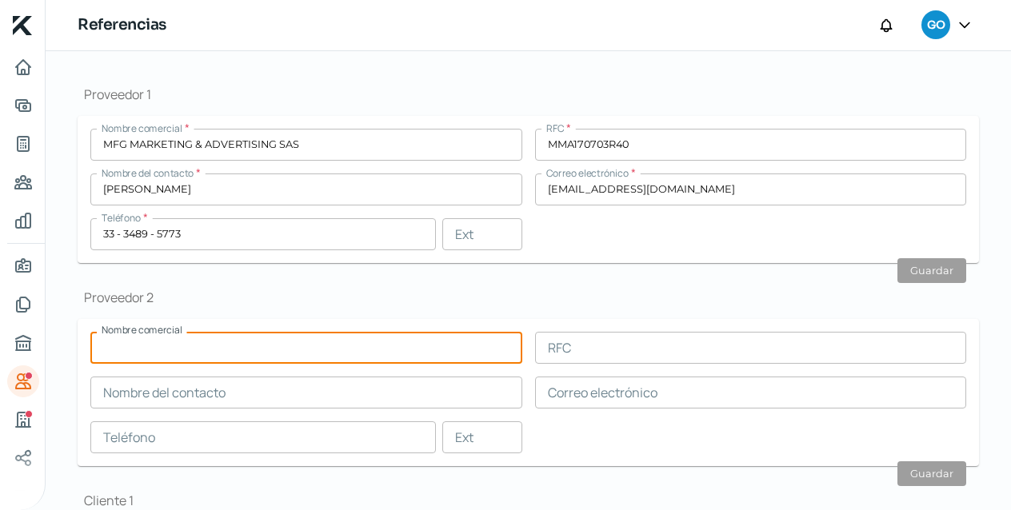
click at [239, 344] on input "text" at bounding box center [306, 348] width 432 height 32
click at [573, 346] on input "text" at bounding box center [751, 348] width 432 height 32
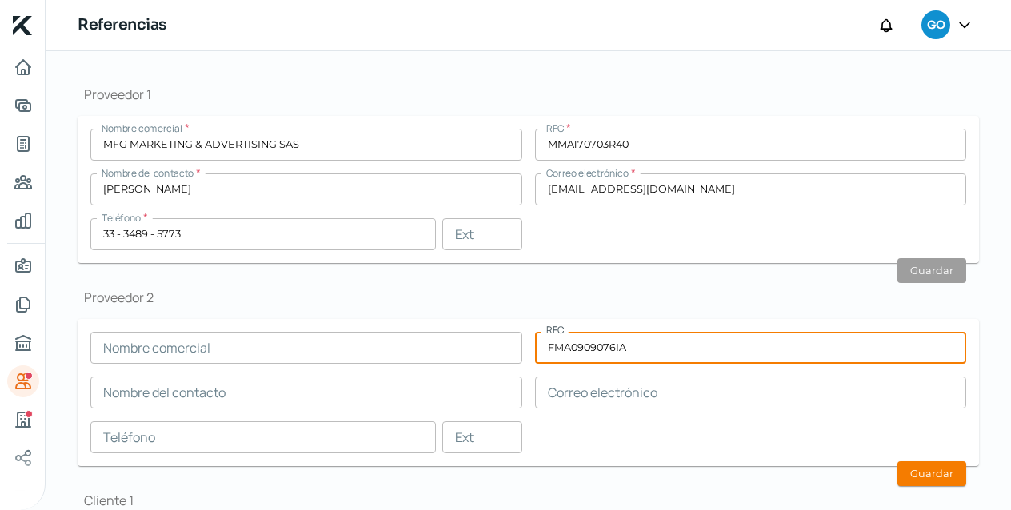
type input "FMA0909076IA"
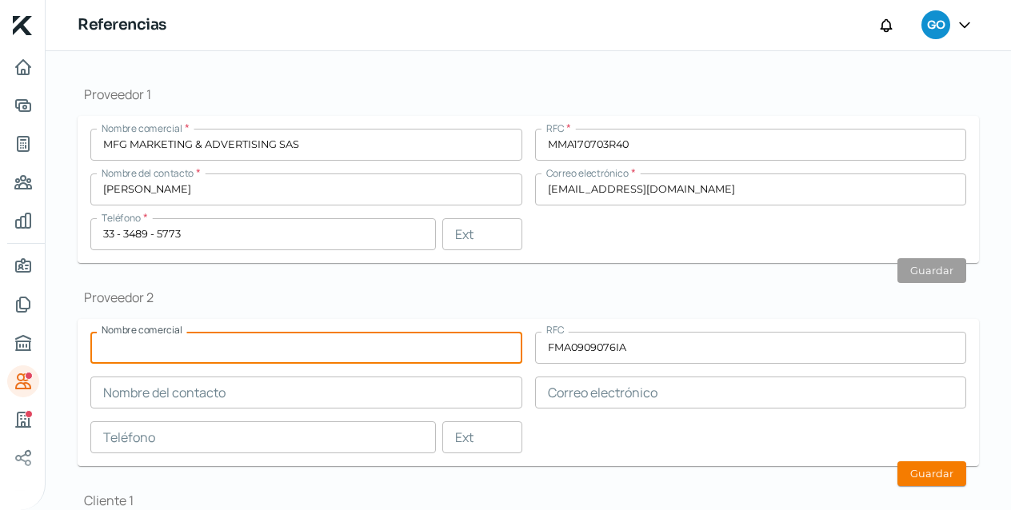
click at [426, 347] on input "text" at bounding box center [306, 348] width 432 height 32
type input "FLASH MAIL SA DE CV"
click at [332, 385] on input "text" at bounding box center [306, 393] width 432 height 32
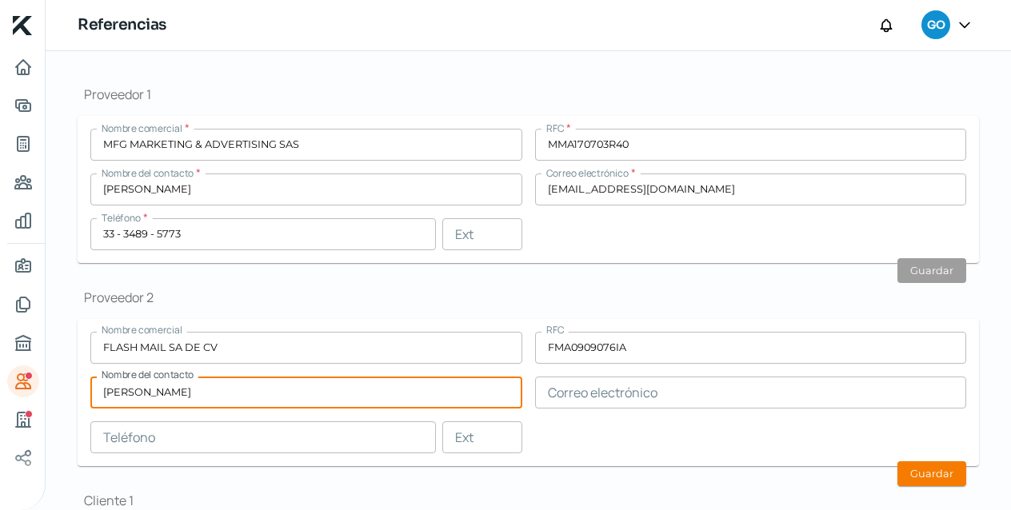
type input "[PERSON_NAME]"
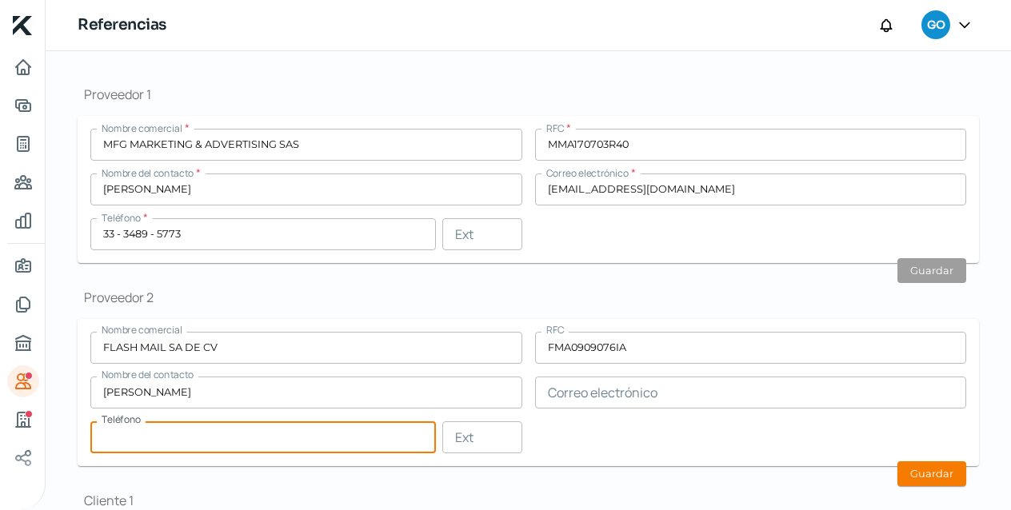
click at [298, 432] on input "text" at bounding box center [263, 438] width 346 height 32
type input "33 - 3156 - 6373"
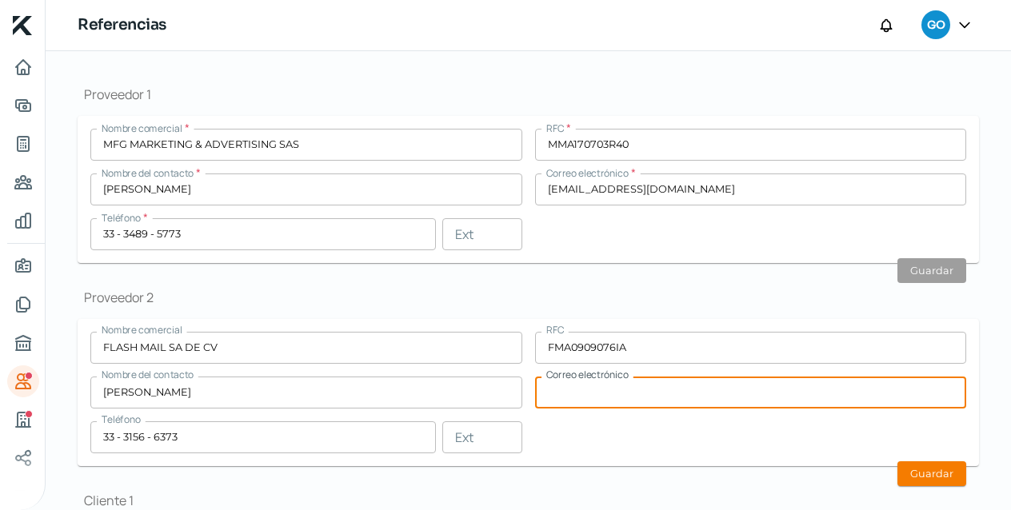
click at [635, 389] on input "text" at bounding box center [751, 393] width 432 height 32
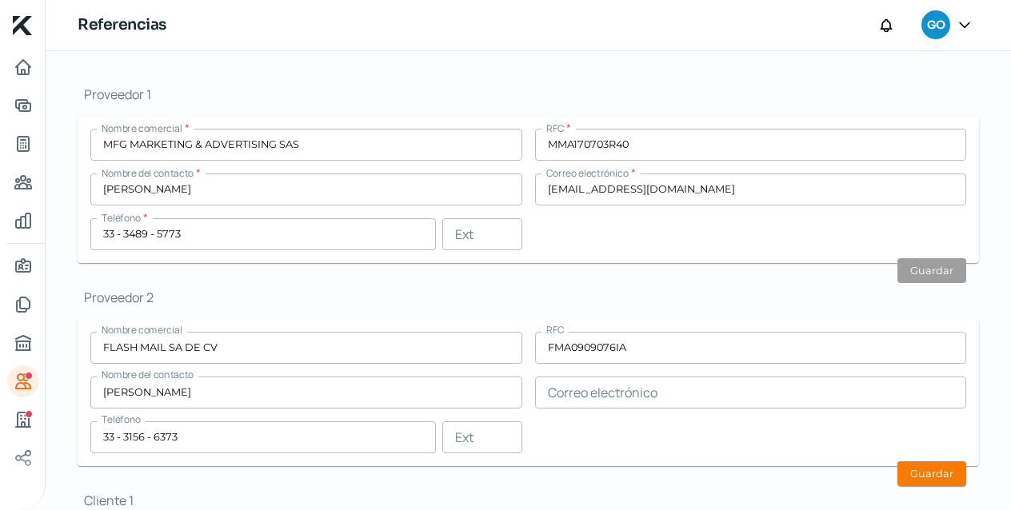
click at [747, 437] on div "Nombre comercial FLASH MAIL SA DE CV RFC FMA0909076IA Nombre del contacto [PERS…" at bounding box center [528, 393] width 876 height 122
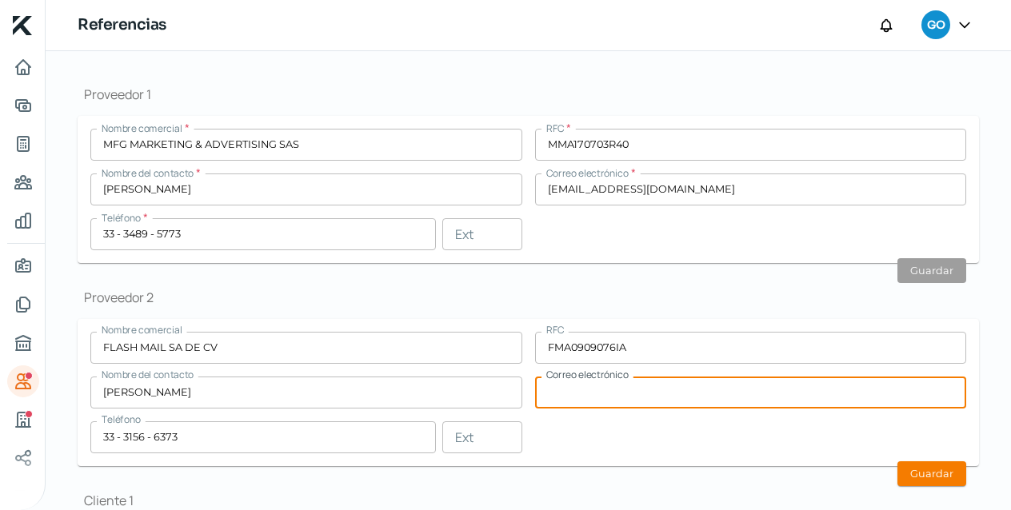
click at [668, 398] on input "text" at bounding box center [751, 393] width 432 height 32
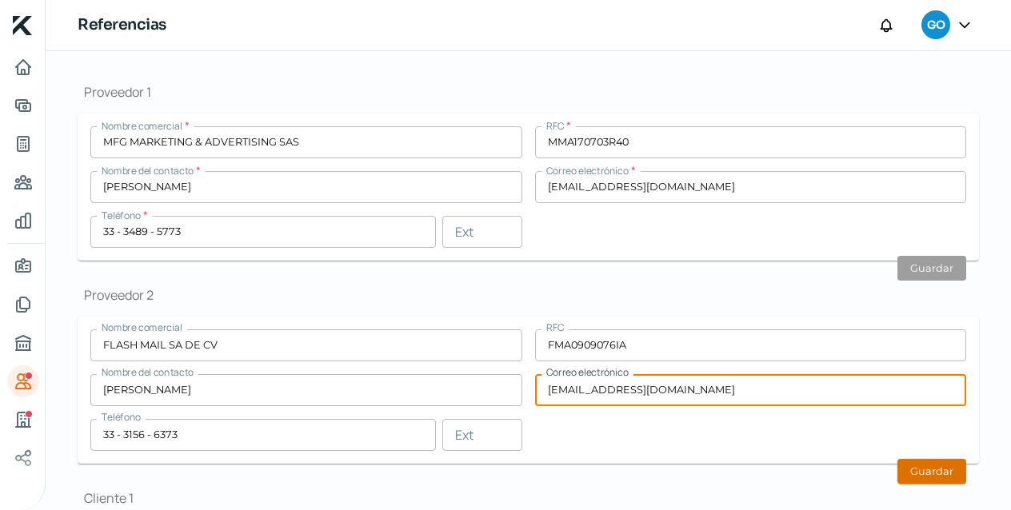
type input "[EMAIL_ADDRESS][DOMAIN_NAME]"
click at [934, 474] on button "Guardar" at bounding box center [932, 471] width 69 height 25
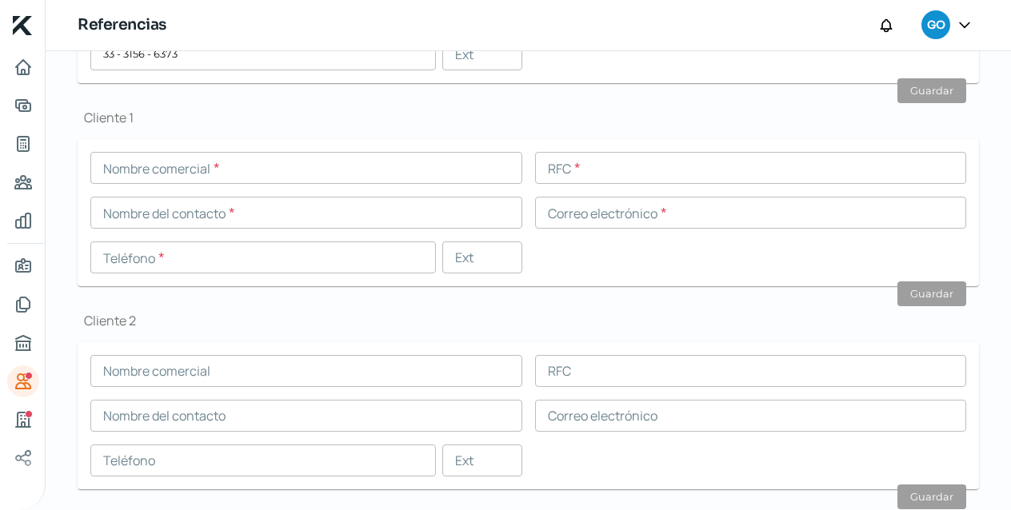
scroll to position [583, 0]
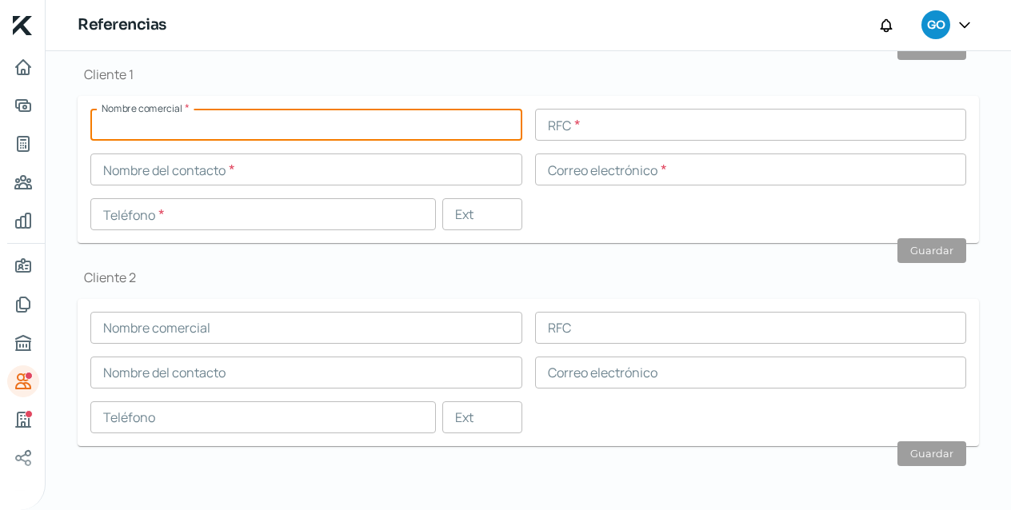
click at [347, 125] on input "text" at bounding box center [306, 125] width 432 height 32
type input "CORPORACIÓN ARSAN S."
type input "[EMAIL_ADDRESS][DOMAIN_NAME]"
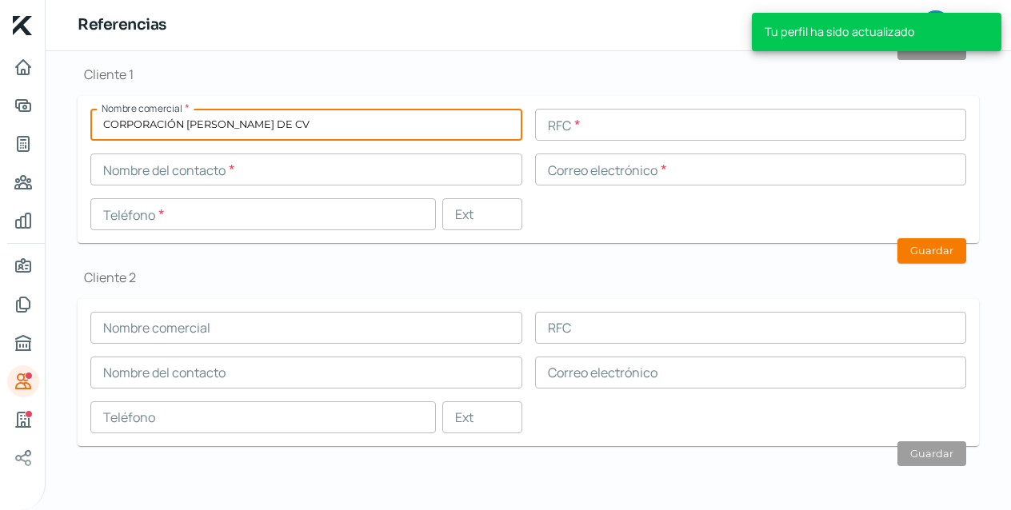
type input "CORPORACIÓN [PERSON_NAME] DE CV"
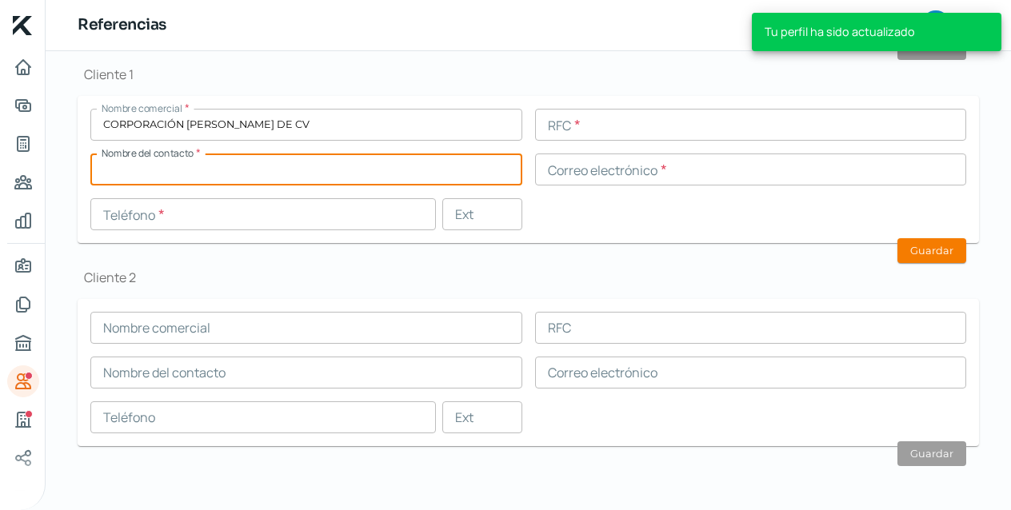
click at [274, 172] on input "text" at bounding box center [306, 170] width 432 height 32
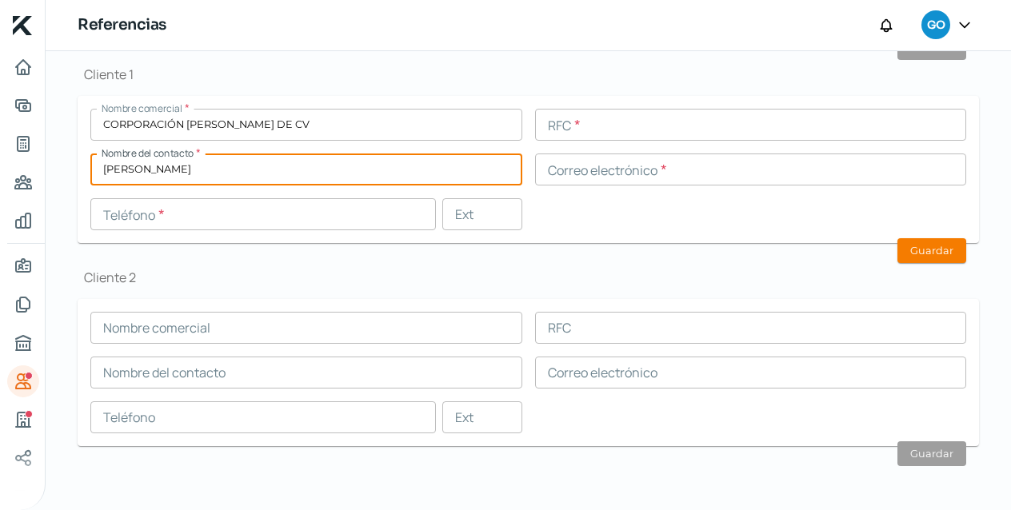
type input "[PERSON_NAME]"
click at [634, 126] on input "text" at bounding box center [751, 125] width 432 height 32
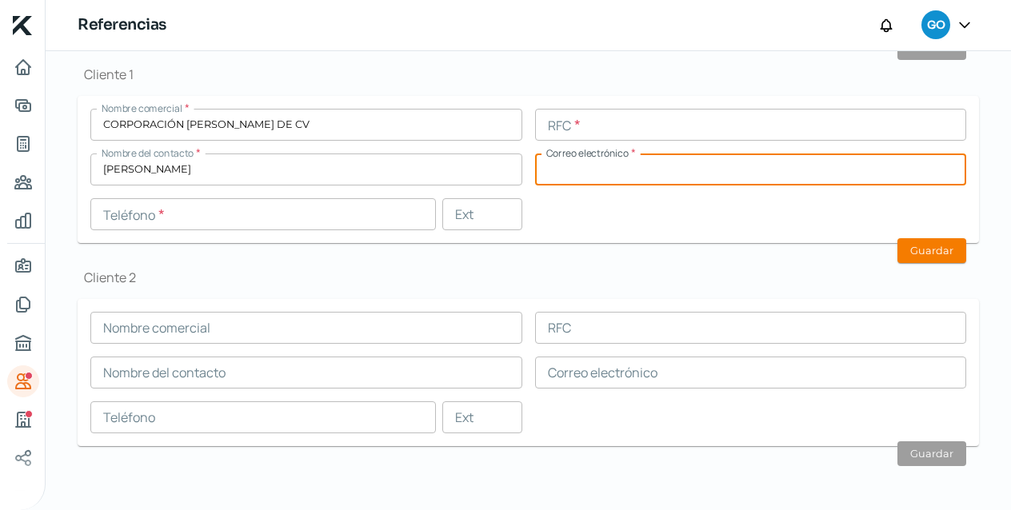
click at [572, 168] on input "text" at bounding box center [751, 170] width 432 height 32
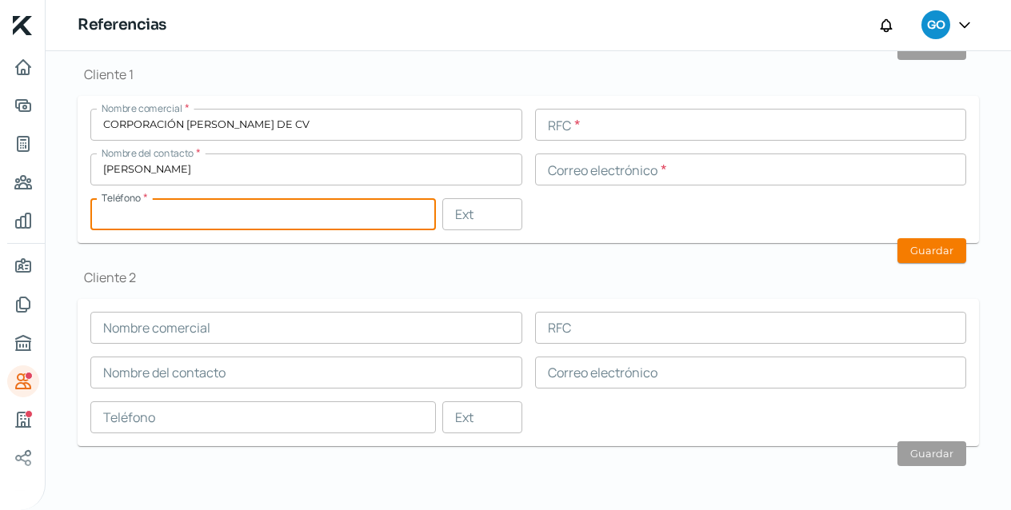
click at [317, 218] on input "text" at bounding box center [263, 214] width 346 height 32
type input "33 - 3440 - 8001"
click at [310, 162] on input "[PERSON_NAME]" at bounding box center [306, 170] width 432 height 32
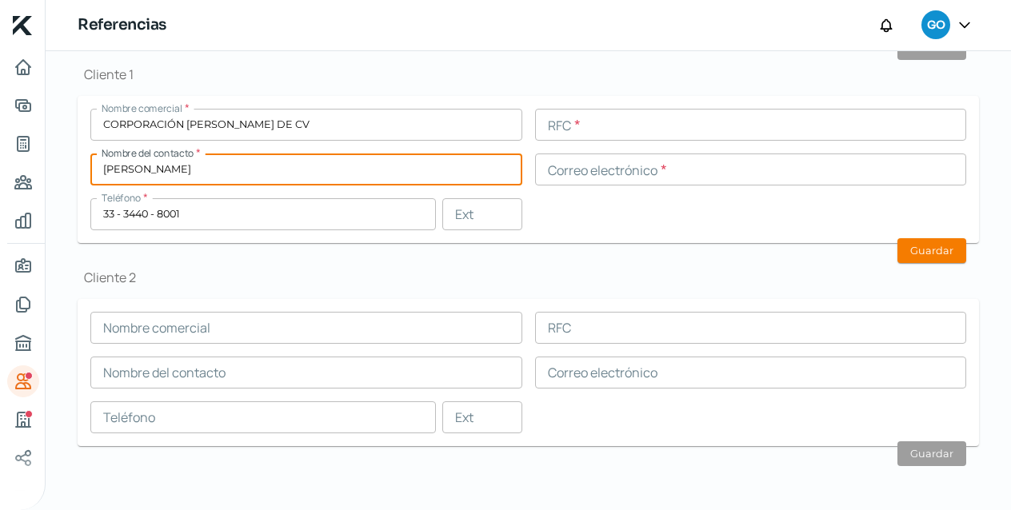
click at [310, 168] on input "[PERSON_NAME]" at bounding box center [306, 170] width 432 height 32
type input "[PERSON_NAME]"
click at [590, 170] on input "text" at bounding box center [751, 170] width 432 height 32
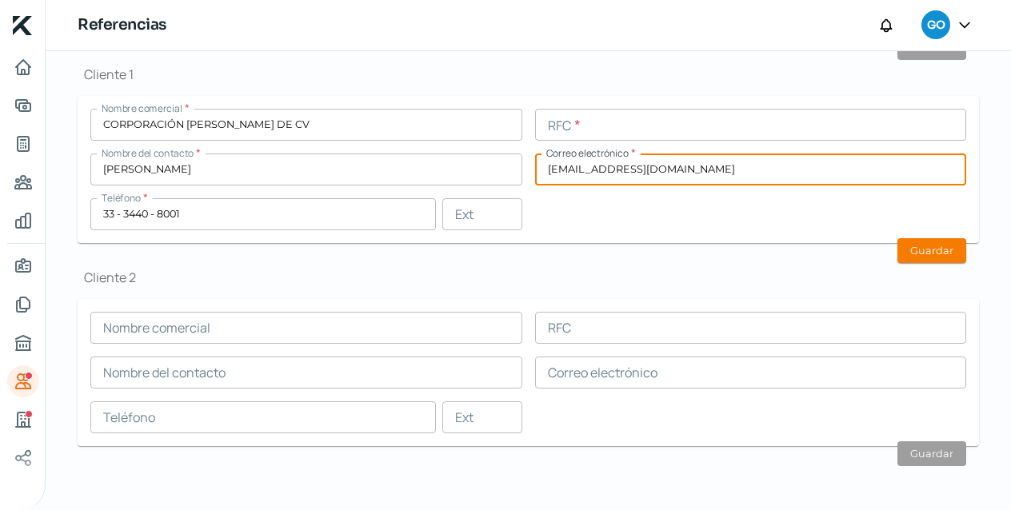
type input "[EMAIL_ADDRESS][DOMAIN_NAME]"
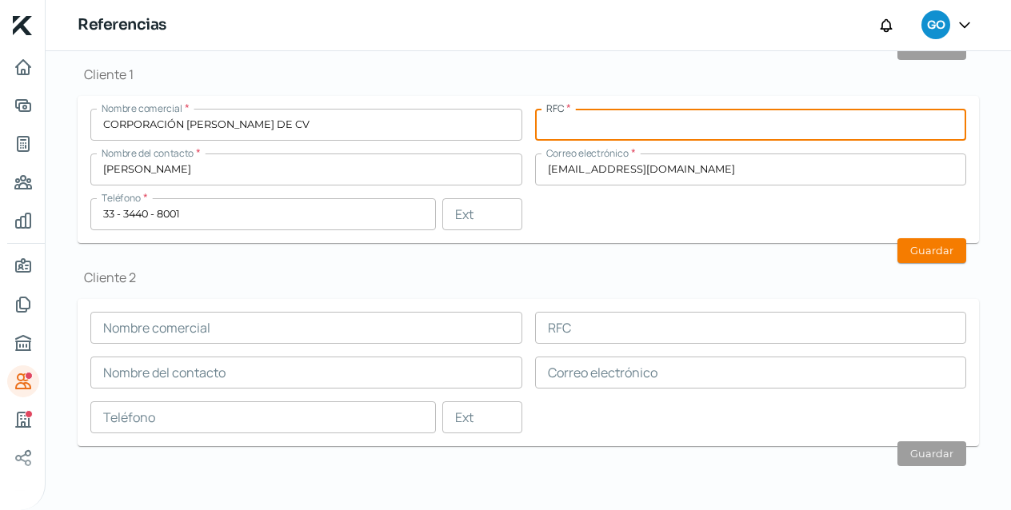
click at [688, 122] on input "text" at bounding box center [751, 125] width 432 height 32
type input "CAR9306242RA"
click at [683, 215] on div "Nombre comercial * CORPORACIÓN [PERSON_NAME] DE CV RFC * CAR9306242RA Nombre de…" at bounding box center [528, 170] width 876 height 122
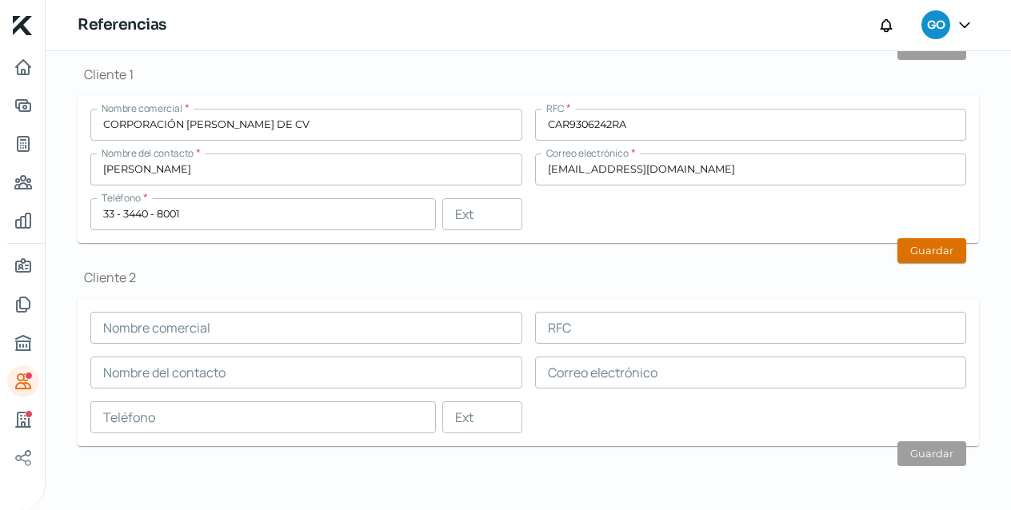
click at [923, 252] on button "Guardar" at bounding box center [932, 250] width 69 height 25
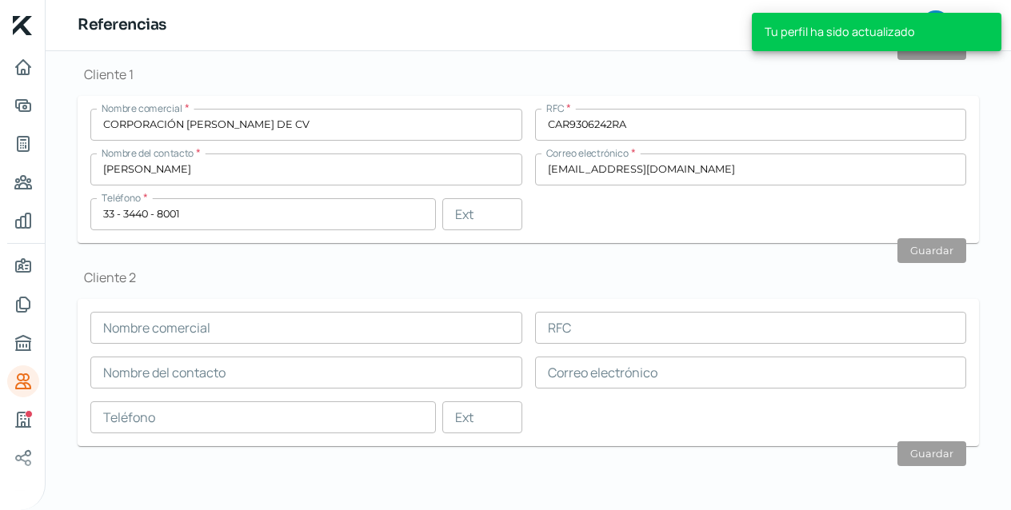
scroll to position [537, 0]
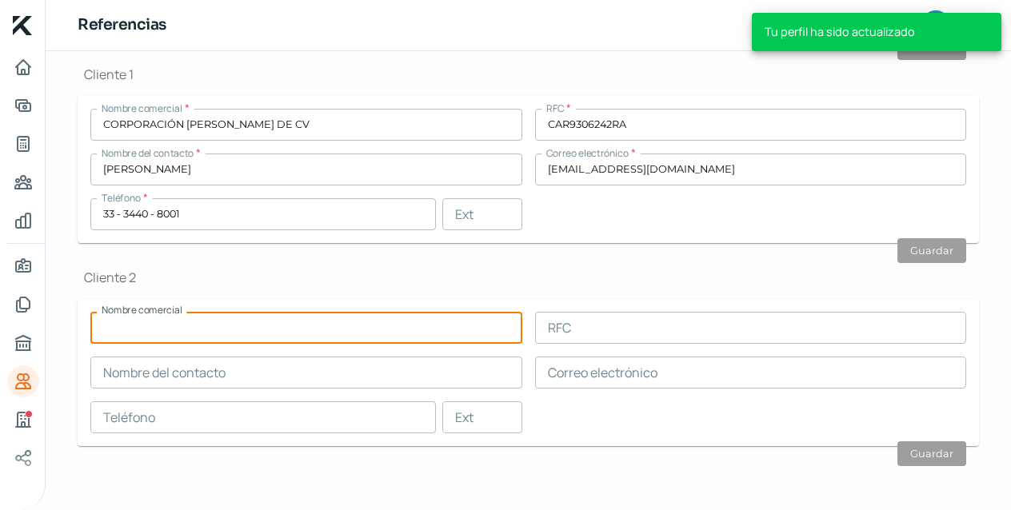
click at [325, 330] on input "text" at bounding box center [306, 328] width 432 height 32
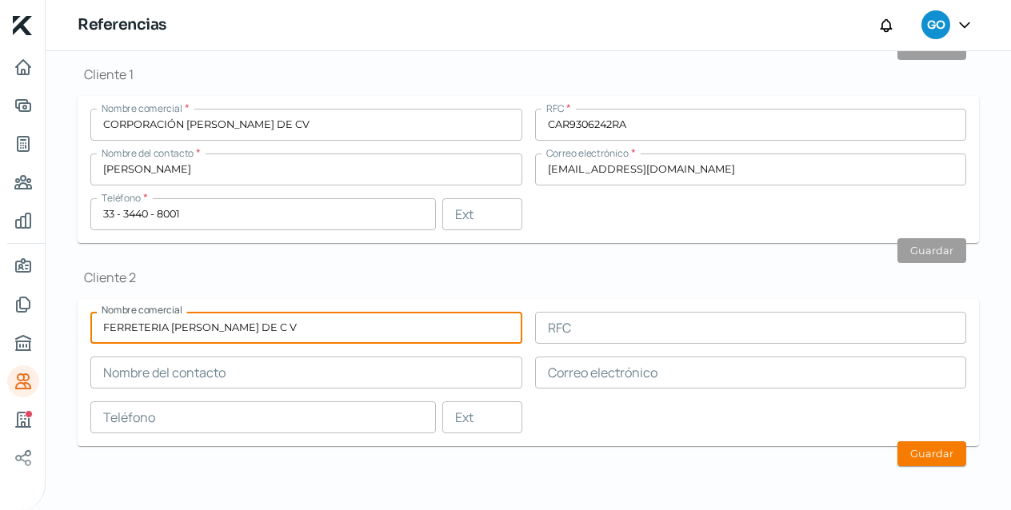
type input "FERRETERIA [PERSON_NAME] DE C V"
click at [266, 369] on input "text" at bounding box center [306, 373] width 432 height 32
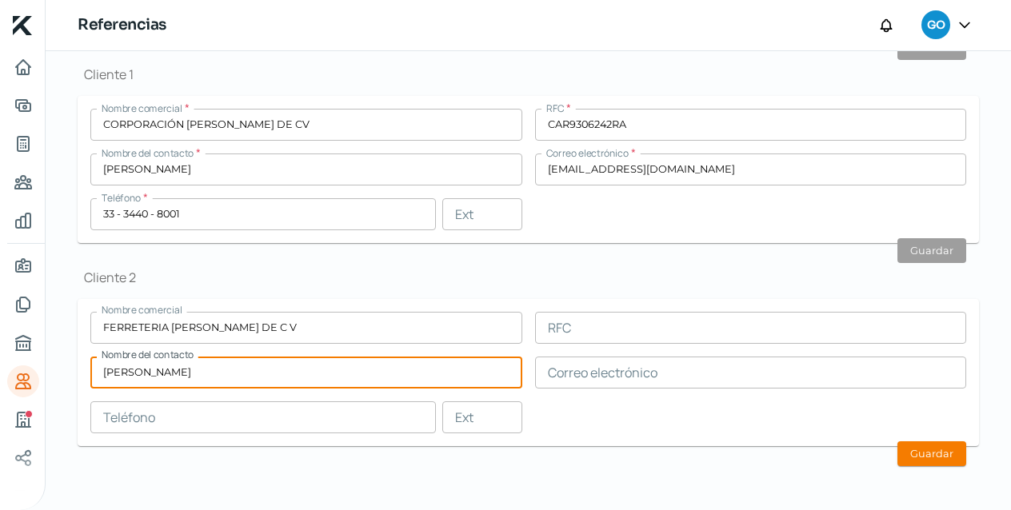
type input "[PERSON_NAME]"
click at [615, 376] on input "text" at bounding box center [751, 373] width 432 height 32
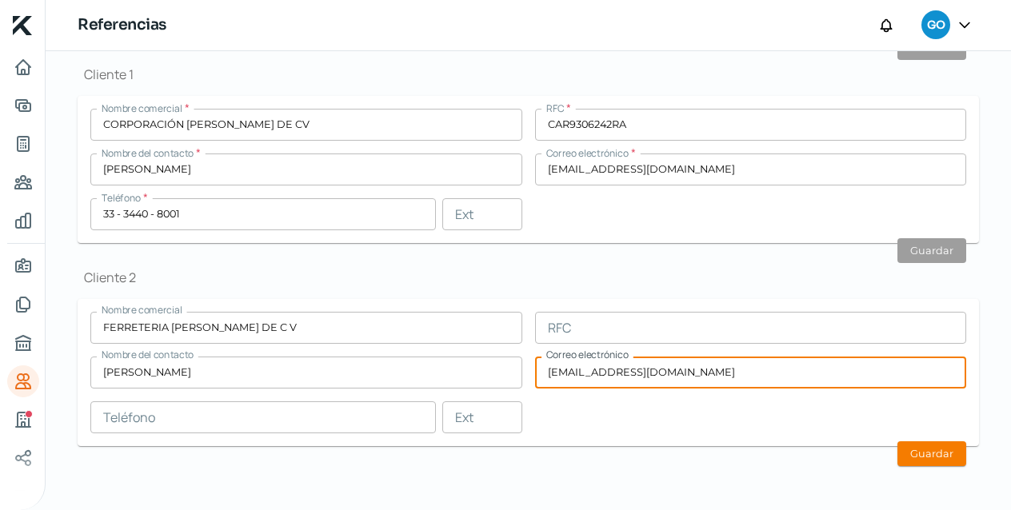
type input "[EMAIL_ADDRESS][DOMAIN_NAME]"
click at [212, 414] on input "text" at bounding box center [263, 418] width 346 height 32
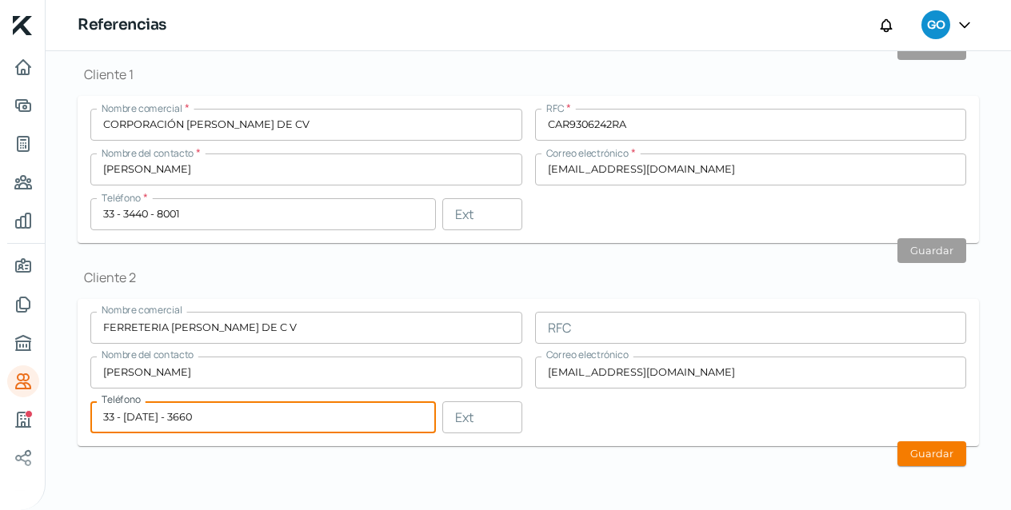
type input "33 - [DATE] - 3660"
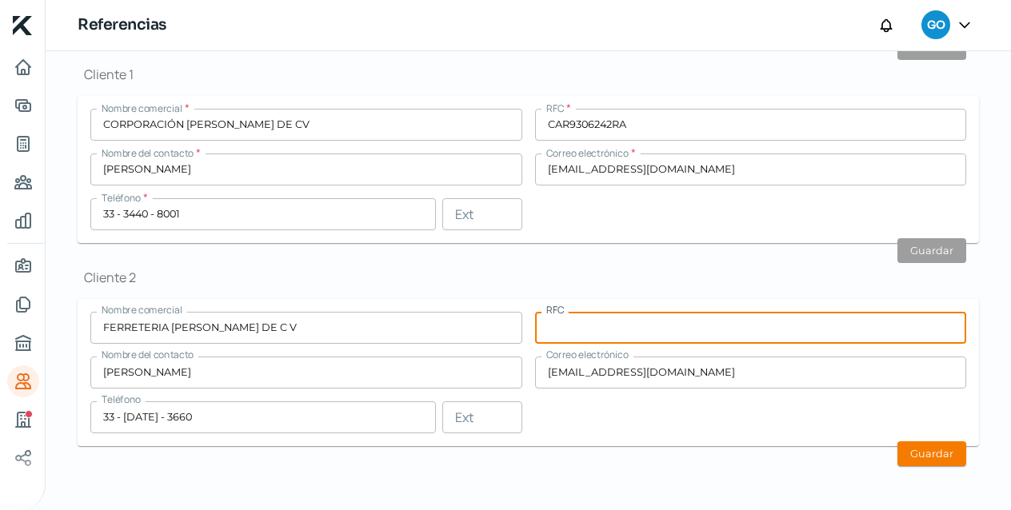
click at [581, 326] on input "text" at bounding box center [751, 328] width 432 height 32
paste input "FOL200622AUA"
type input "FOL200622AUA"
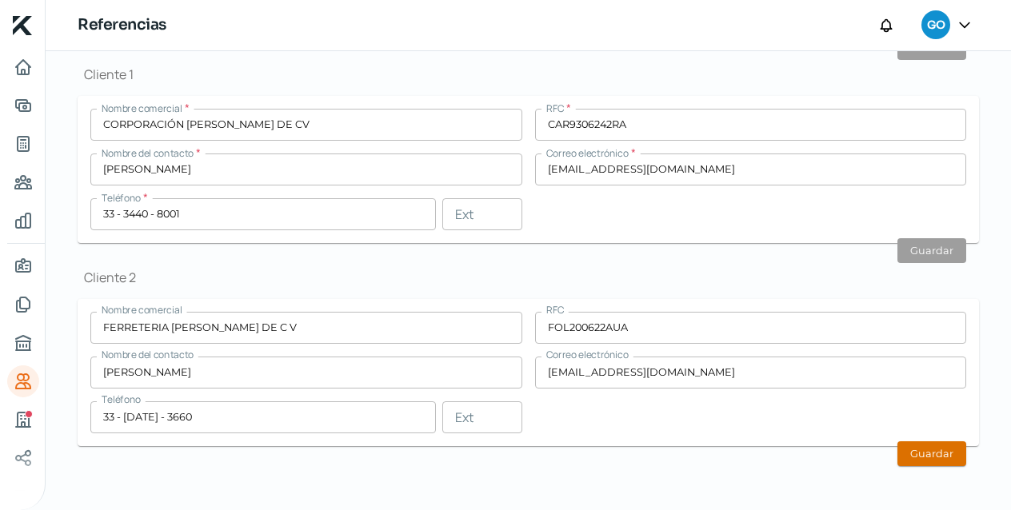
click at [940, 450] on button "Guardar" at bounding box center [932, 454] width 69 height 25
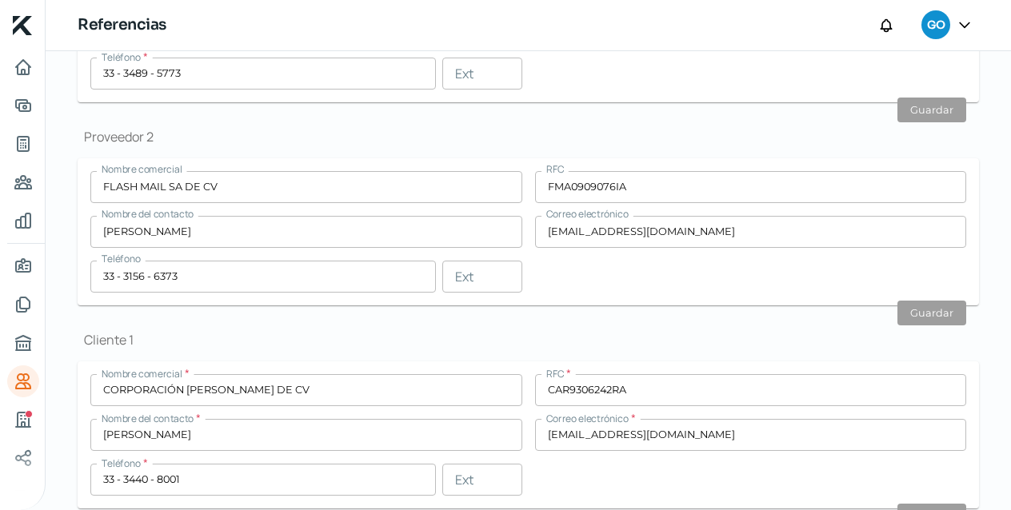
scroll to position [0, 0]
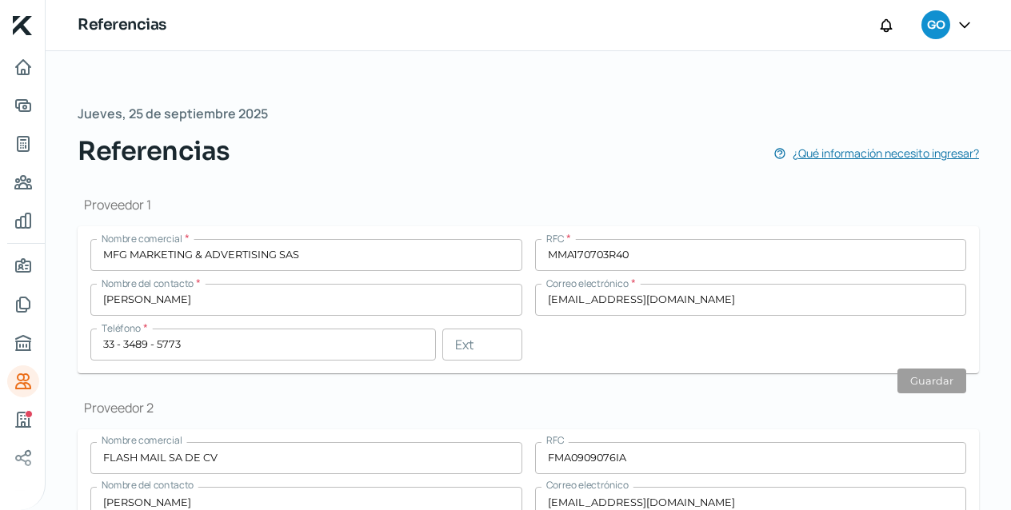
click at [827, 150] on span "¿Qué información necesito ingresar?" at bounding box center [886, 153] width 186 height 20
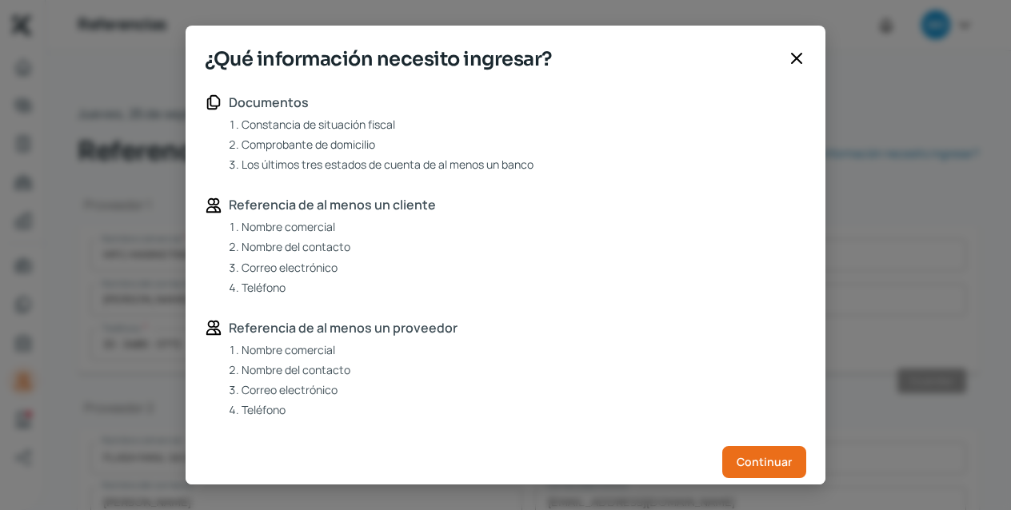
scroll to position [233, 0]
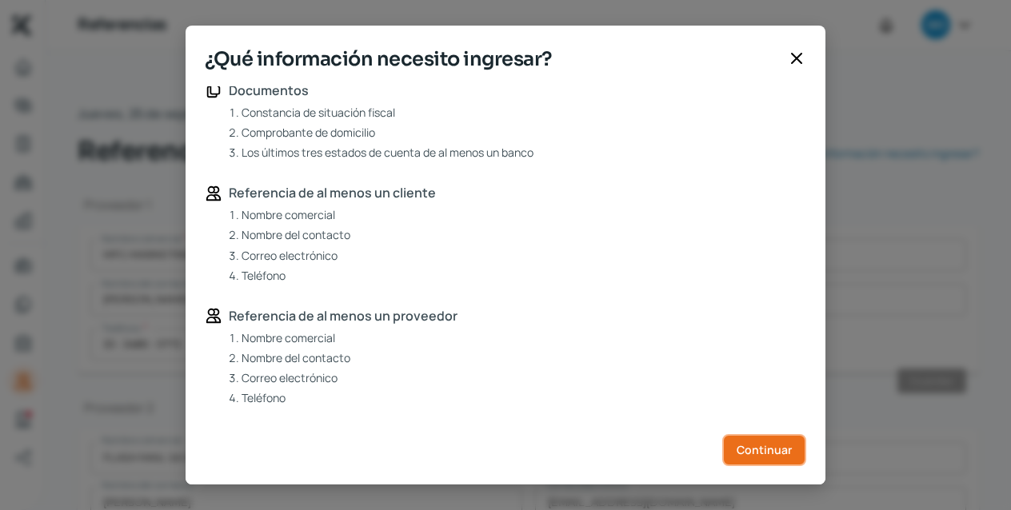
click at [763, 445] on span "Continuar" at bounding box center [764, 450] width 55 height 11
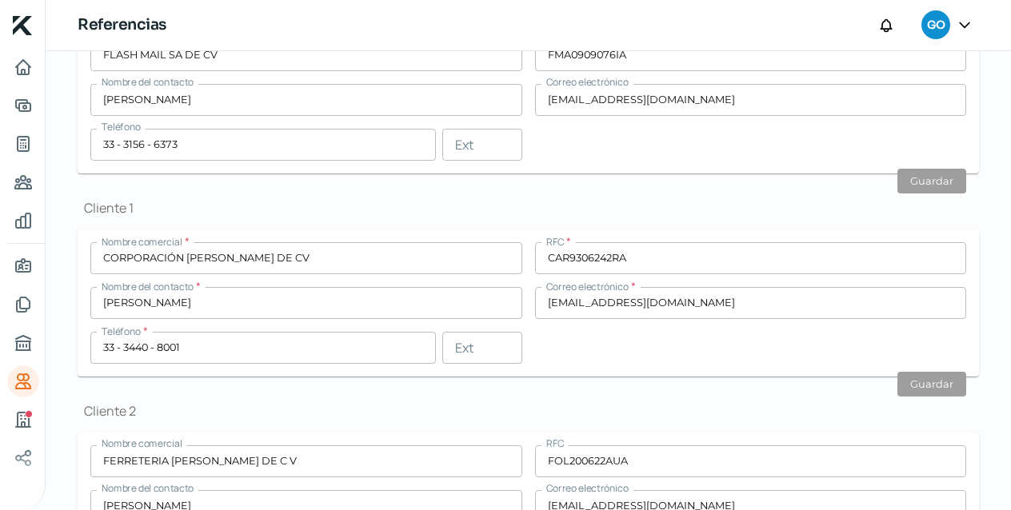
scroll to position [537, 0]
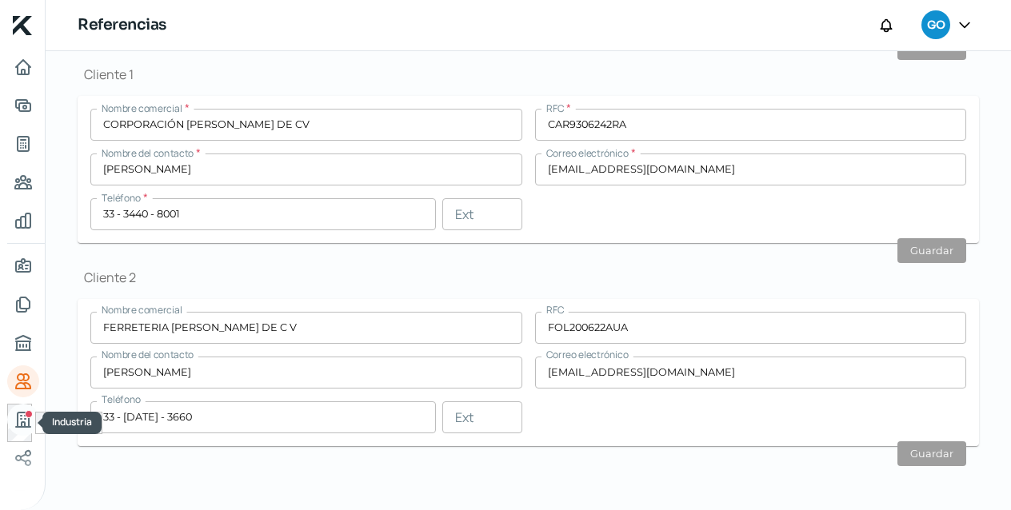
click at [23, 419] on icon "Industria" at bounding box center [23, 419] width 19 height 19
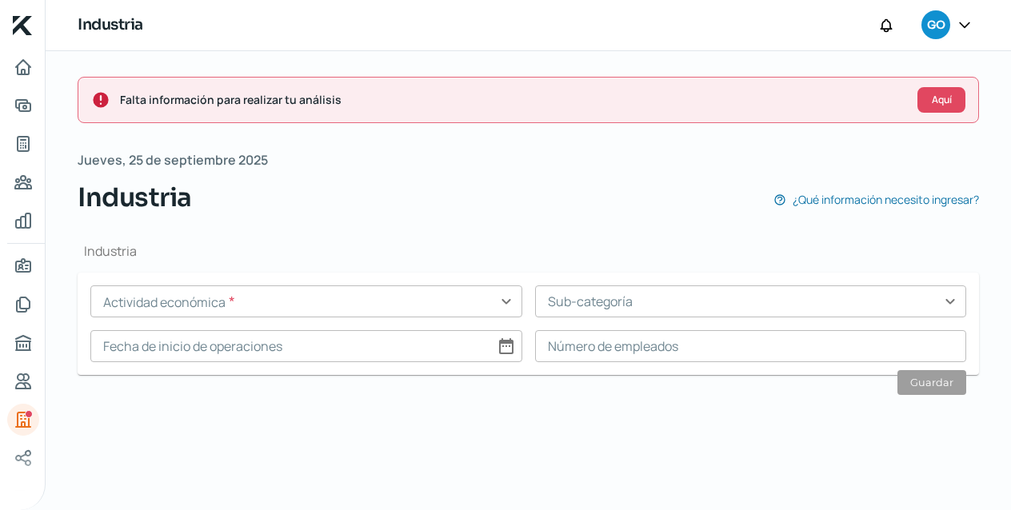
click at [359, 303] on input "text" at bounding box center [306, 302] width 432 height 32
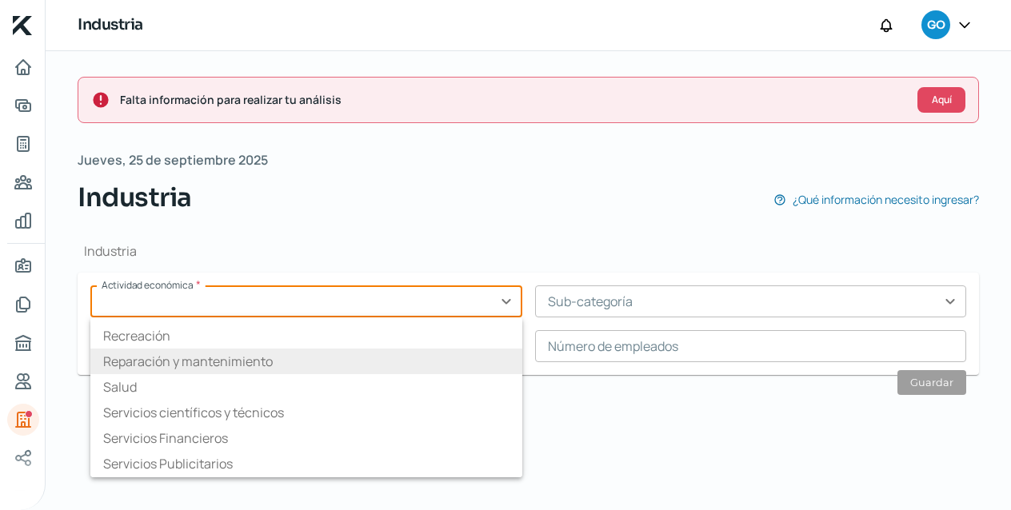
scroll to position [250, 0]
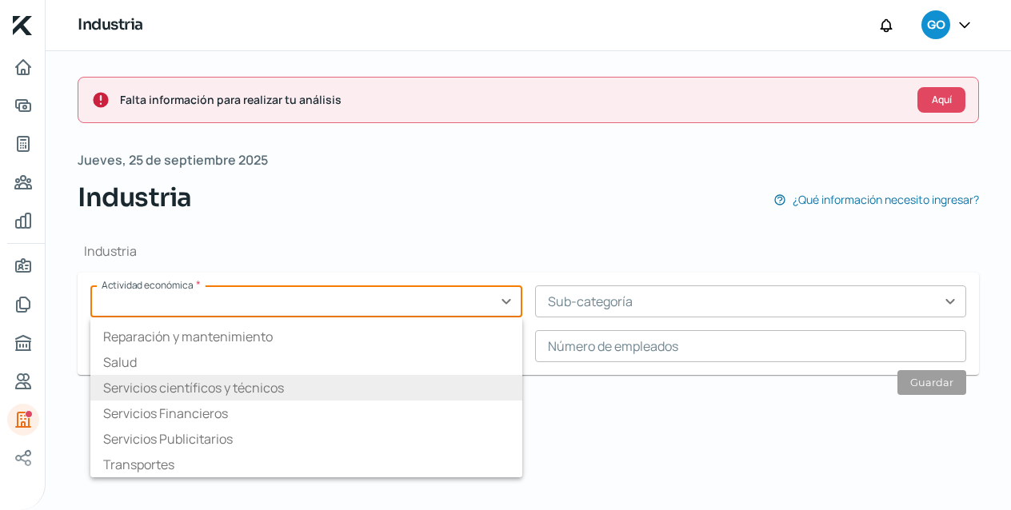
click at [261, 387] on li "Servicios científicos y técnicos" at bounding box center [306, 388] width 432 height 26
type input "Servicios científicos y técnicos"
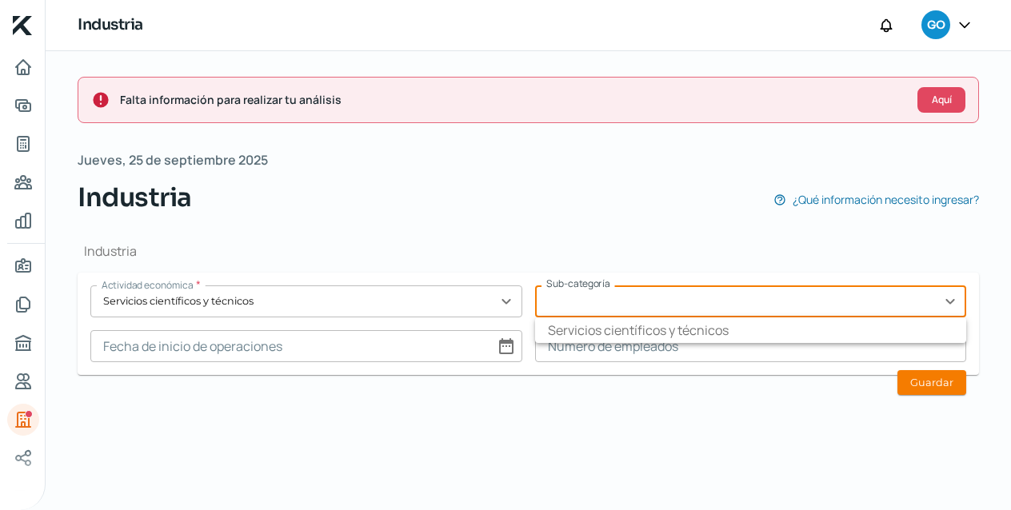
click at [955, 302] on input "text" at bounding box center [751, 302] width 432 height 32
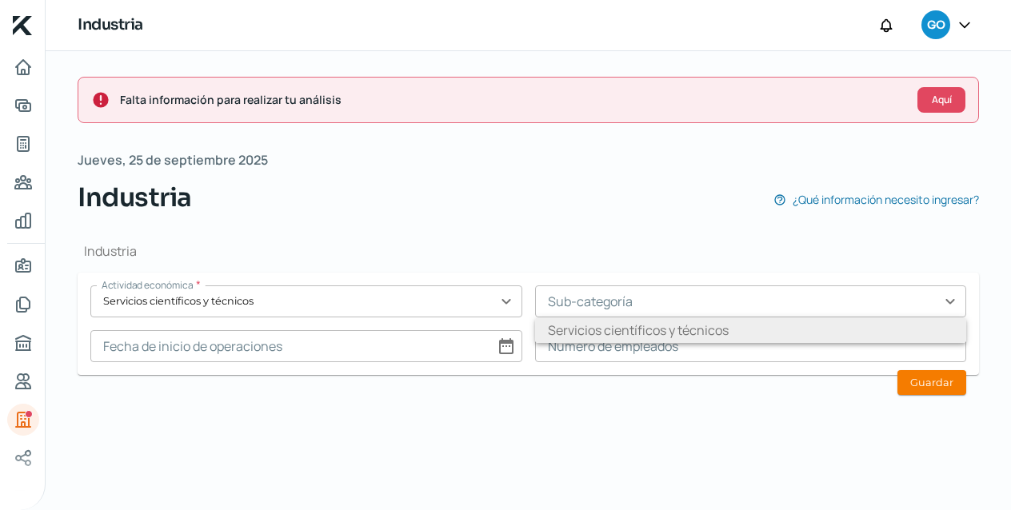
click at [831, 334] on li "Servicios científicos y técnicos" at bounding box center [751, 331] width 432 height 26
type input "Servicios científicos y técnicos"
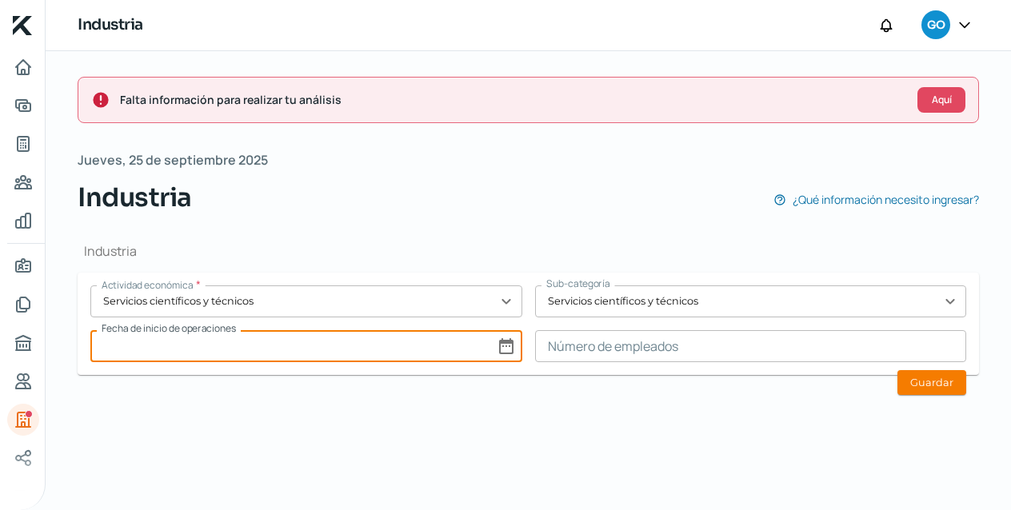
click at [493, 345] on input at bounding box center [306, 346] width 432 height 32
select select "8"
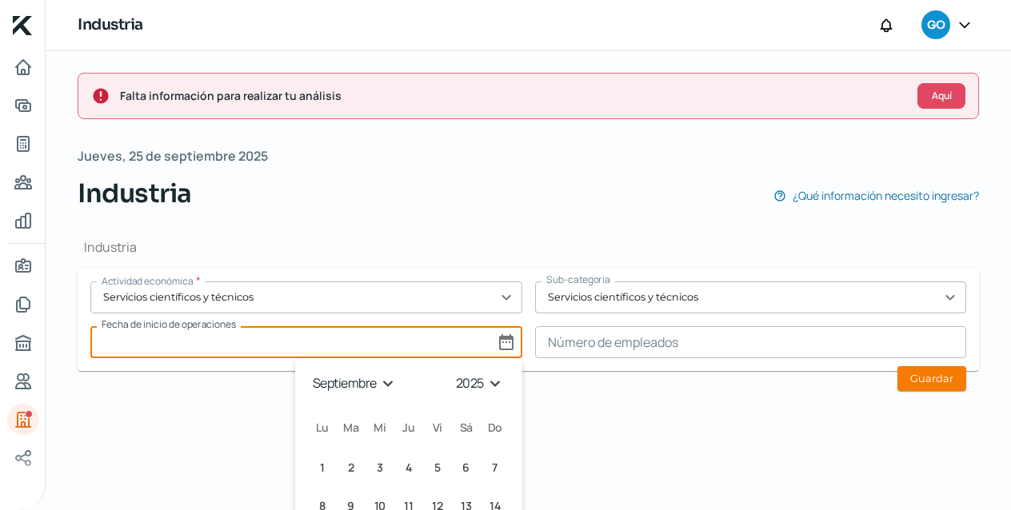
click at [490, 386] on select "1925 1926 1927 1928 1929 1930 1931 1932 1933 1934 1935 1936 1937 1938 1939 1940…" at bounding box center [481, 383] width 57 height 25
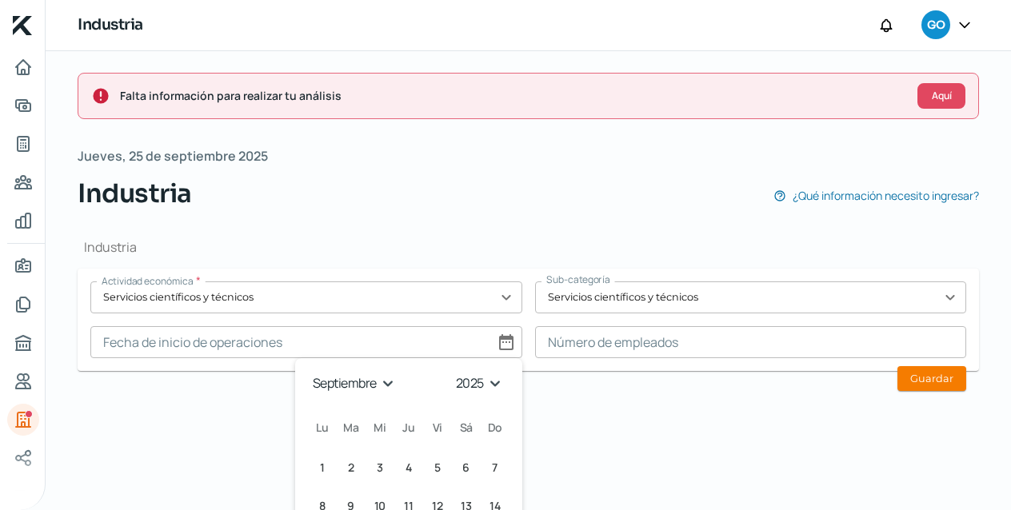
scroll to position [10, 0]
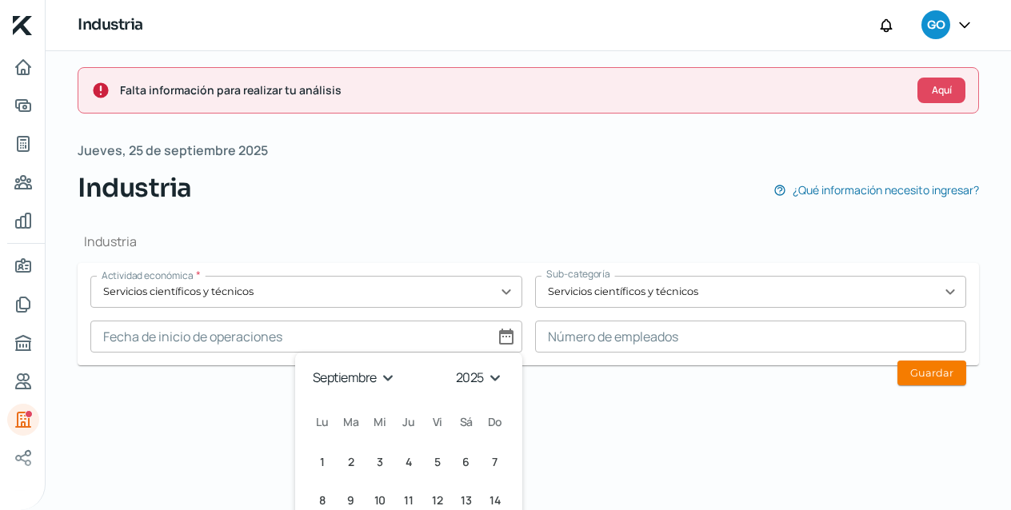
select select "2001"
click at [453, 366] on select "1925 1926 1927 1928 1929 1930 1931 1932 1933 1934 1935 1936 1937 1938 1939 1940…" at bounding box center [481, 378] width 57 height 25
click at [319, 494] on span "3" at bounding box center [322, 500] width 6 height 19
type input "[DATE]"
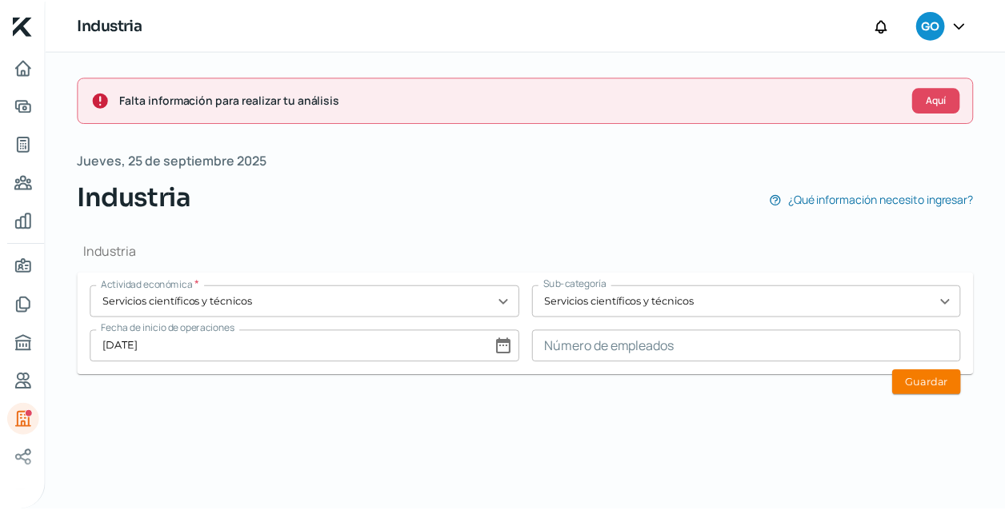
scroll to position [0, 0]
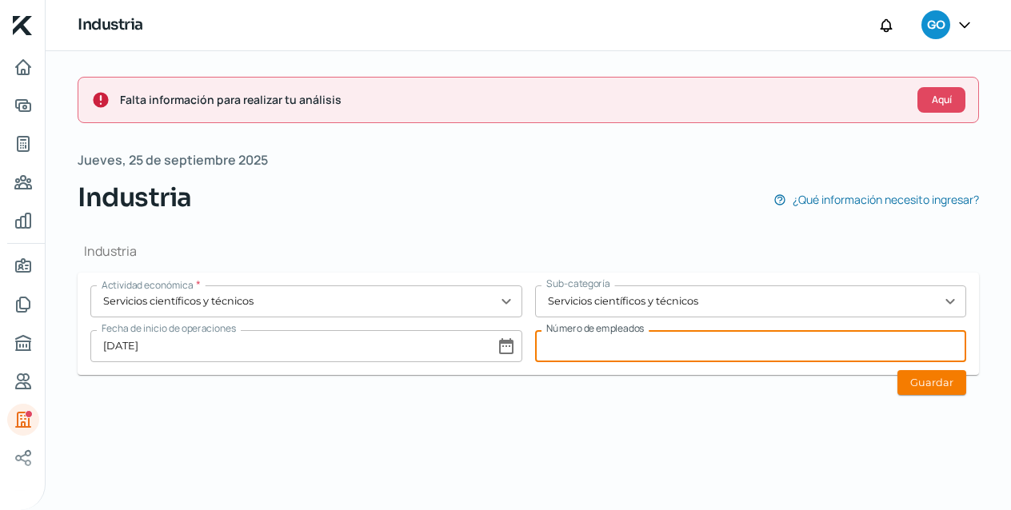
click at [839, 349] on input at bounding box center [751, 346] width 432 height 32
type input "1"
click at [953, 385] on button "Guardar" at bounding box center [932, 382] width 69 height 25
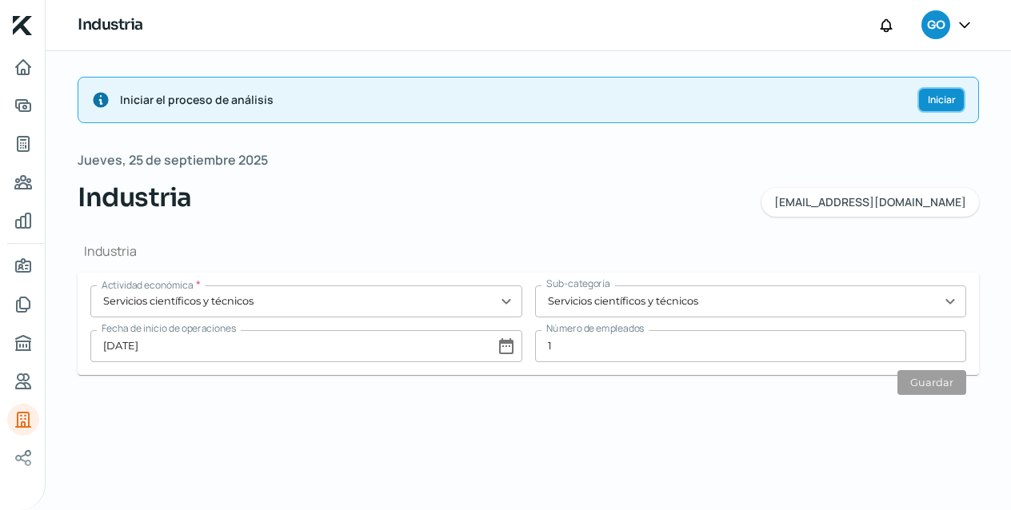
click at [940, 101] on span "Iniciar" at bounding box center [942, 100] width 28 height 10
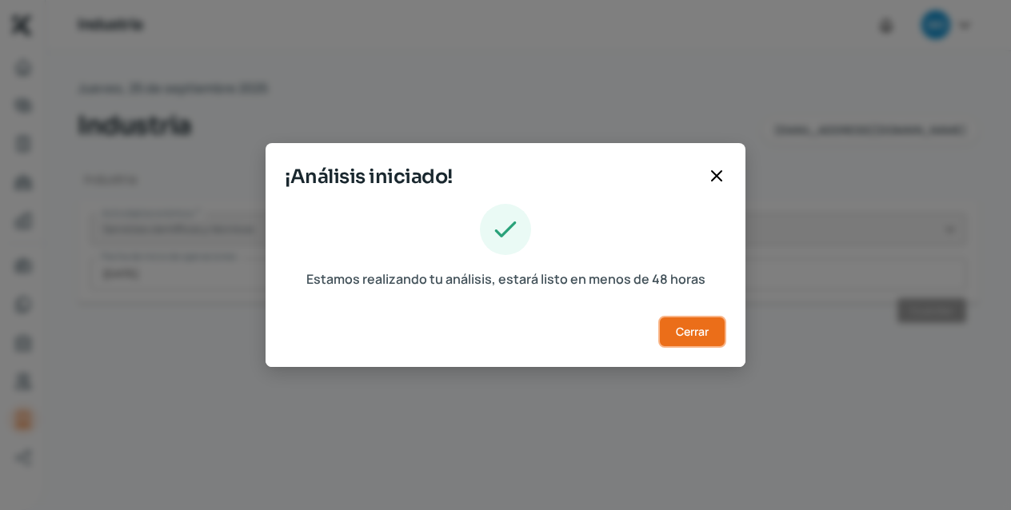
click at [701, 329] on span "Cerrar" at bounding box center [692, 331] width 33 height 11
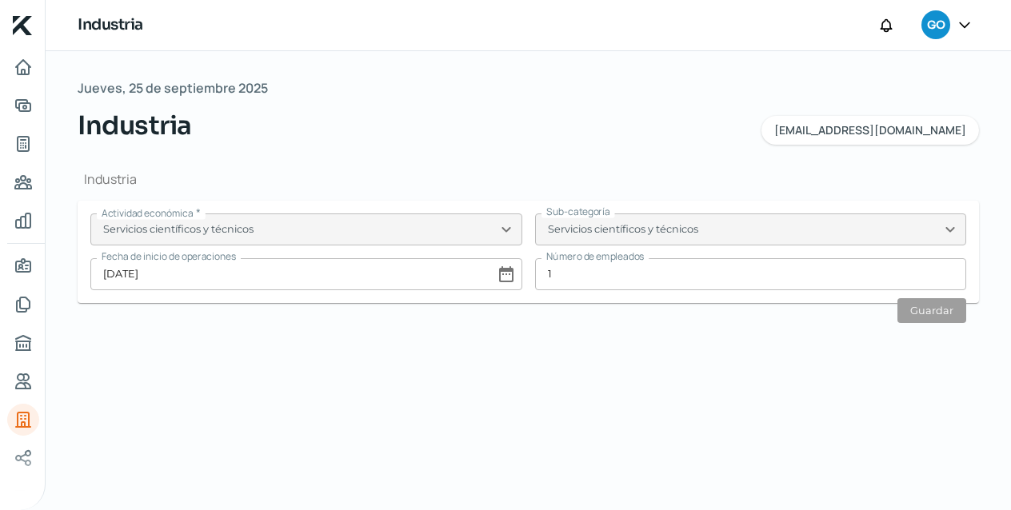
click at [969, 24] on icon at bounding box center [965, 25] width 16 height 16
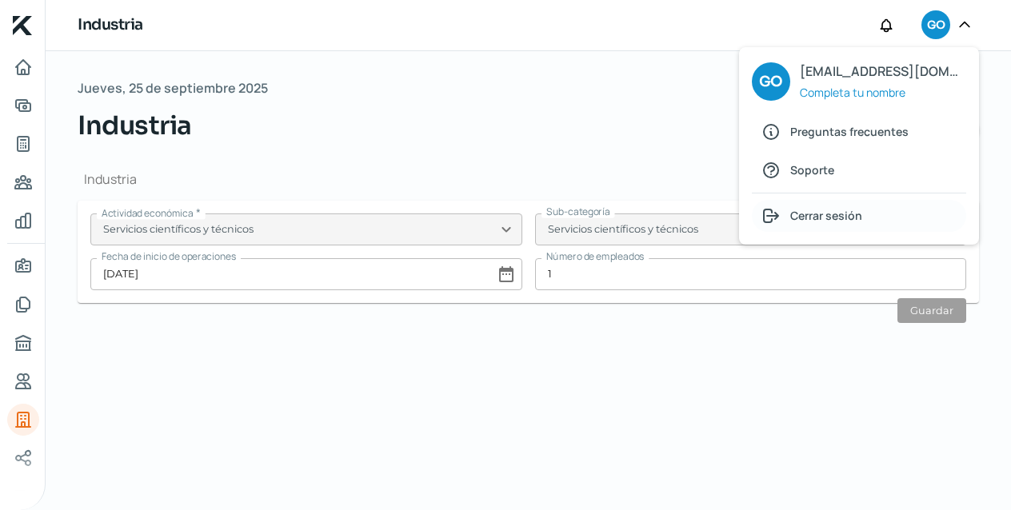
click at [842, 221] on span "Cerrar sesión" at bounding box center [827, 216] width 72 height 20
